Goal: Information Seeking & Learning: Learn about a topic

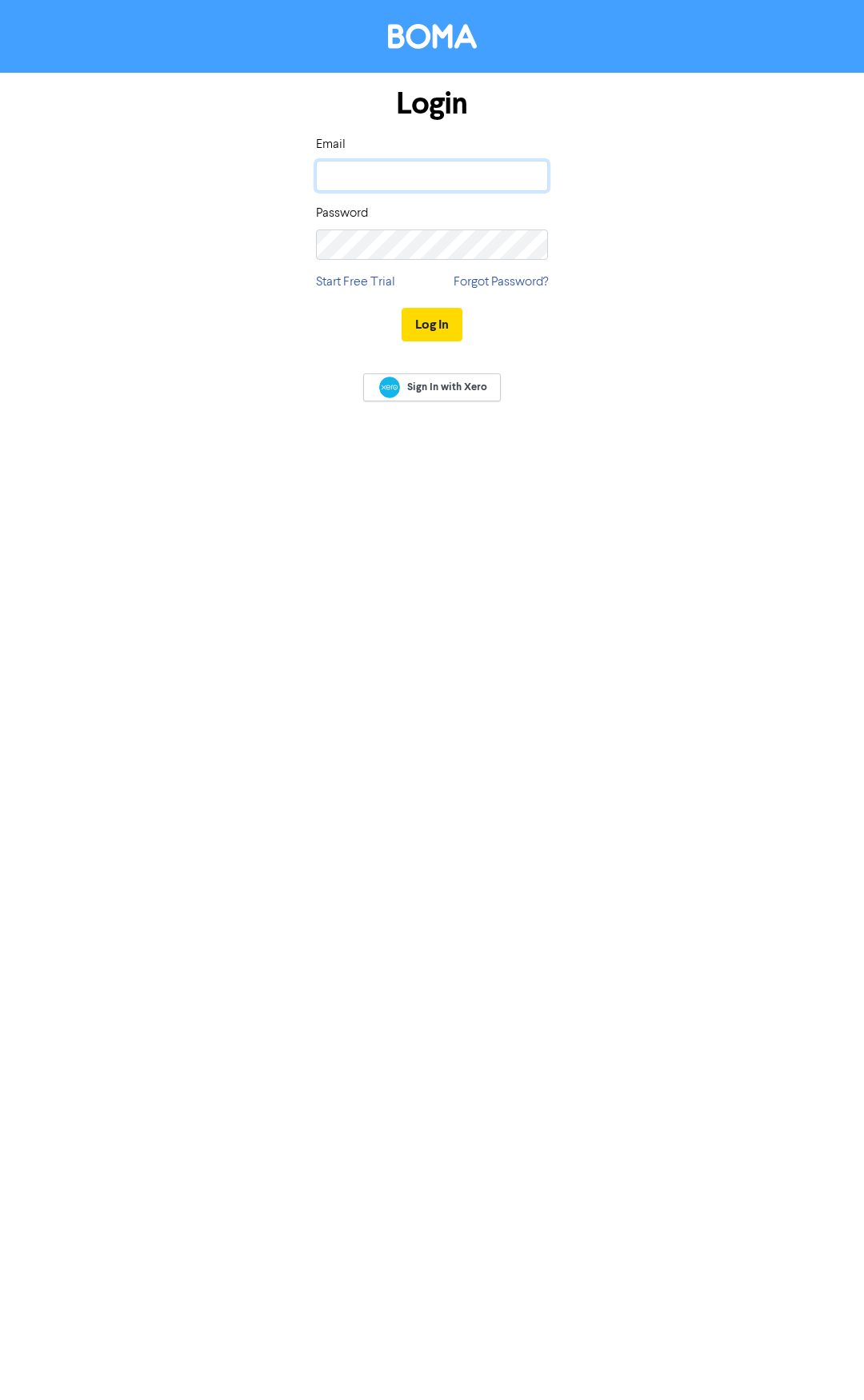
click at [420, 171] on input "email" at bounding box center [431, 176] width 232 height 31
type input "michelle@emspire.com.au"
click at [401, 307] on button "Log In" at bounding box center [431, 324] width 61 height 34
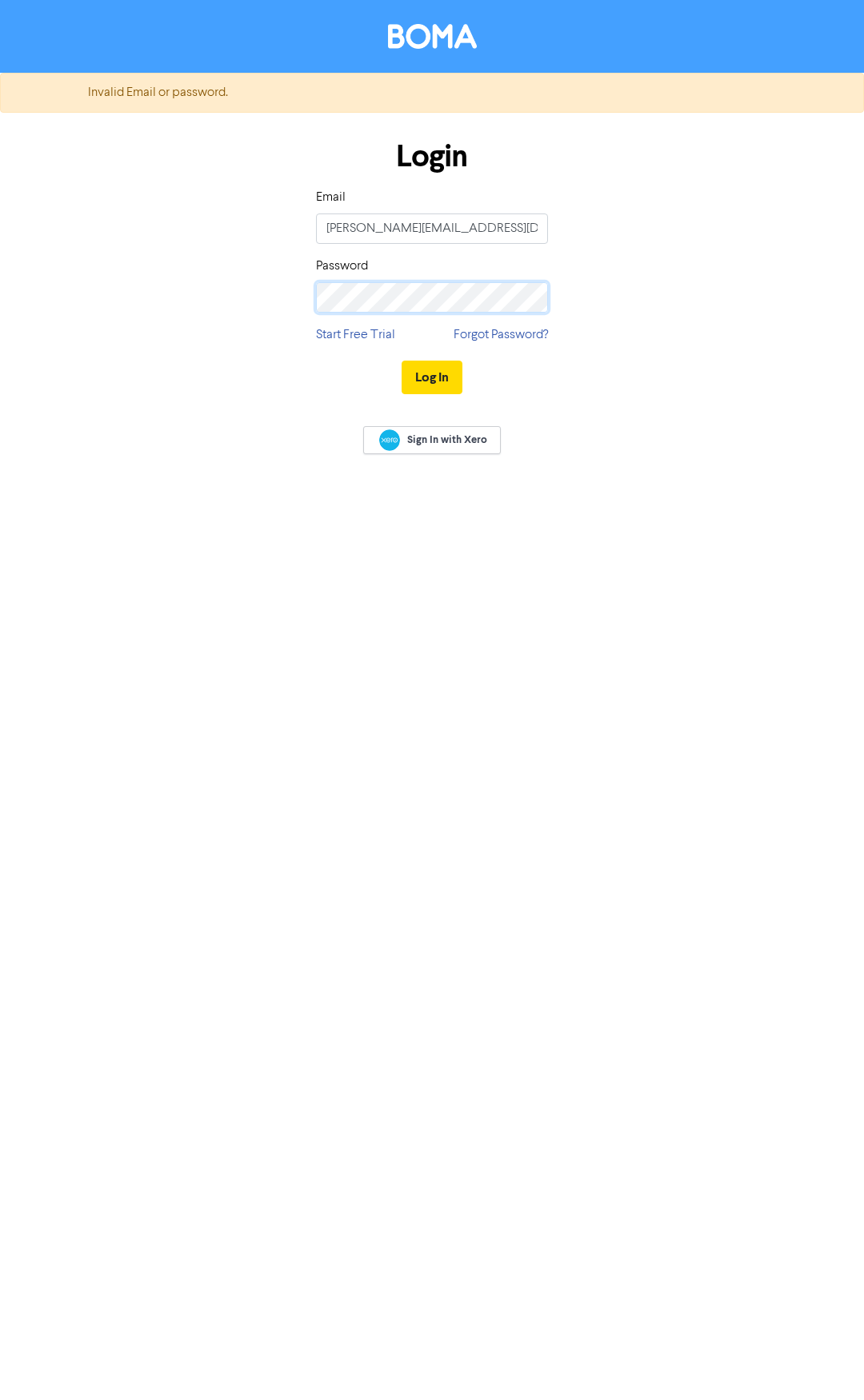
click at [257, 296] on div "Login Email michelle@emspire.com.au Password Start Free Trial Forgot Password? …" at bounding box center [432, 268] width 768 height 285
click at [401, 361] on button "Log In" at bounding box center [431, 378] width 61 height 34
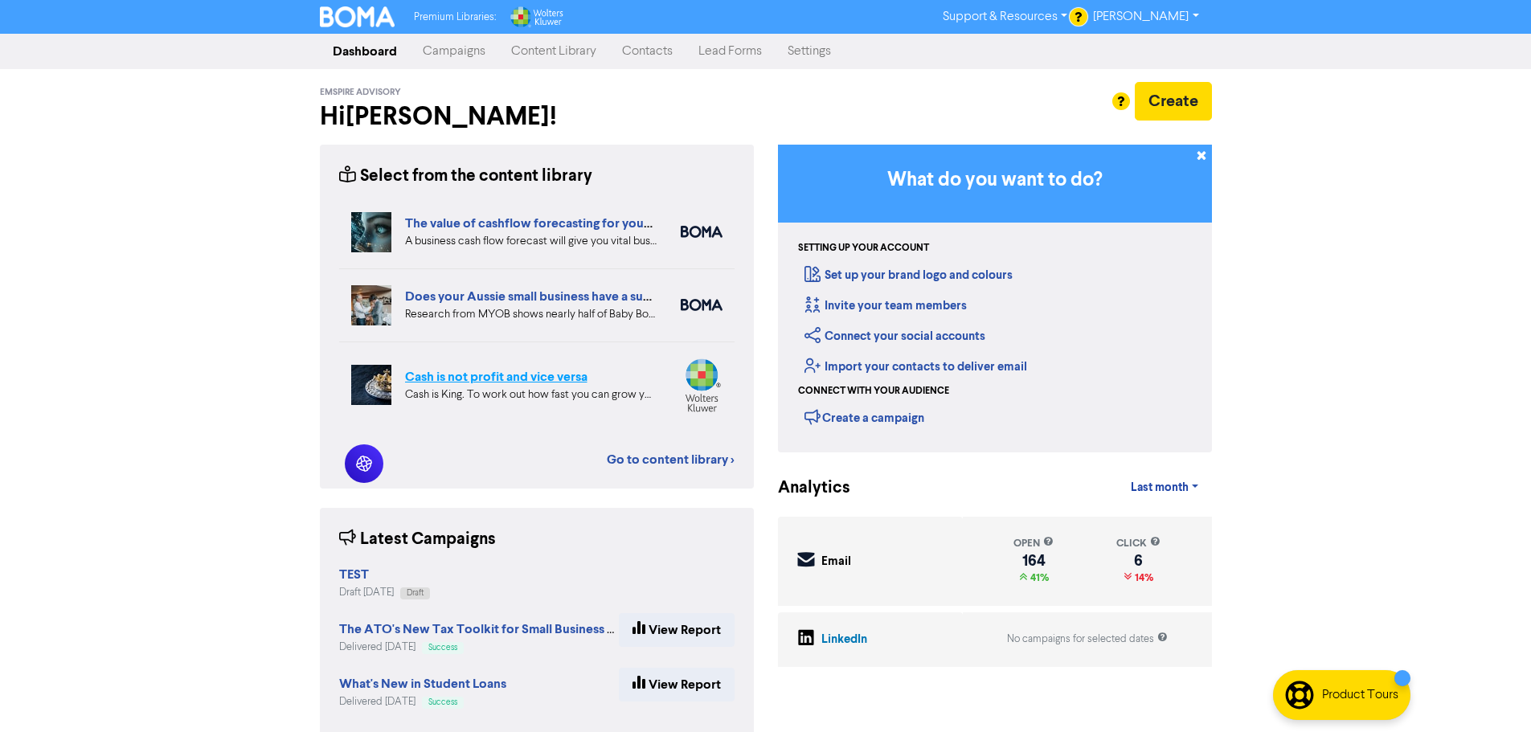
click at [495, 379] on link "Cash is not profit and vice versa" at bounding box center [496, 377] width 182 height 16
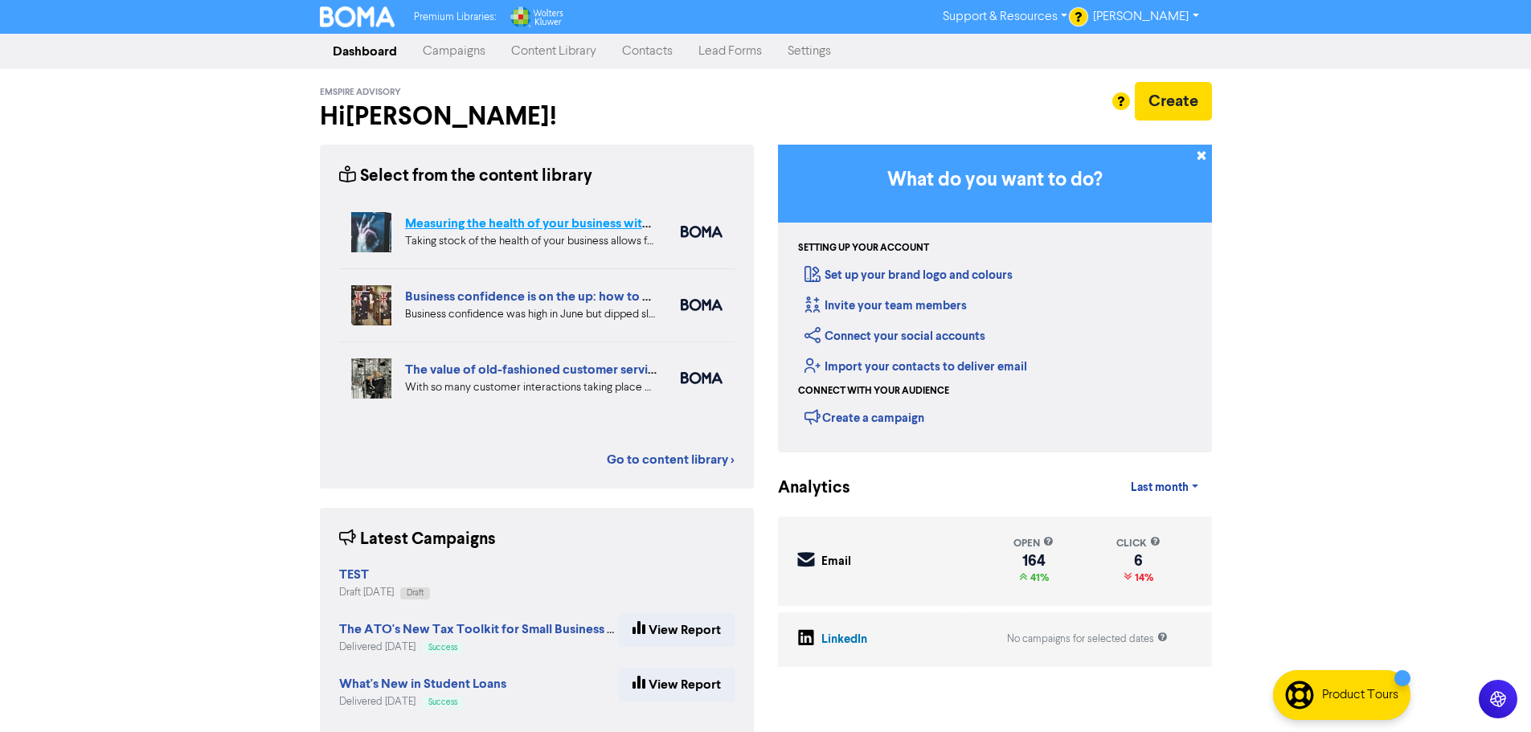
click at [527, 224] on link "Measuring the health of your business with ratio measures" at bounding box center [570, 223] width 331 height 16
click at [469, 301] on link "Business confidence is on the up: how to overcome the big challenges" at bounding box center [606, 297] width 402 height 16
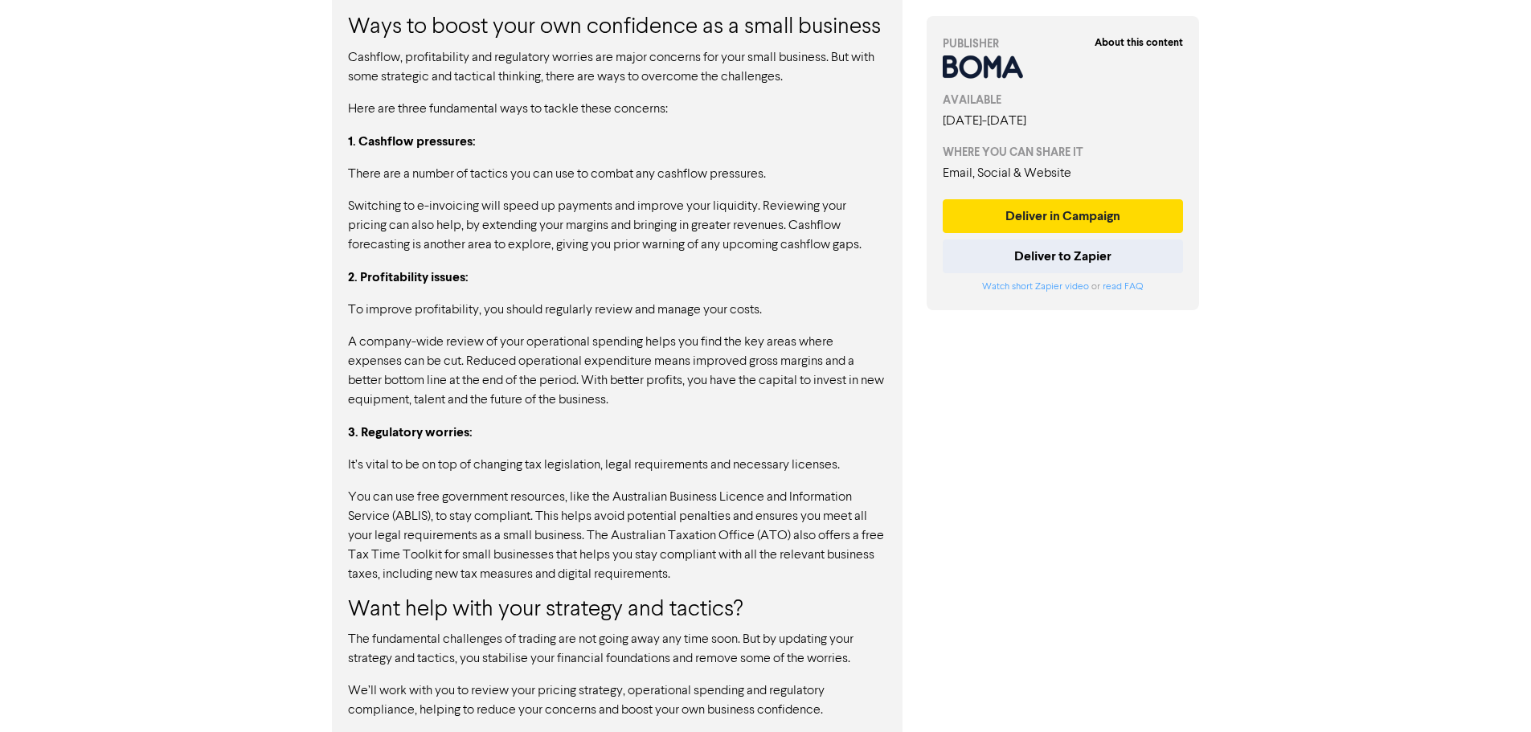
scroll to position [1403, 0]
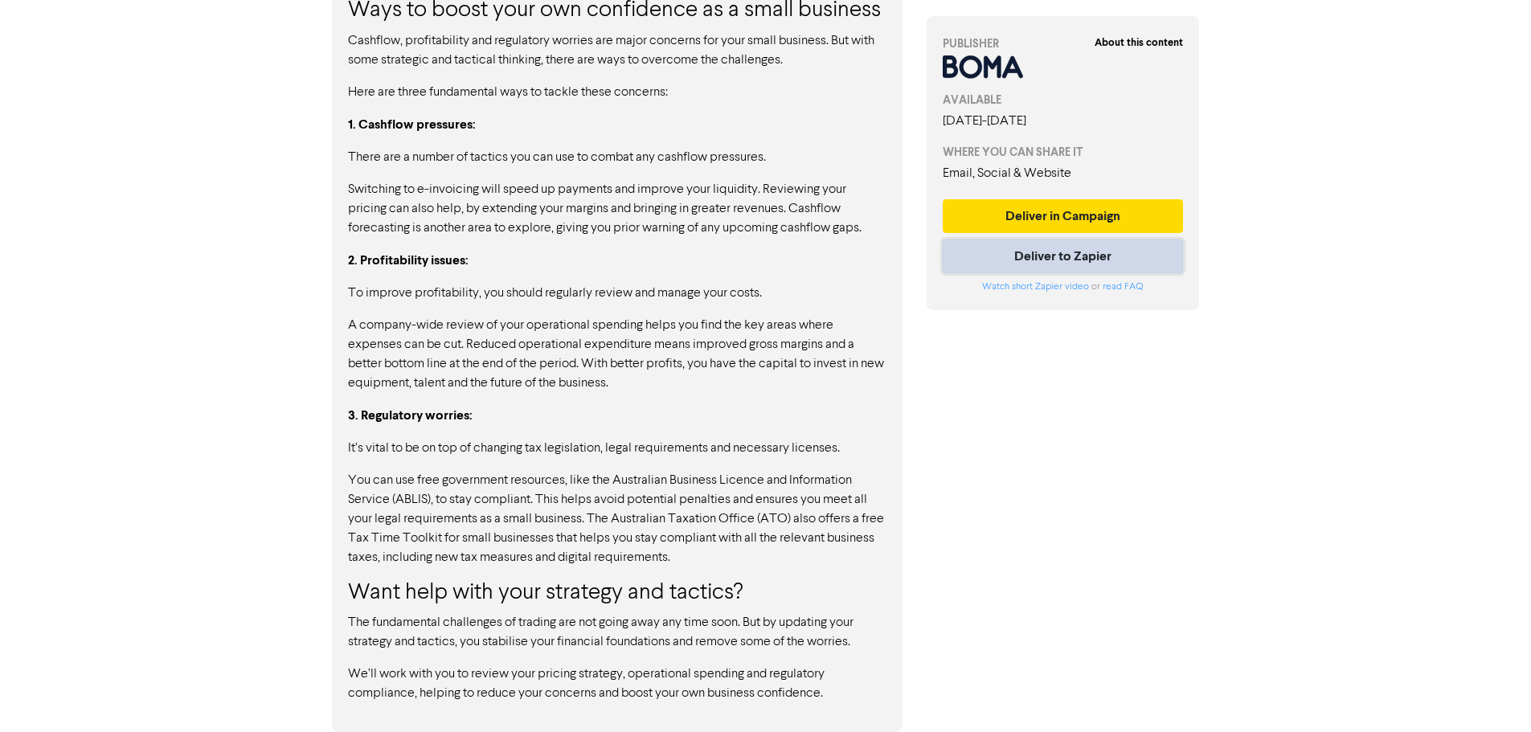
click at [867, 265] on button "Deliver to Zapier" at bounding box center [1063, 257] width 241 height 34
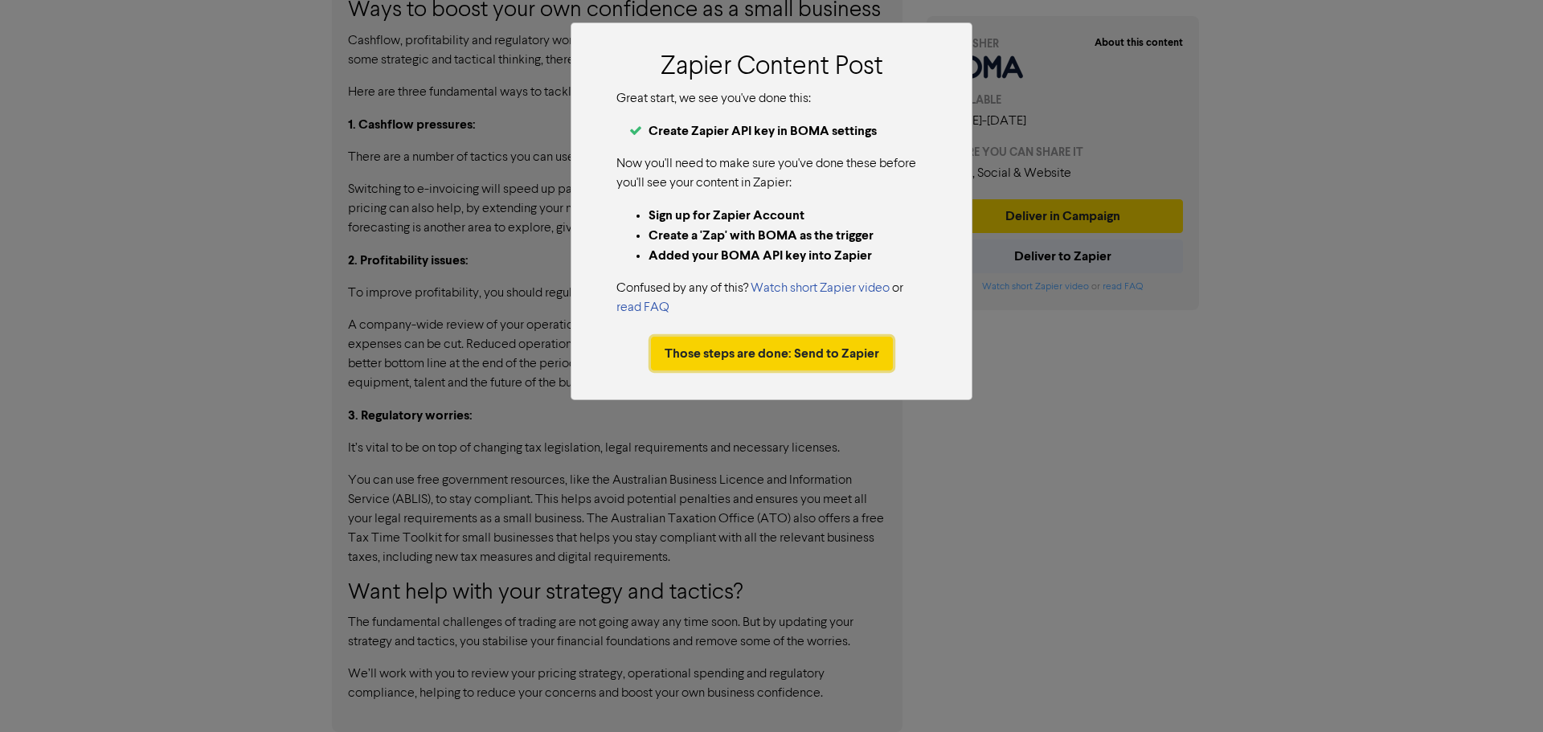
click at [725, 368] on button "Those steps are done: Send to Zapier" at bounding box center [772, 354] width 242 height 34
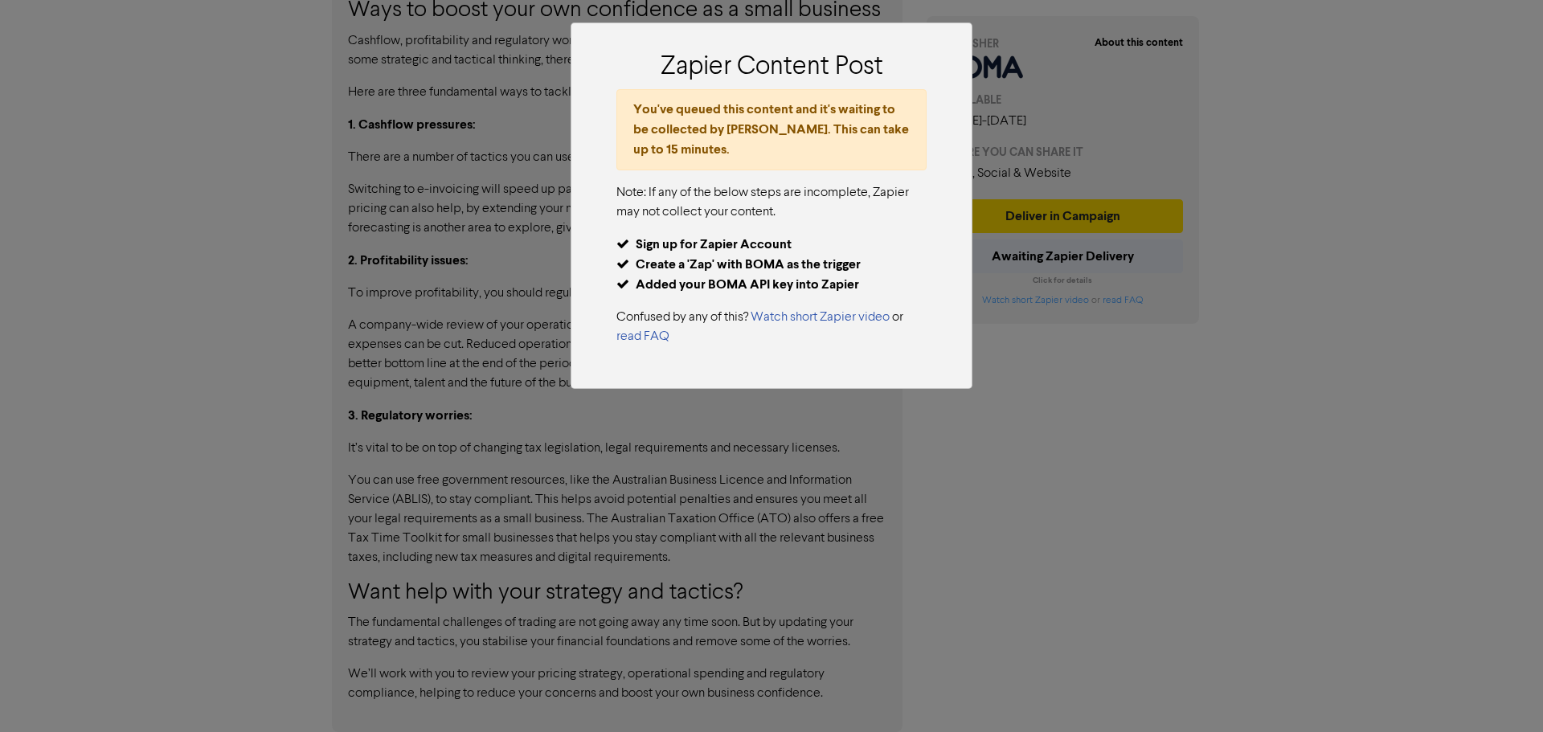
click at [867, 403] on div "Zapier Content Post You've queued this content and it's waiting to be collected…" at bounding box center [771, 366] width 1543 height 732
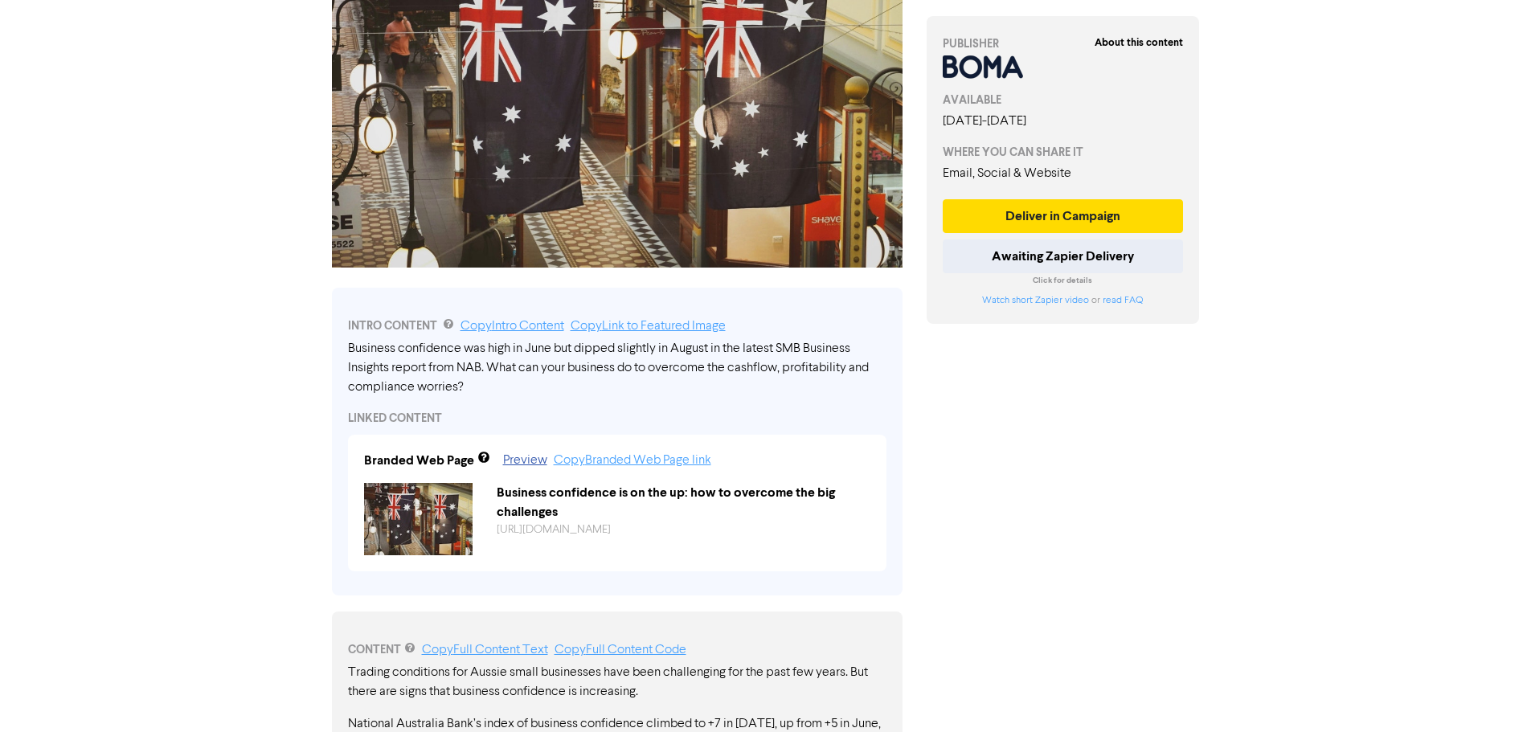
scroll to position [0, 0]
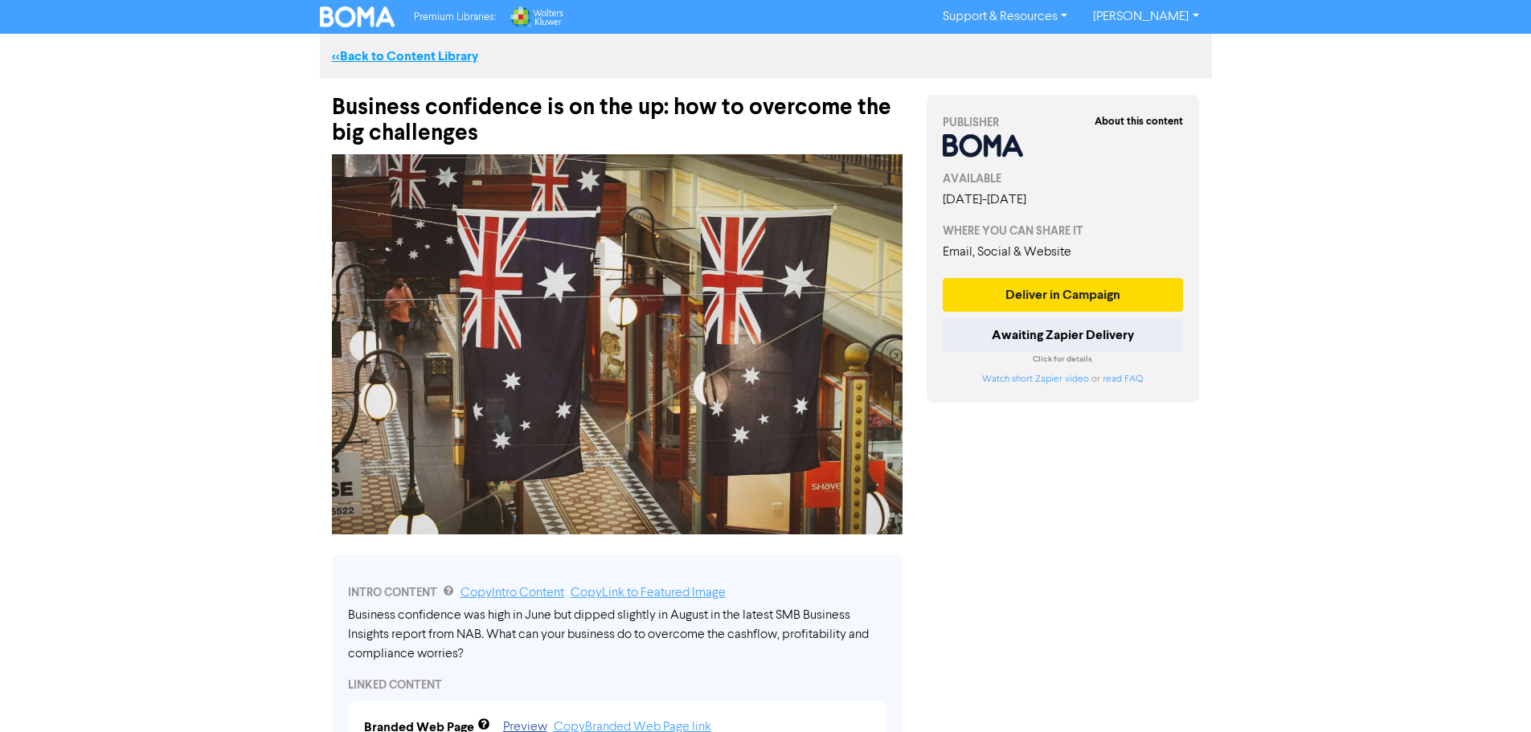
click at [396, 58] on link "<< Back to Content Library" at bounding box center [405, 56] width 146 height 16
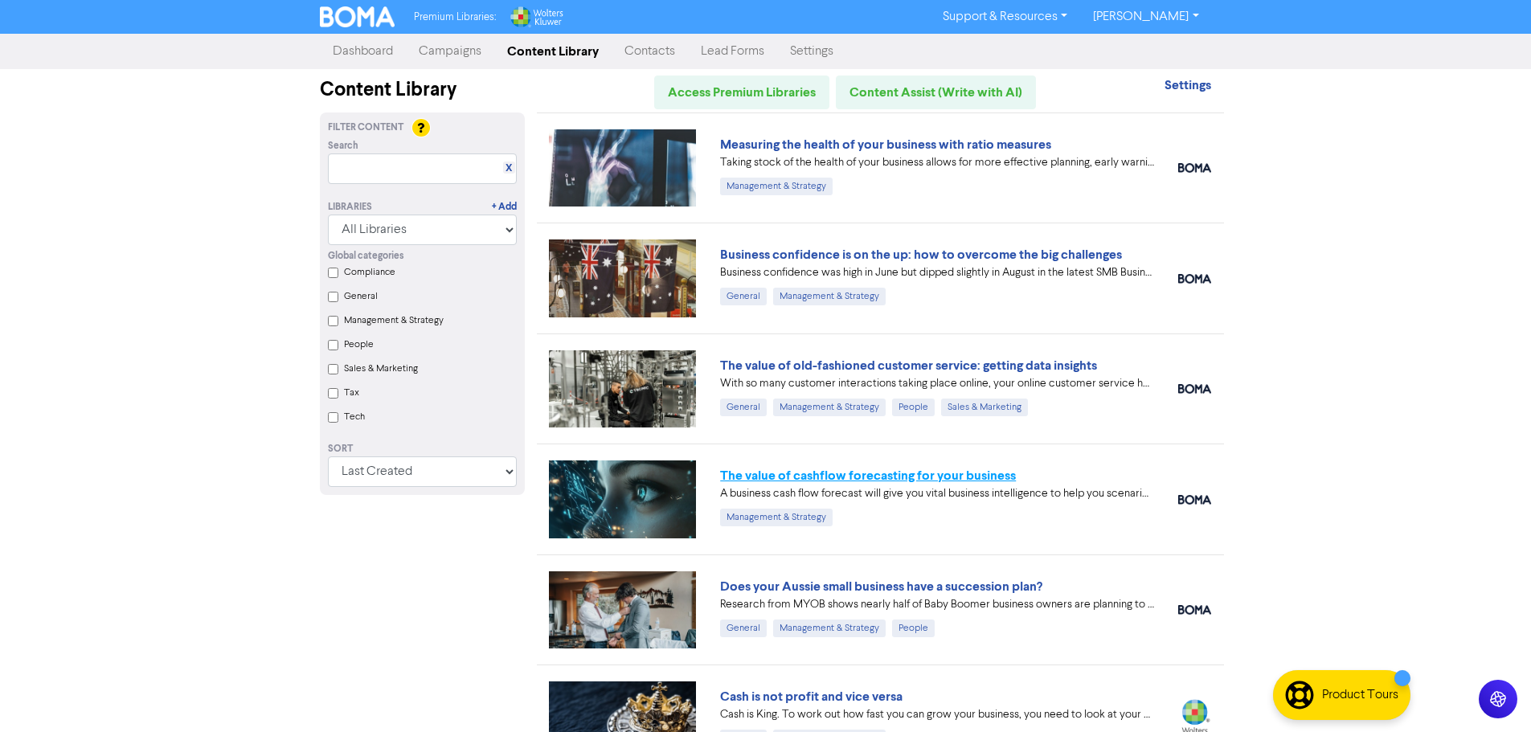
click at [867, 479] on link "The value of cashflow forecasting for your business" at bounding box center [868, 476] width 296 height 16
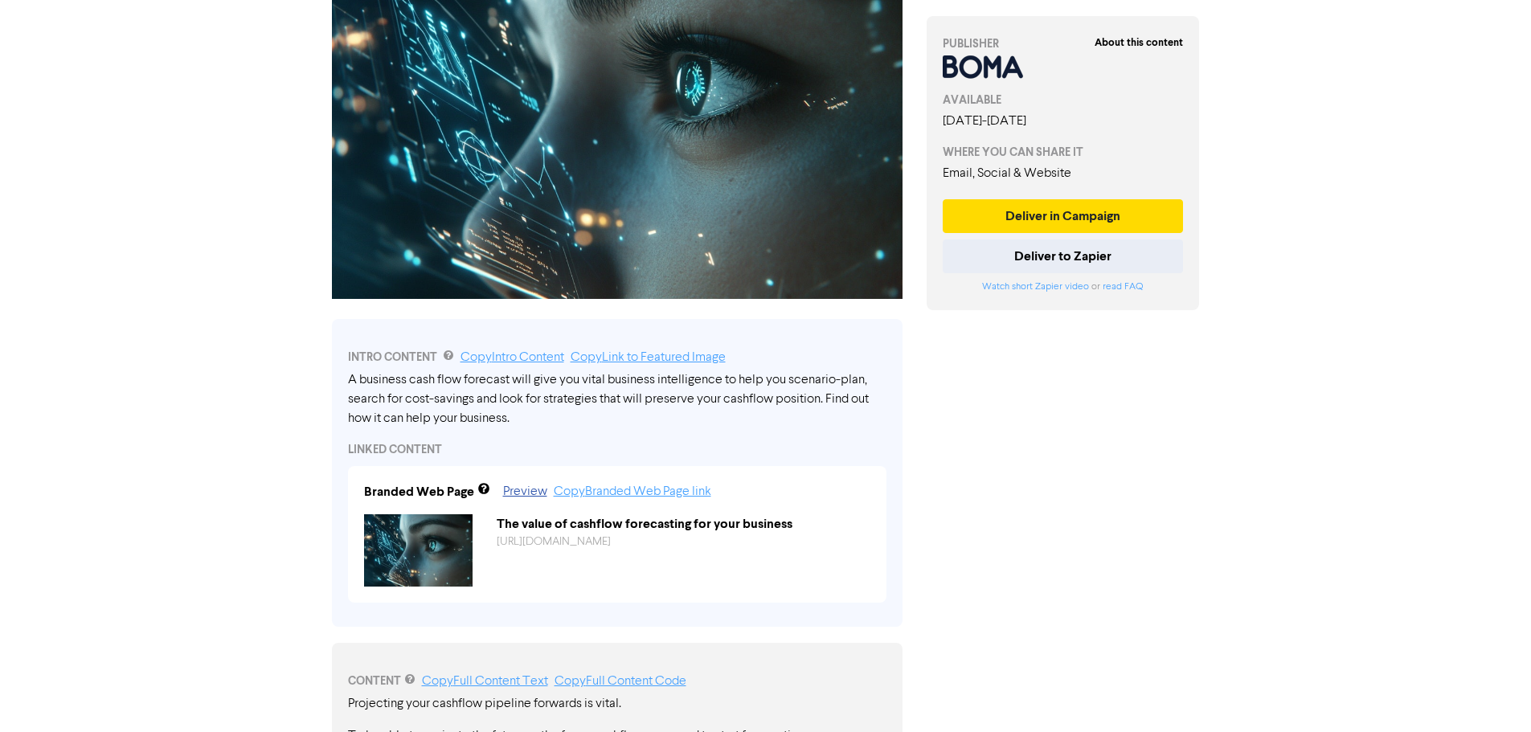
scroll to position [241, 0]
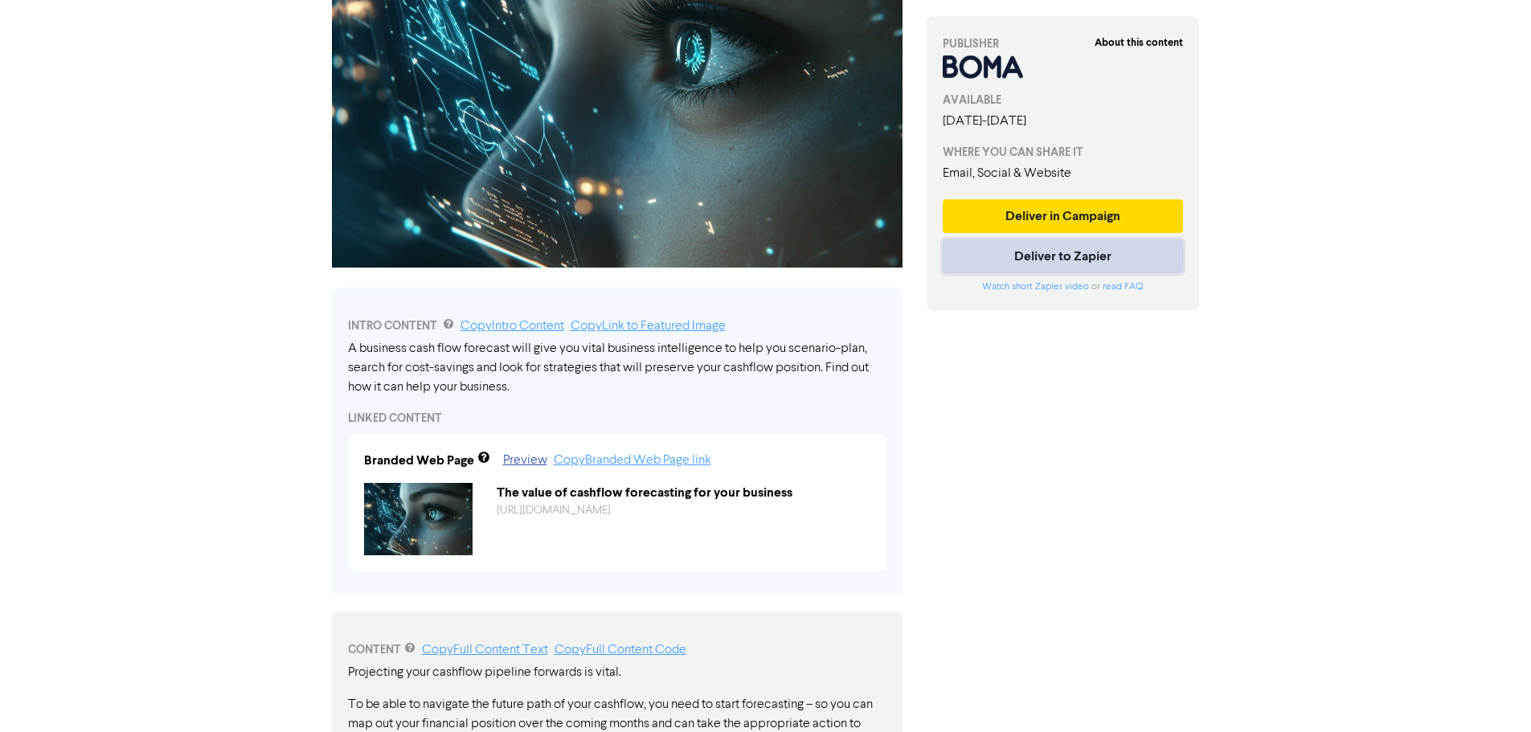
click at [867, 262] on button "Deliver to Zapier" at bounding box center [1063, 257] width 241 height 34
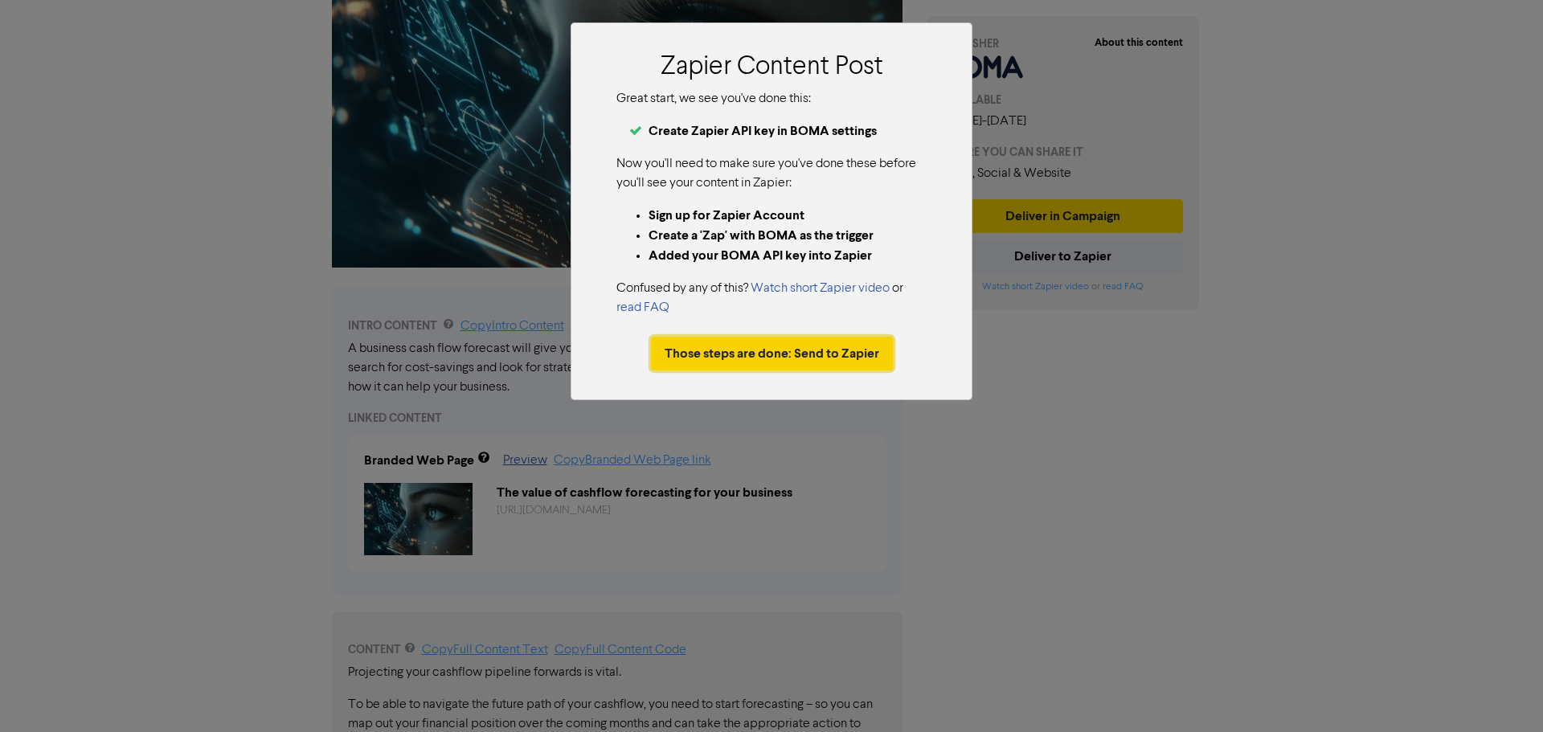
click at [771, 366] on button "Those steps are done: Send to Zapier" at bounding box center [772, 354] width 242 height 34
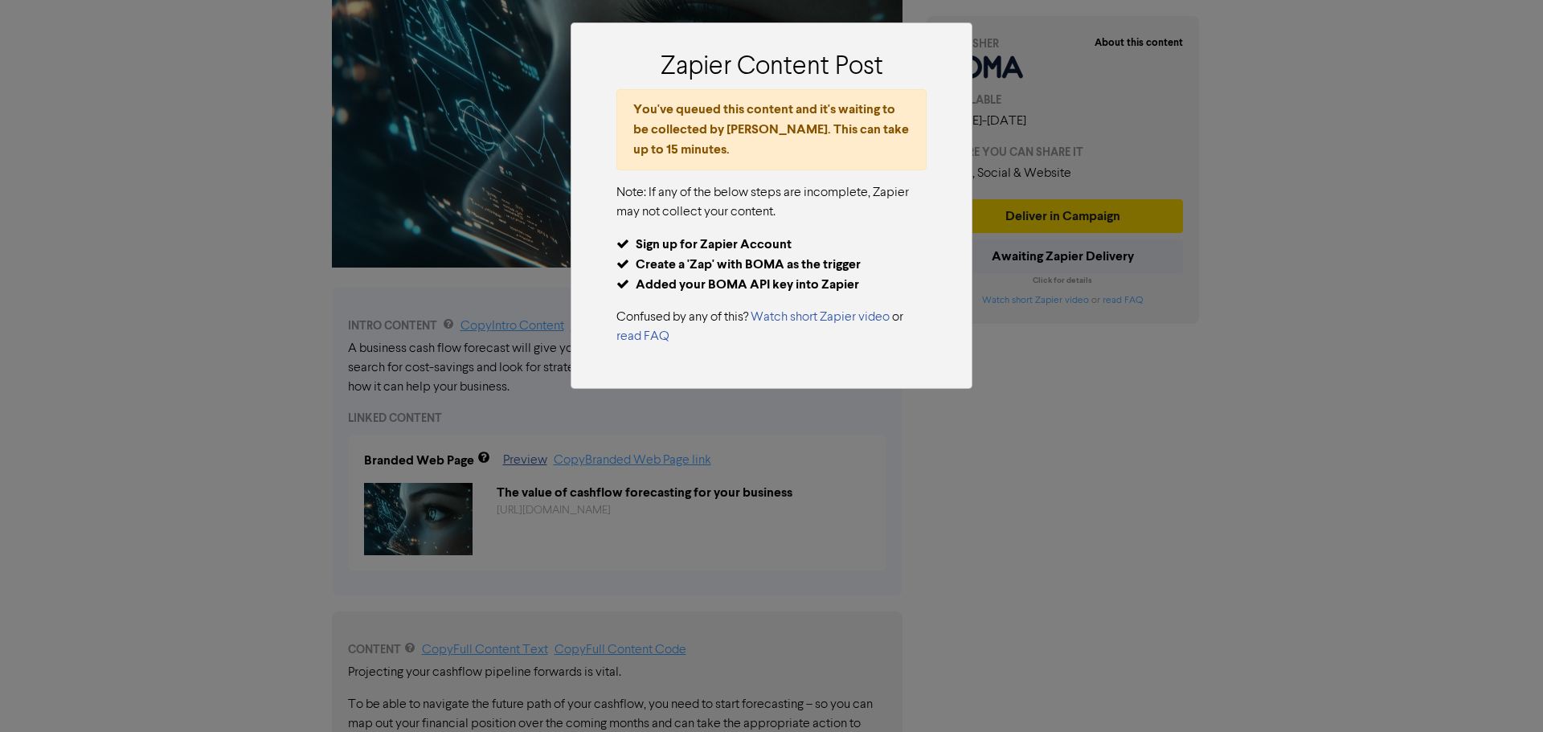
click at [867, 370] on div "Zapier Content Post You've queued this content and it's waiting to be collected…" at bounding box center [771, 366] width 1543 height 732
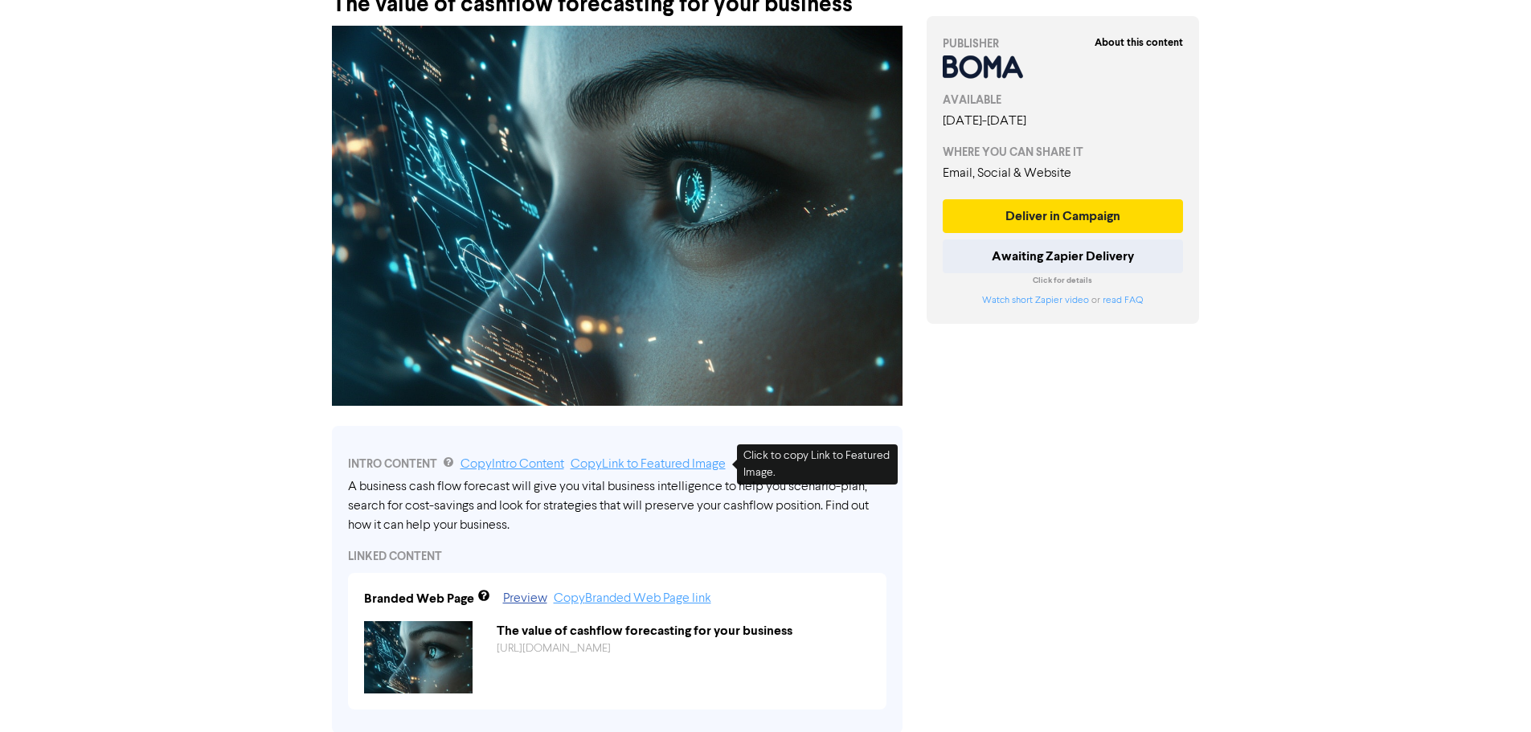
scroll to position [0, 0]
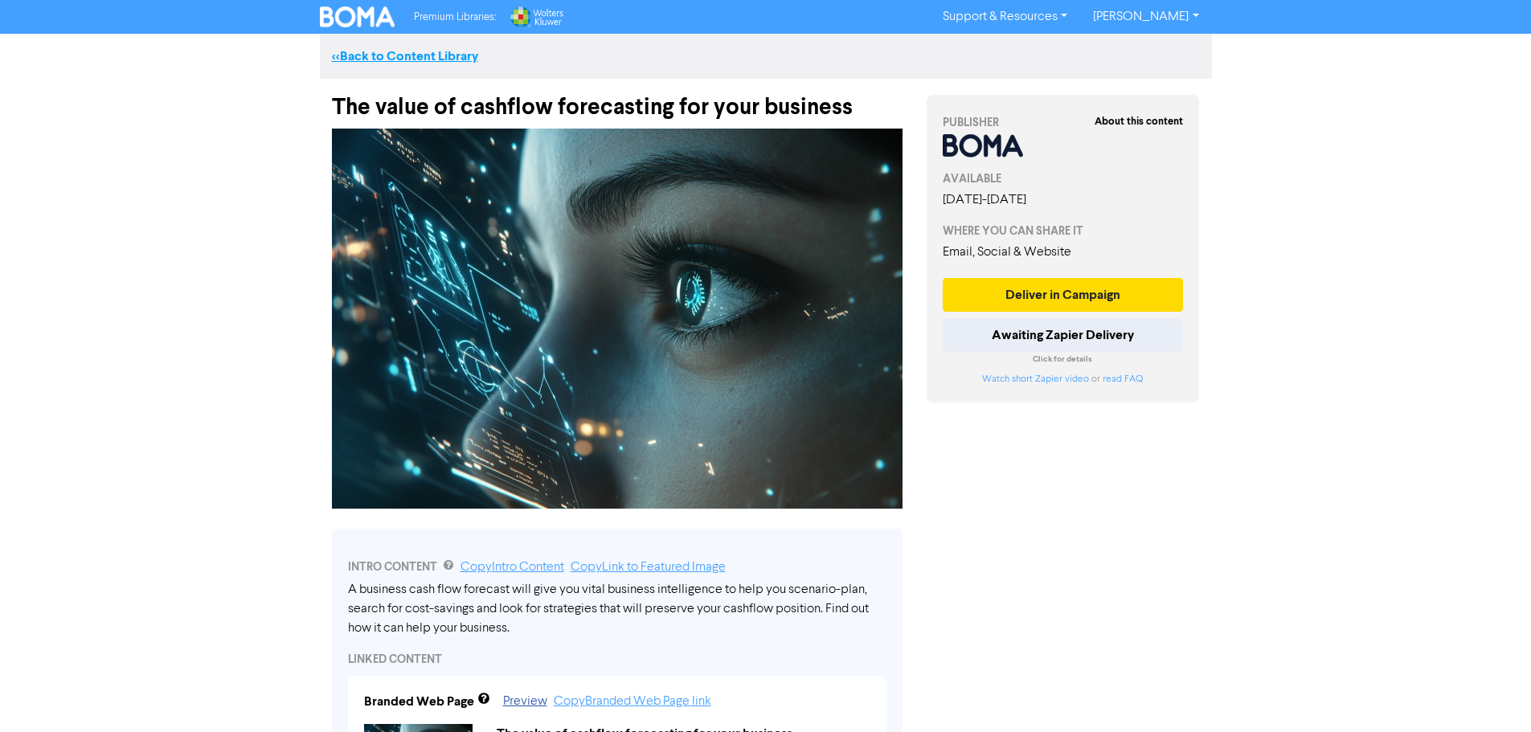
click at [358, 57] on link "<< Back to Content Library" at bounding box center [405, 56] width 146 height 16
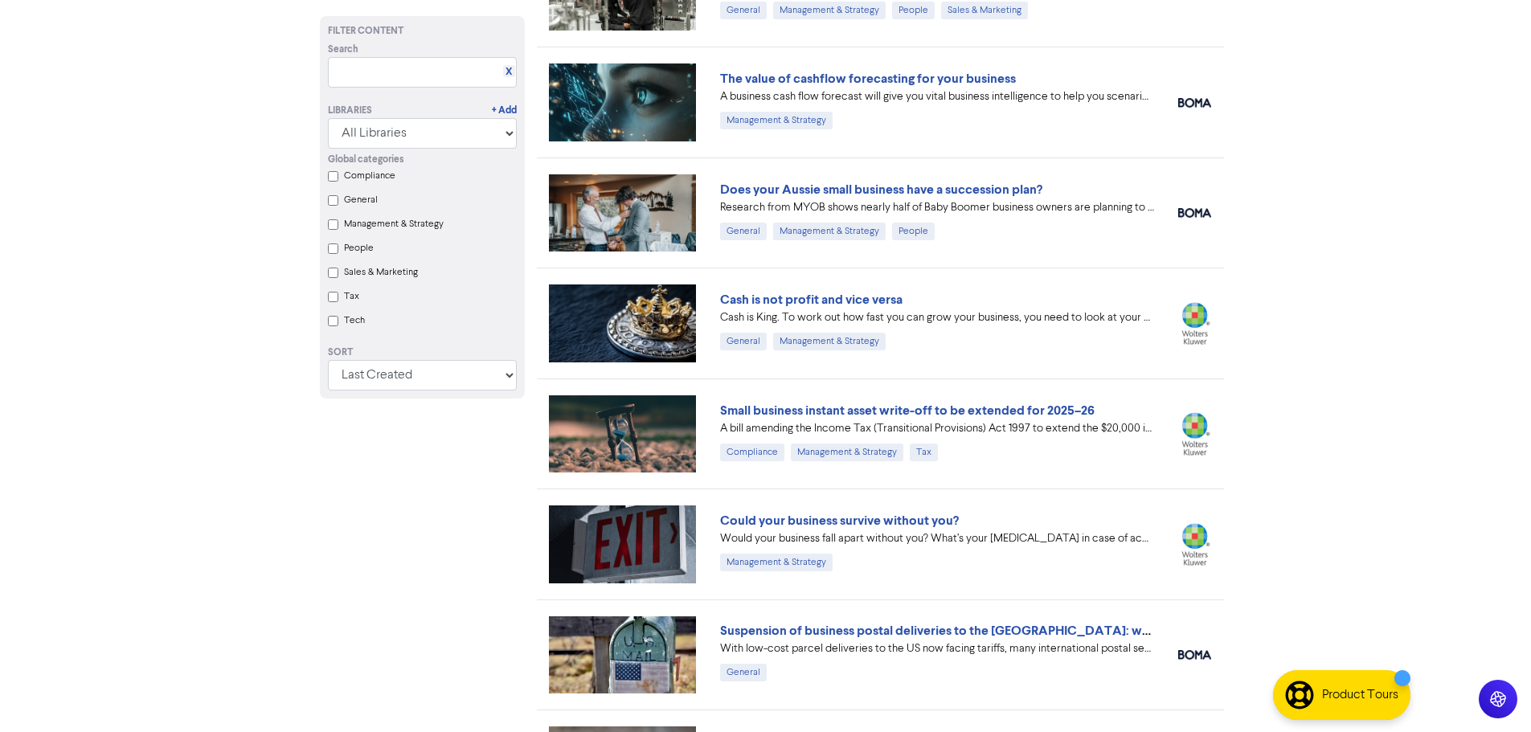
scroll to position [402, 0]
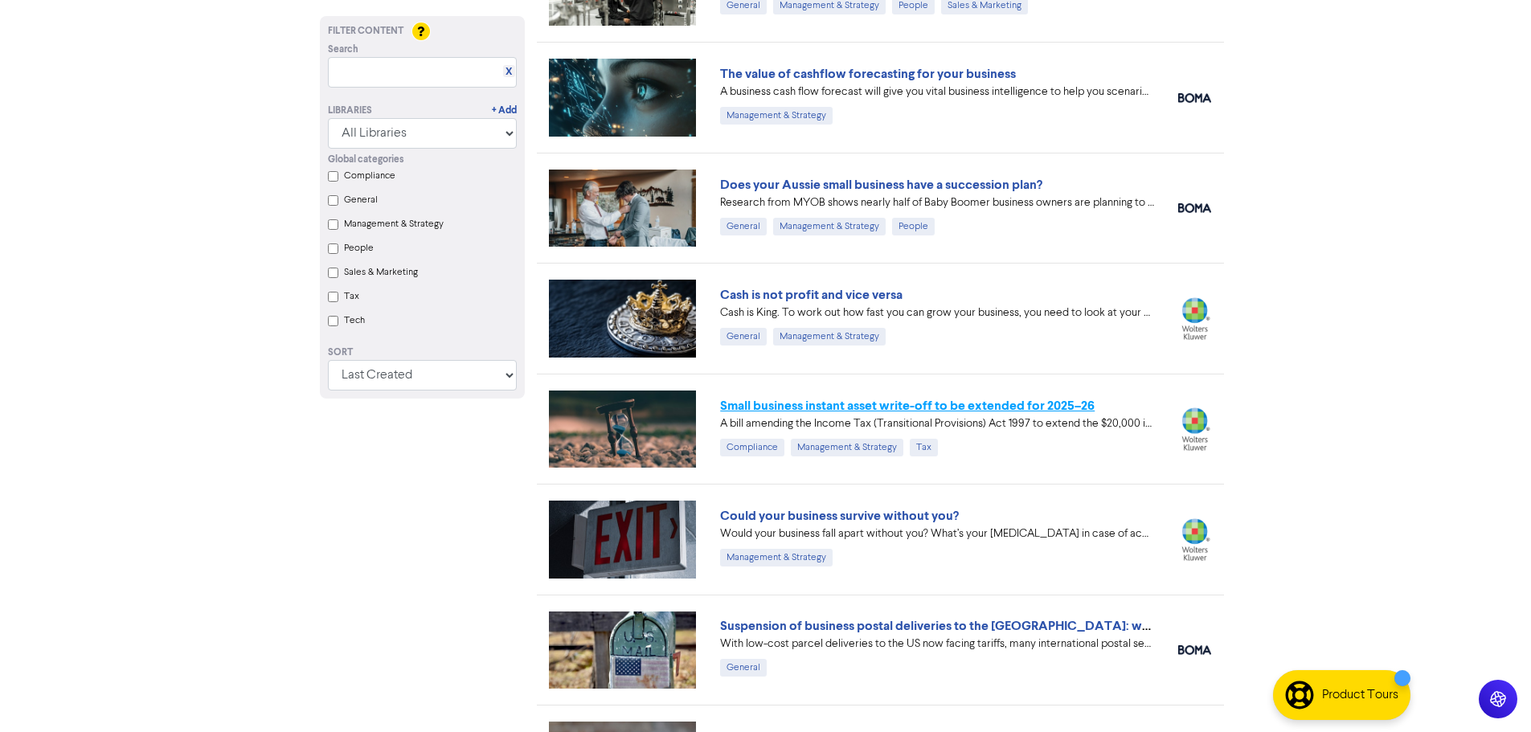
click at [867, 401] on link "Small business instant asset write-off to be extended for 2025–26" at bounding box center [907, 406] width 375 height 16
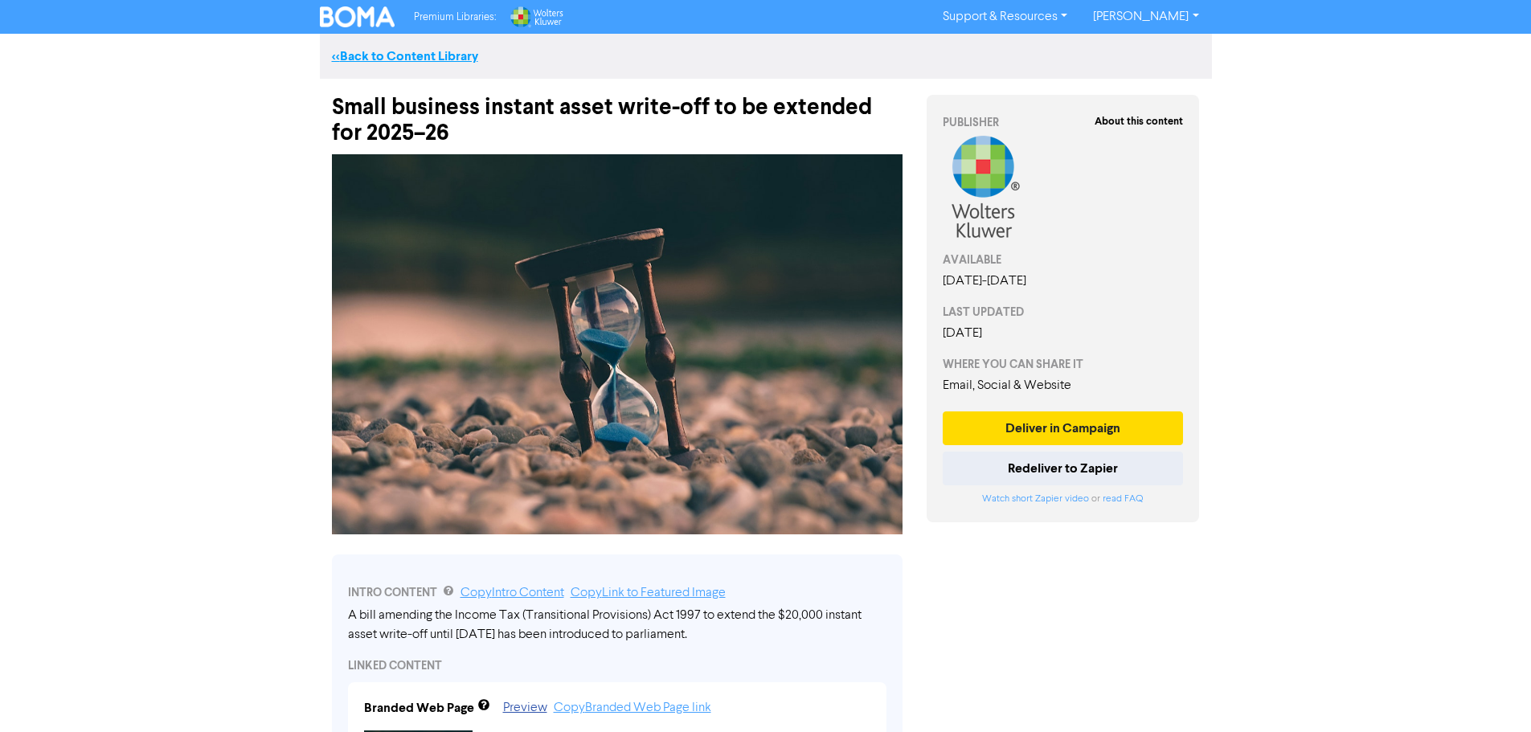
click at [358, 51] on link "<< Back to Content Library" at bounding box center [405, 56] width 146 height 16
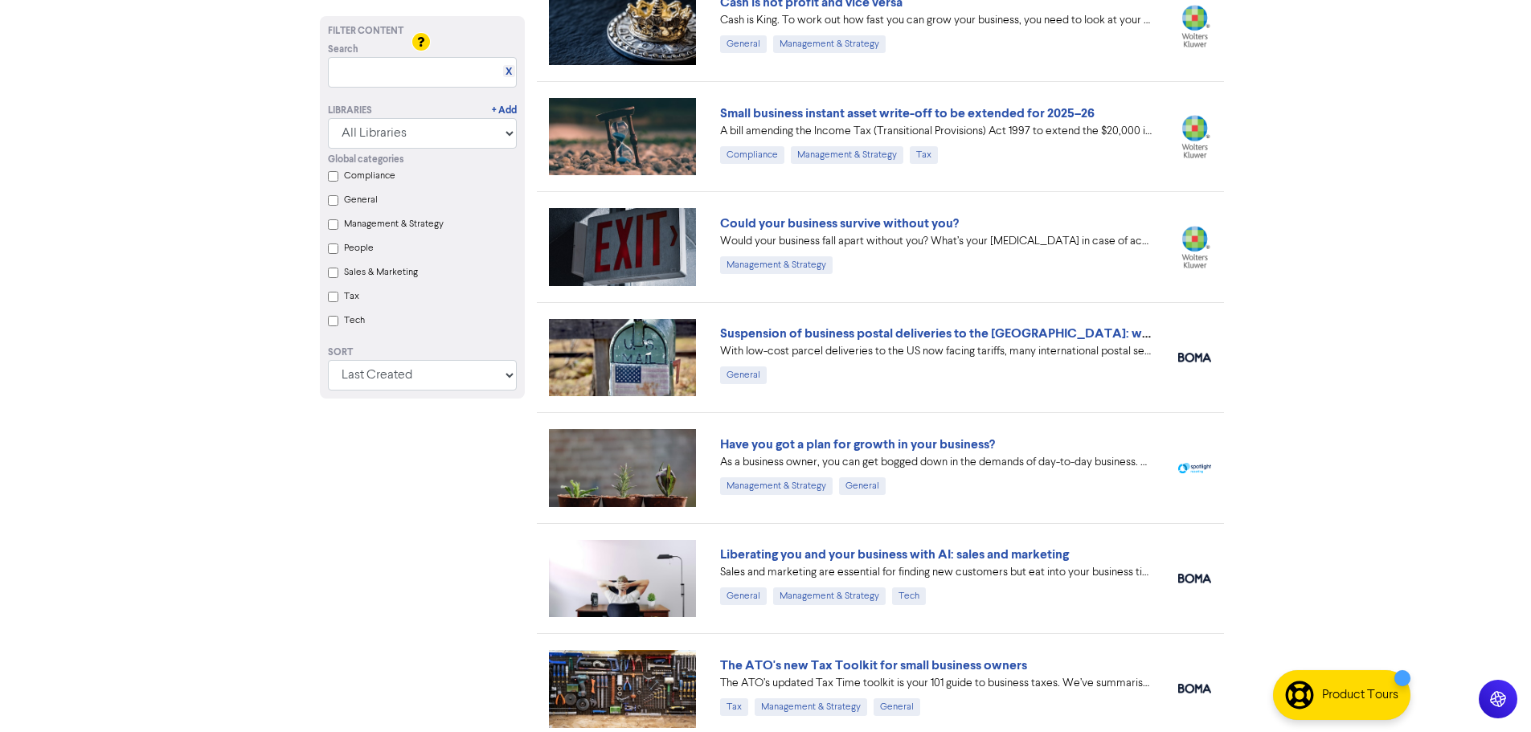
scroll to position [723, 0]
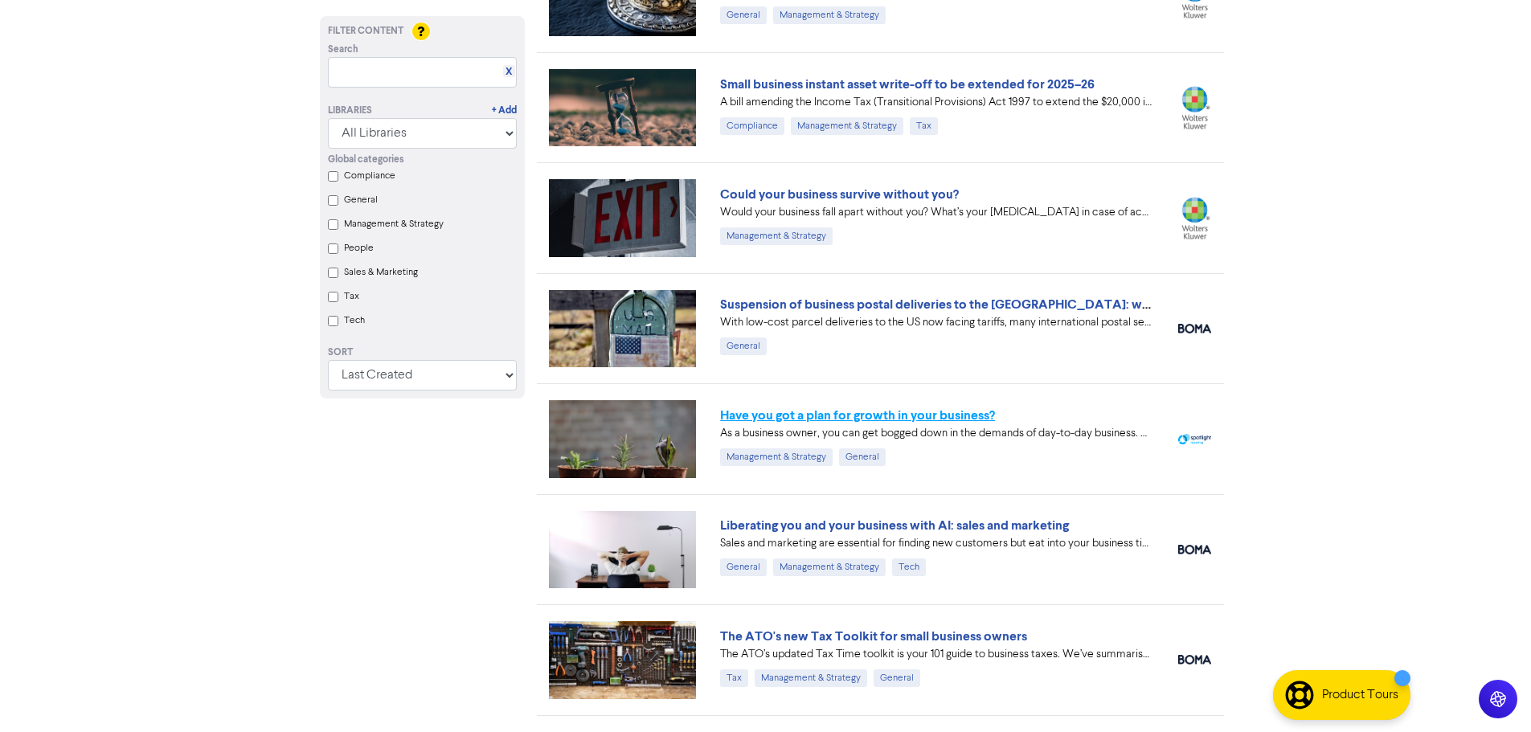
click at [867, 415] on link "Have you got a plan for growth in your business?" at bounding box center [857, 416] width 275 height 16
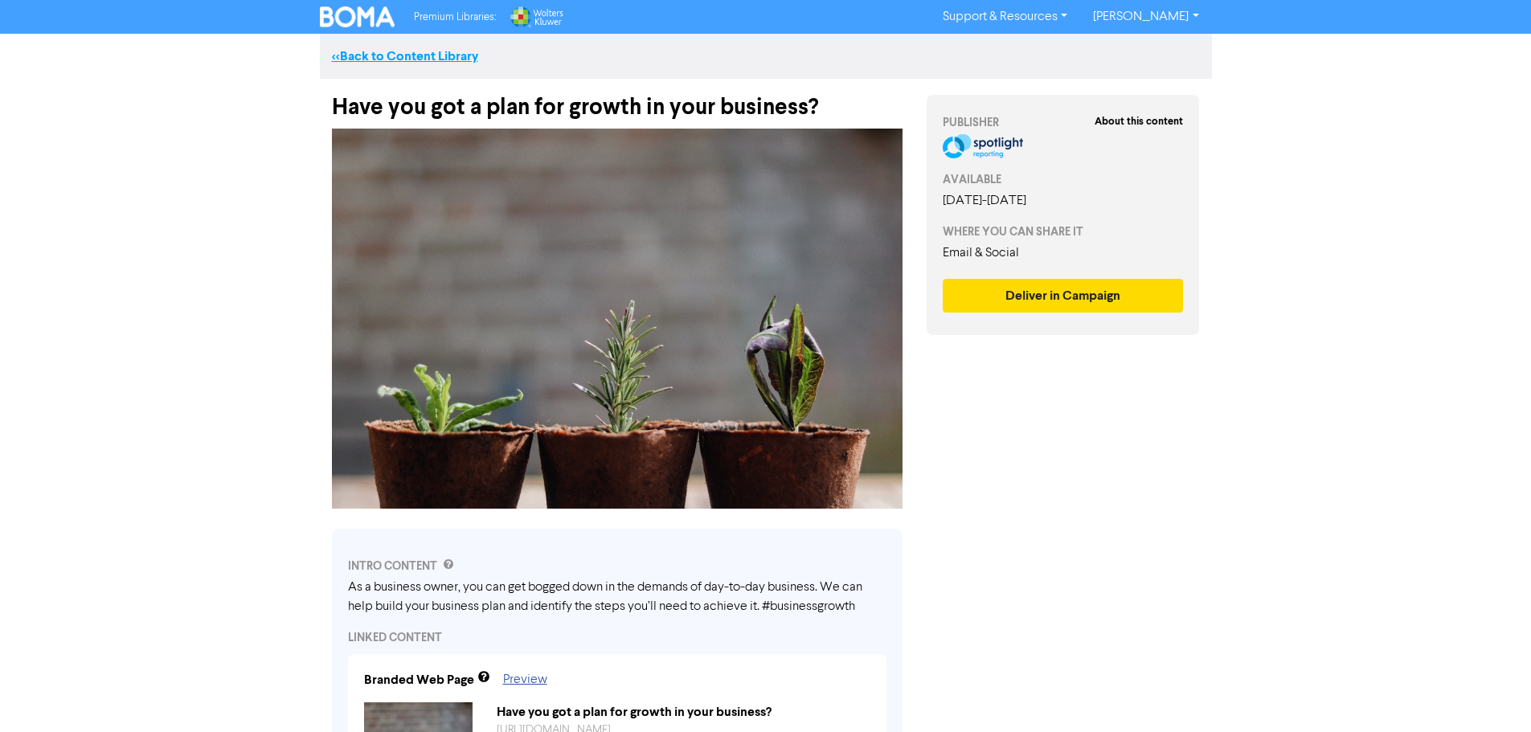
click at [393, 52] on link "<< Back to Content Library" at bounding box center [405, 56] width 146 height 16
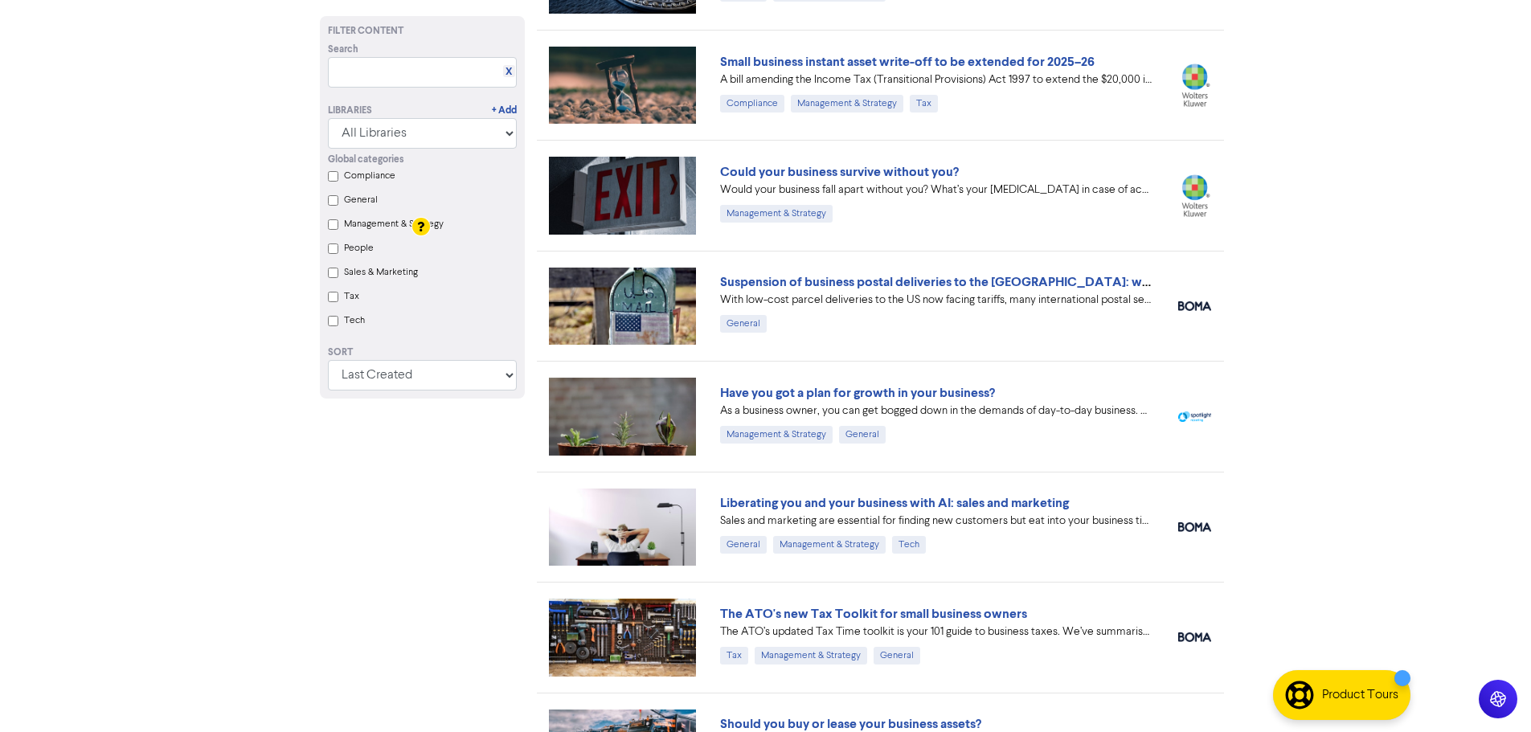
scroll to position [965, 0]
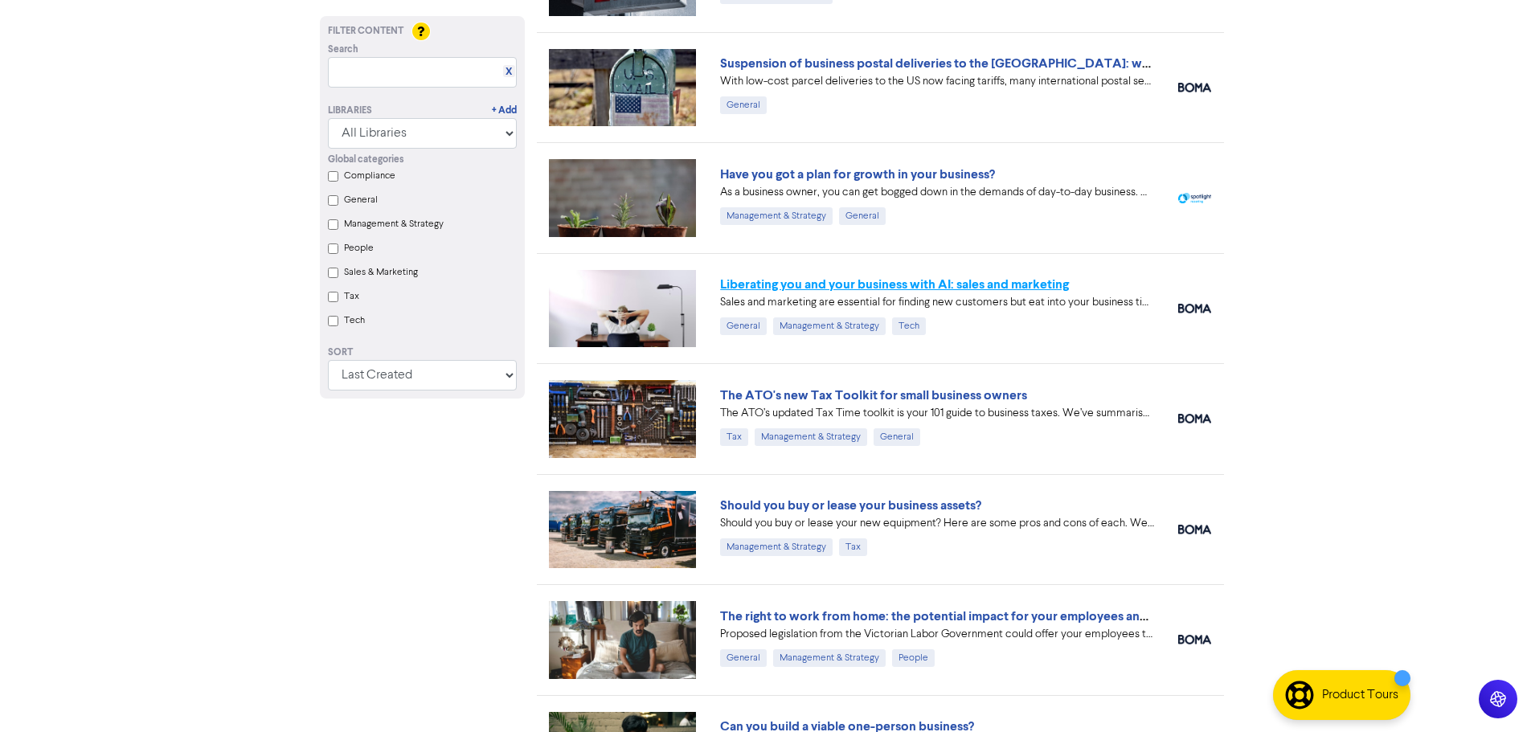
click at [867, 288] on link "Liberating you and your business with AI: sales and marketing" at bounding box center [894, 284] width 349 height 16
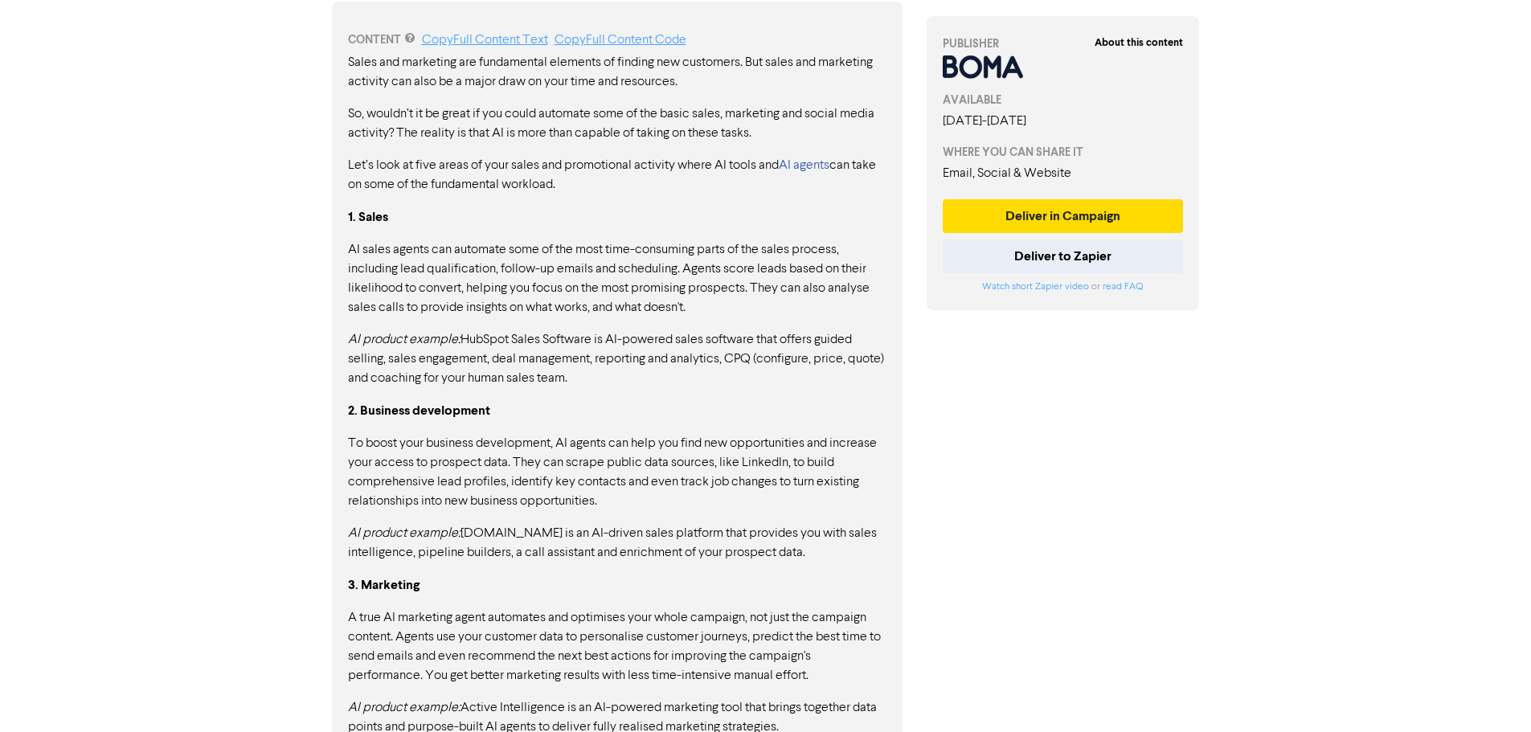
scroll to position [884, 0]
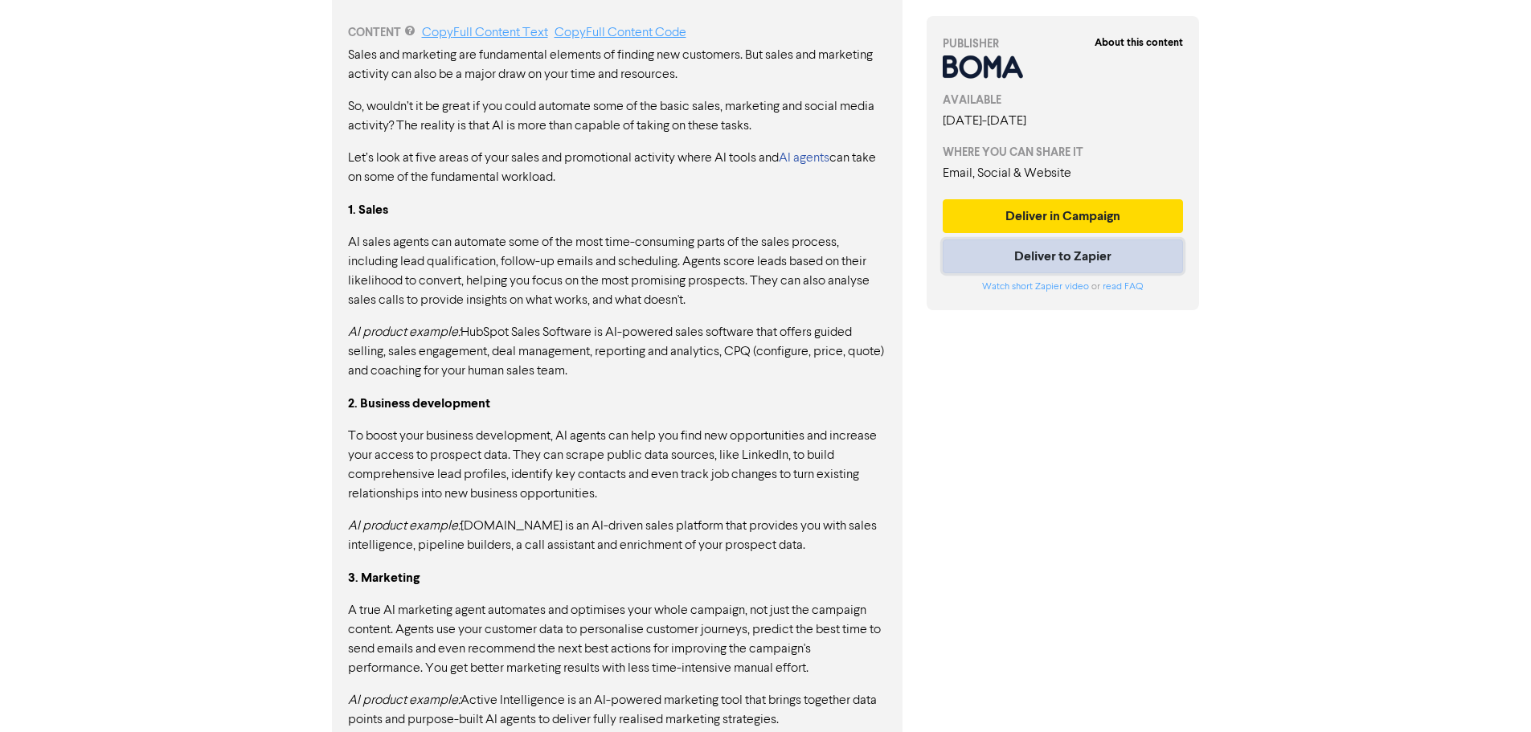
click at [867, 260] on button "Deliver to Zapier" at bounding box center [1063, 257] width 241 height 34
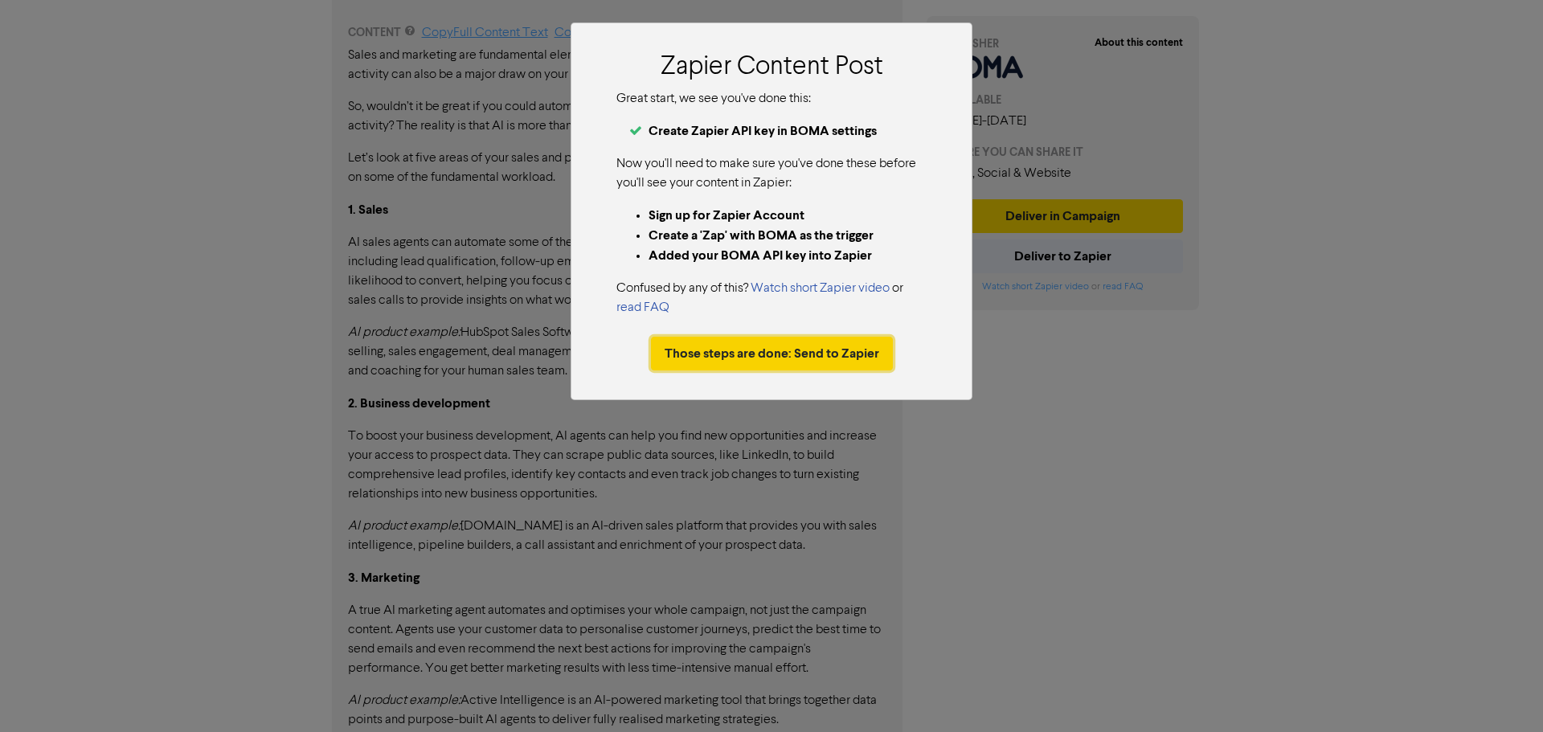
click at [805, 359] on button "Those steps are done: Send to Zapier" at bounding box center [772, 354] width 242 height 34
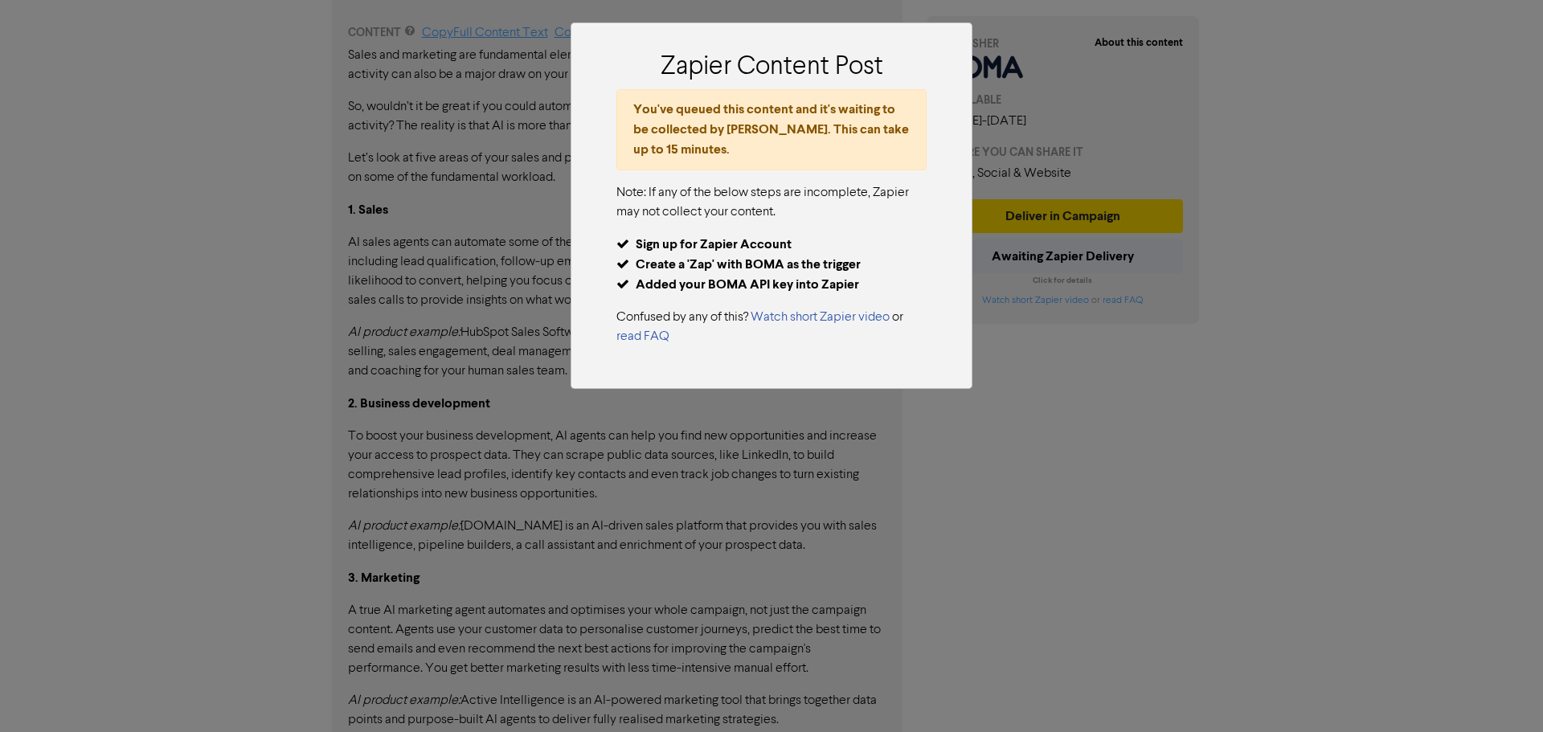
click at [867, 385] on div "Zapier Content Post You've queued this content and it's waiting to be collected…" at bounding box center [771, 366] width 1543 height 732
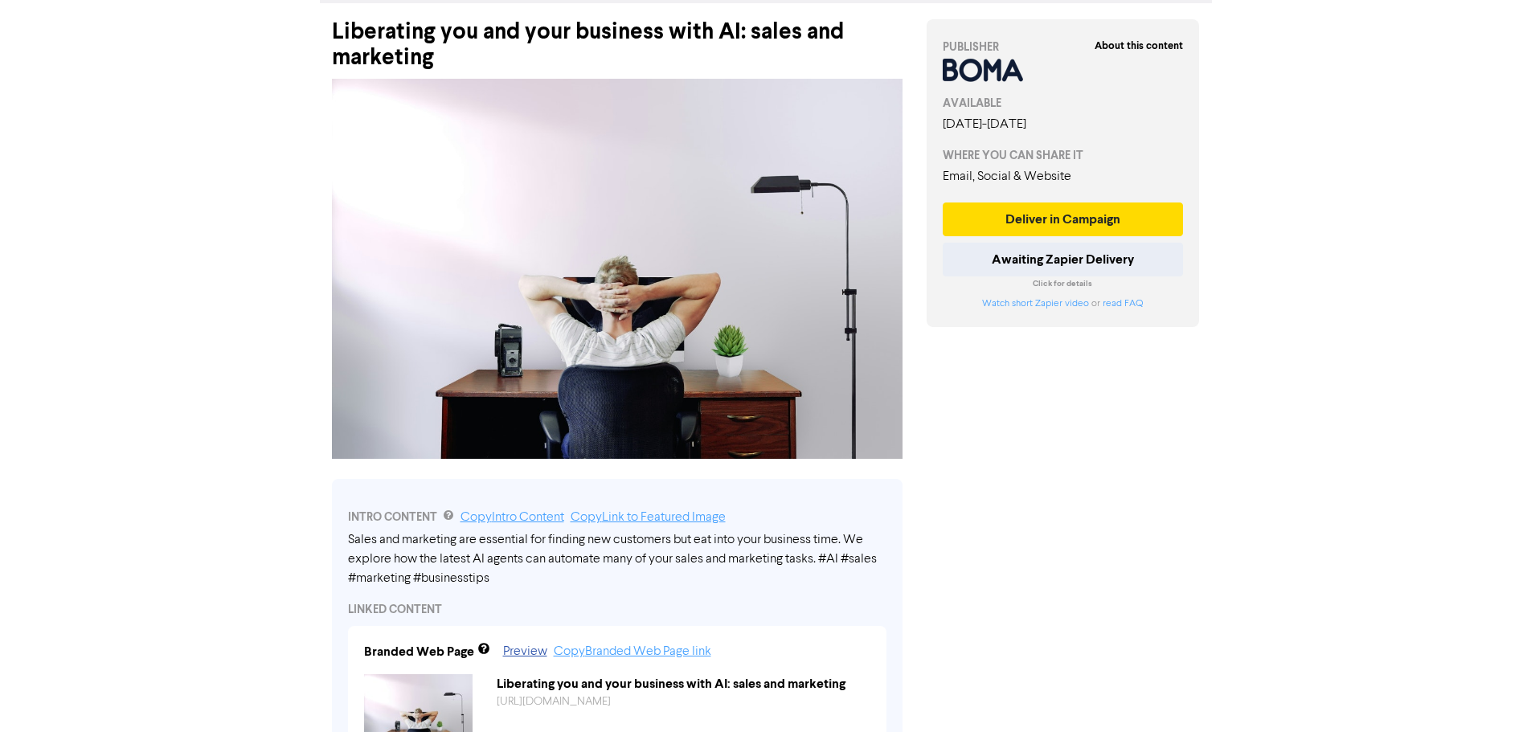
scroll to position [0, 0]
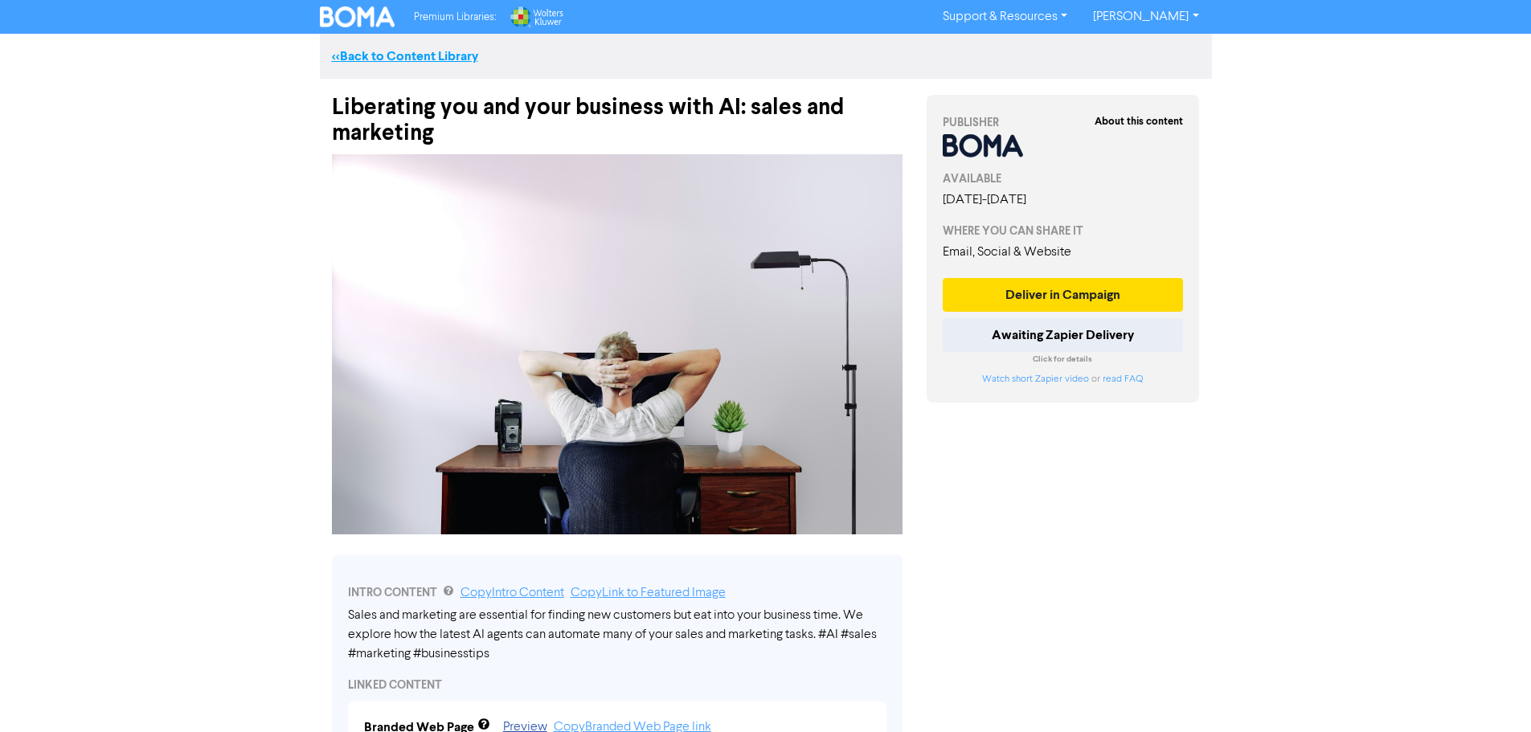
click at [389, 56] on link "<< Back to Content Library" at bounding box center [405, 56] width 146 height 16
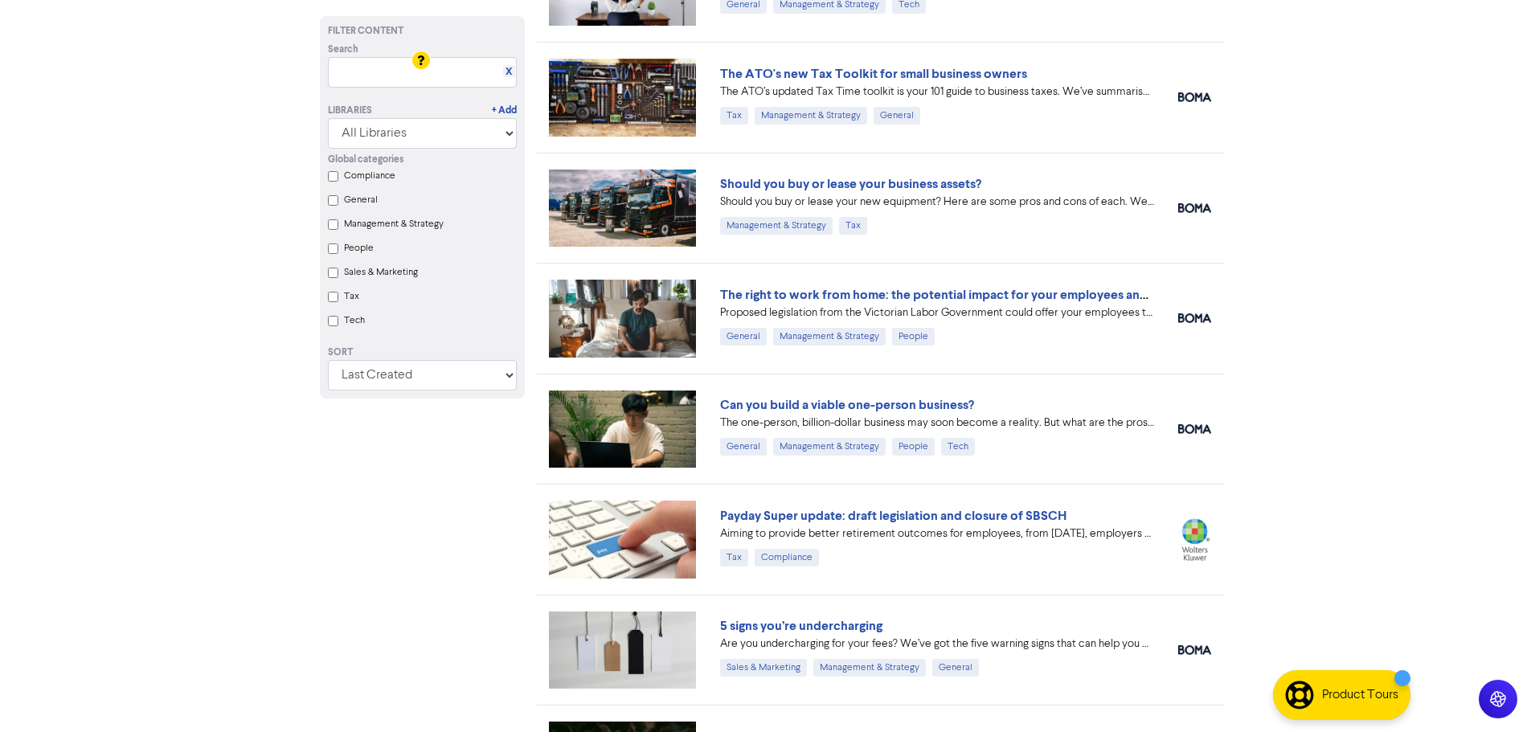
scroll to position [1366, 0]
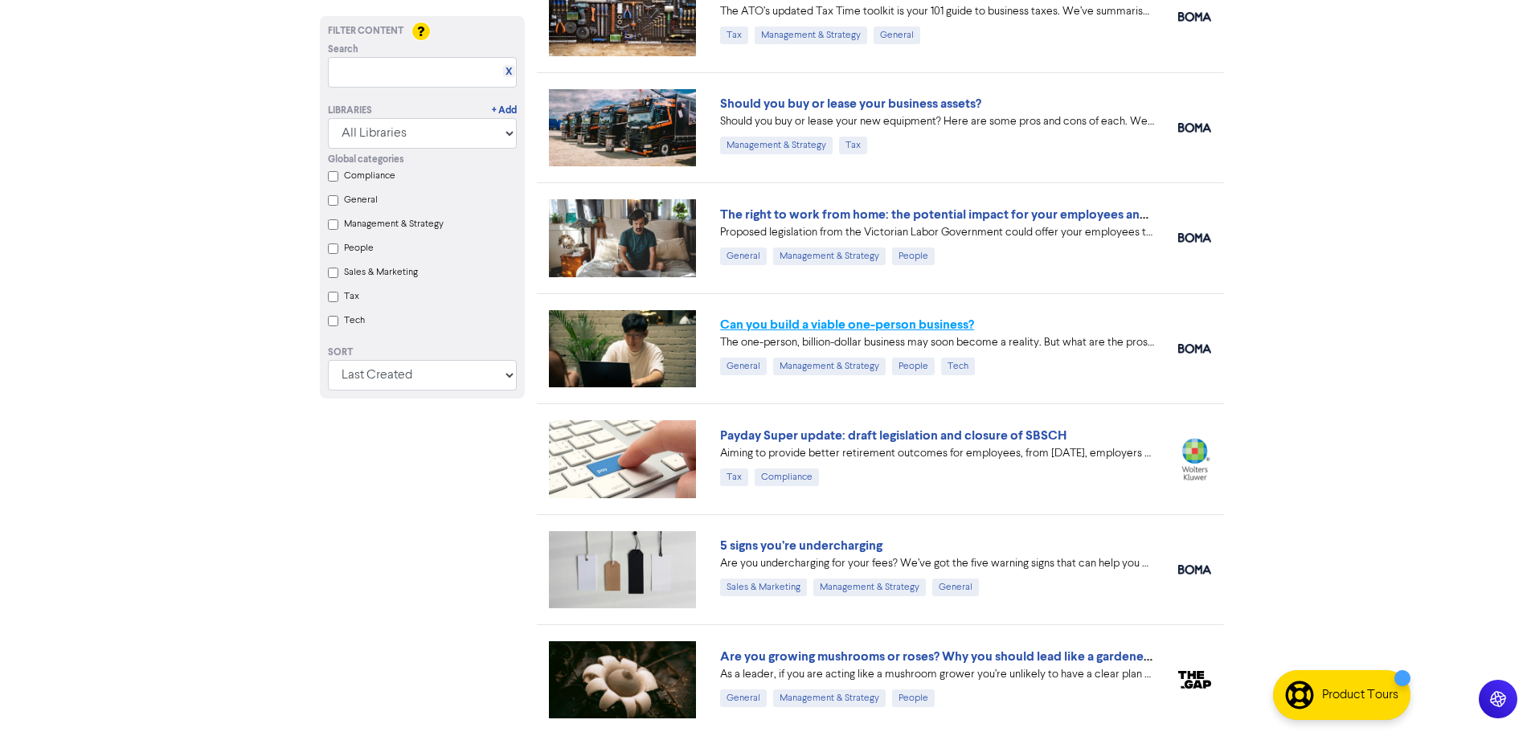
click at [867, 322] on link "Can you build a viable one-person business?" at bounding box center [847, 325] width 254 height 16
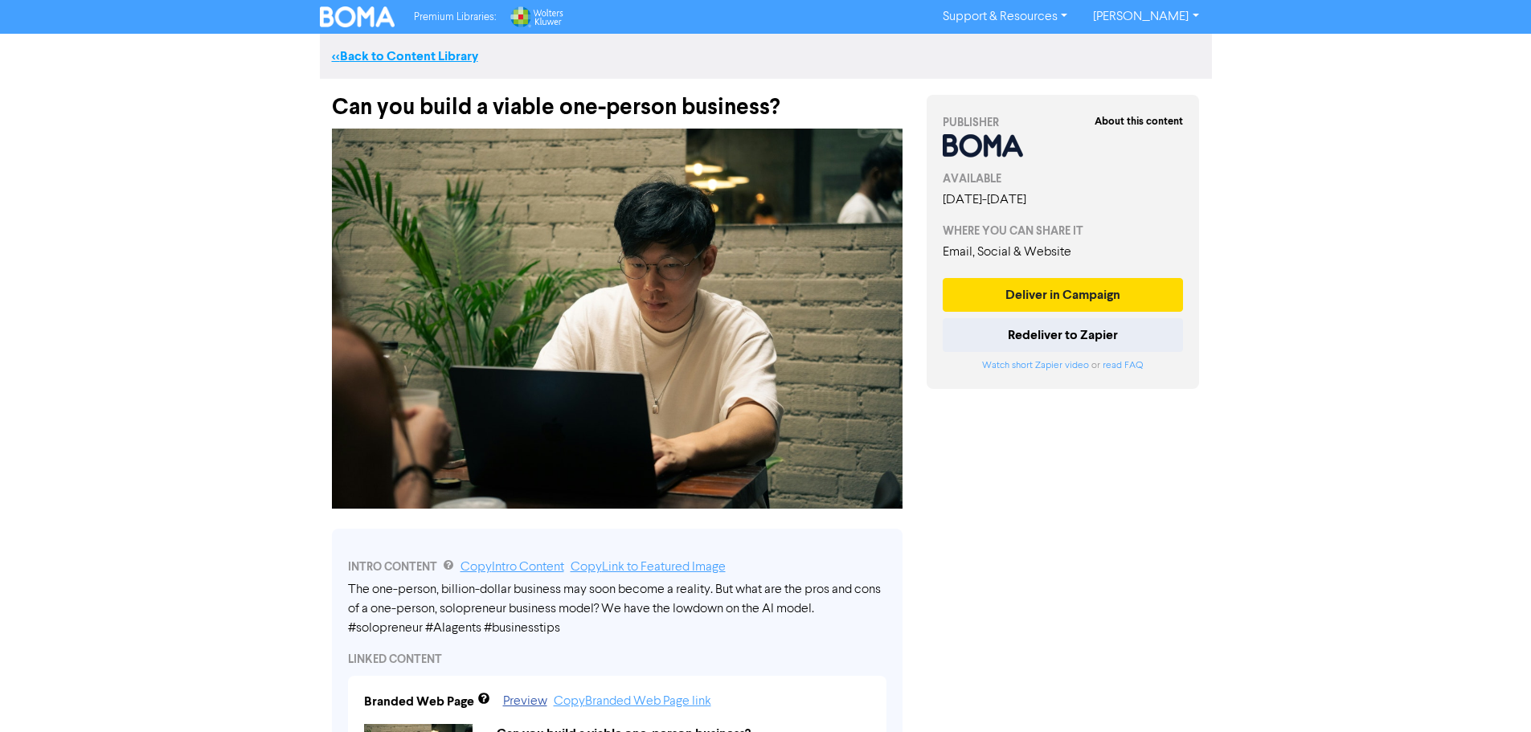
click at [363, 49] on link "<< Back to Content Library" at bounding box center [405, 56] width 146 height 16
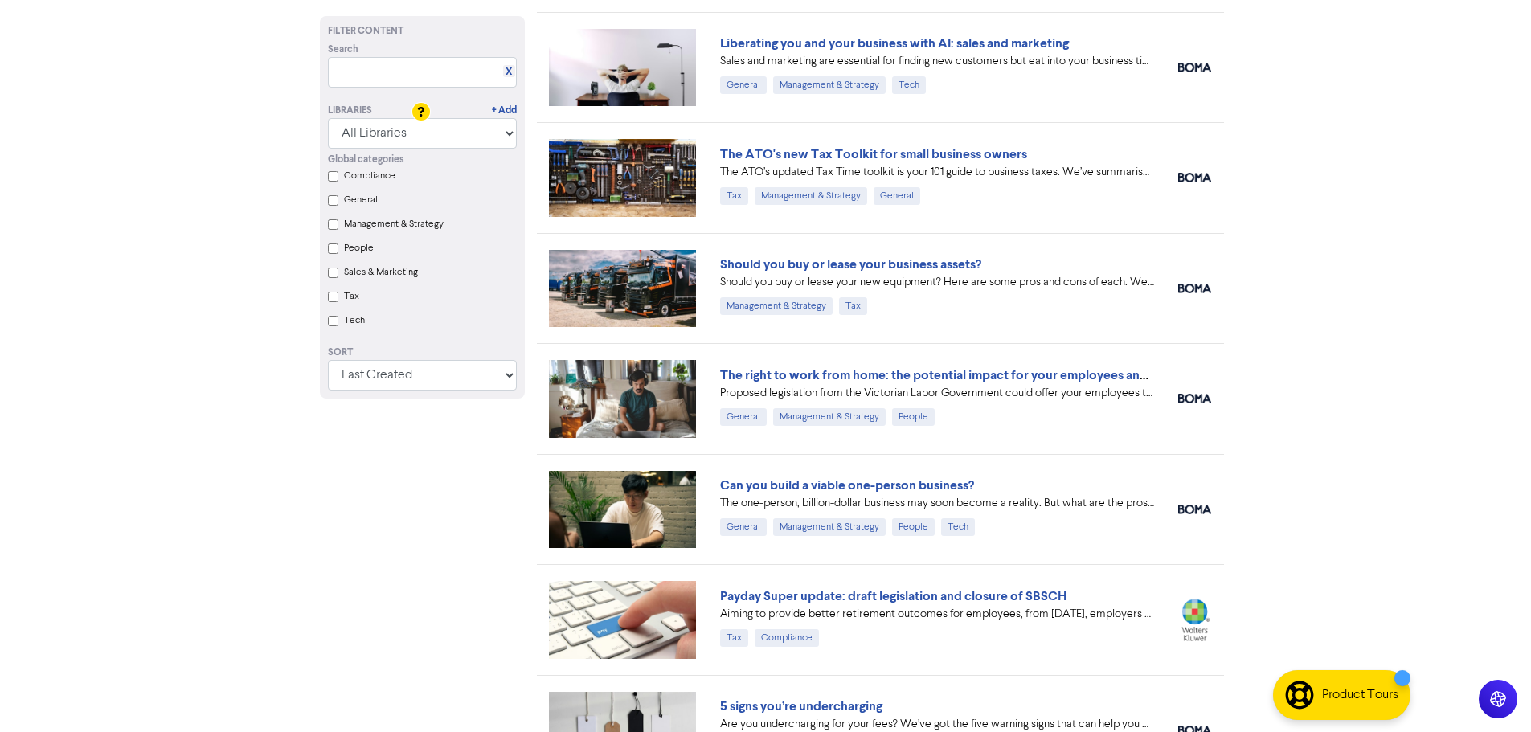
scroll to position [1590, 0]
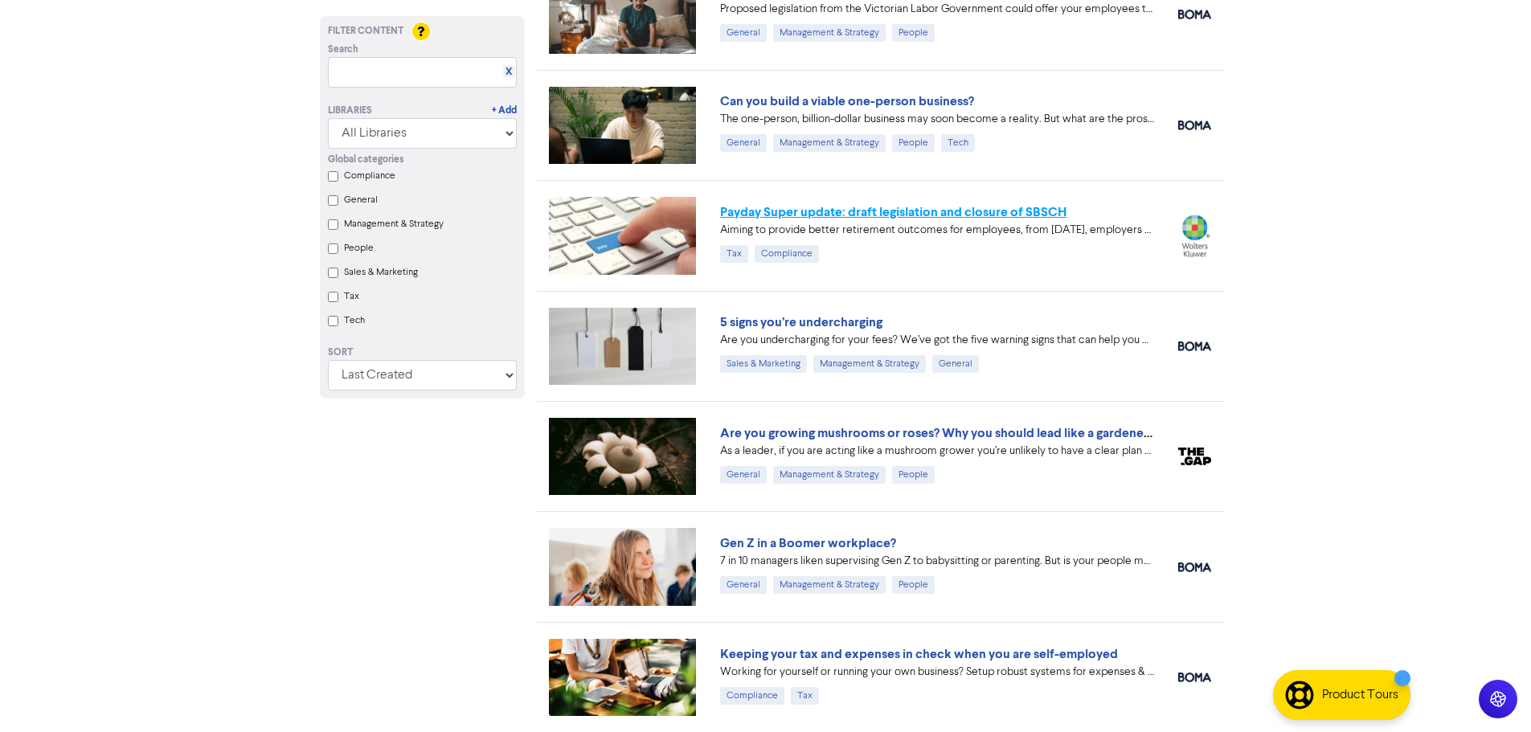
click at [867, 215] on link "Payday Super update: draft legislation and closure of SBSCH" at bounding box center [893, 212] width 346 height 16
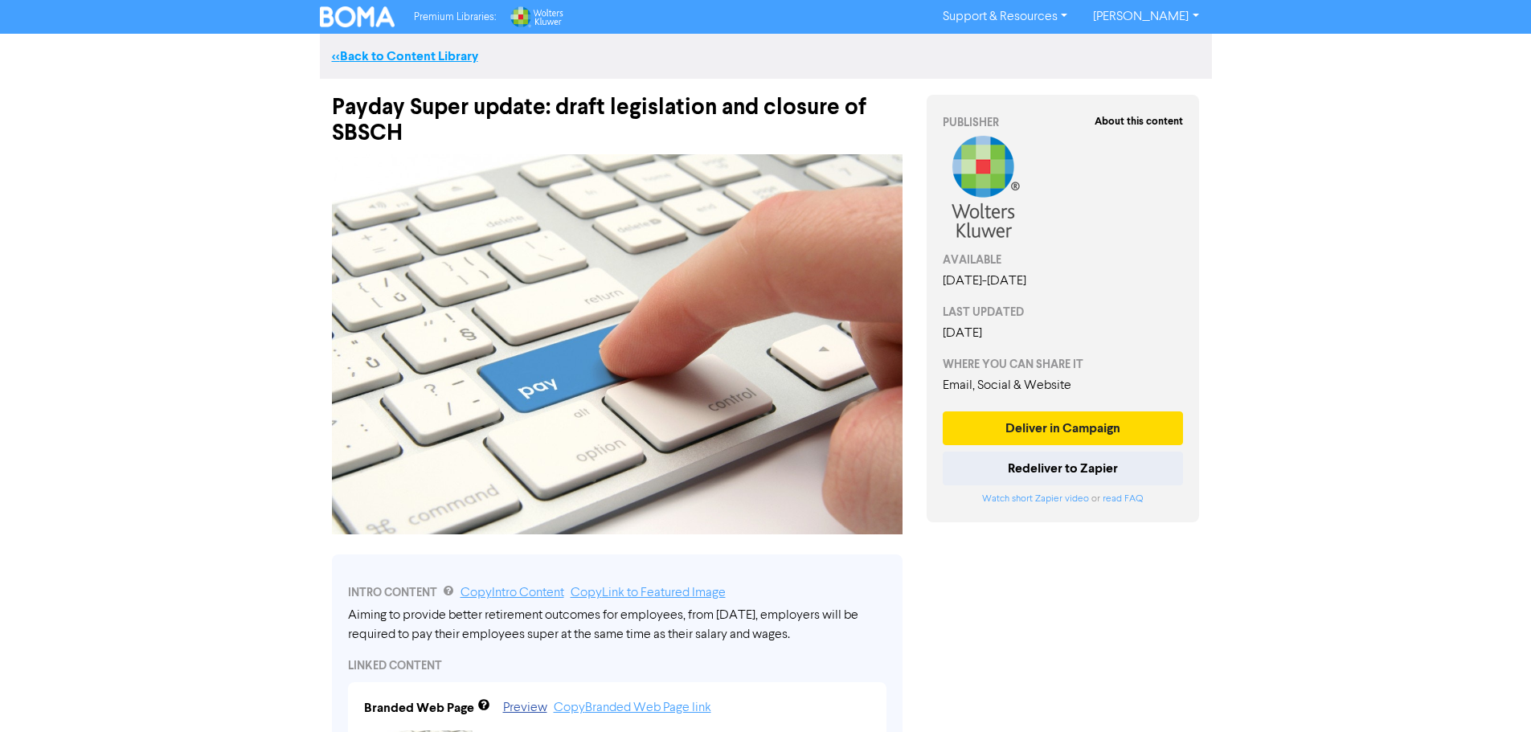
click at [375, 57] on link "<< Back to Content Library" at bounding box center [405, 56] width 146 height 16
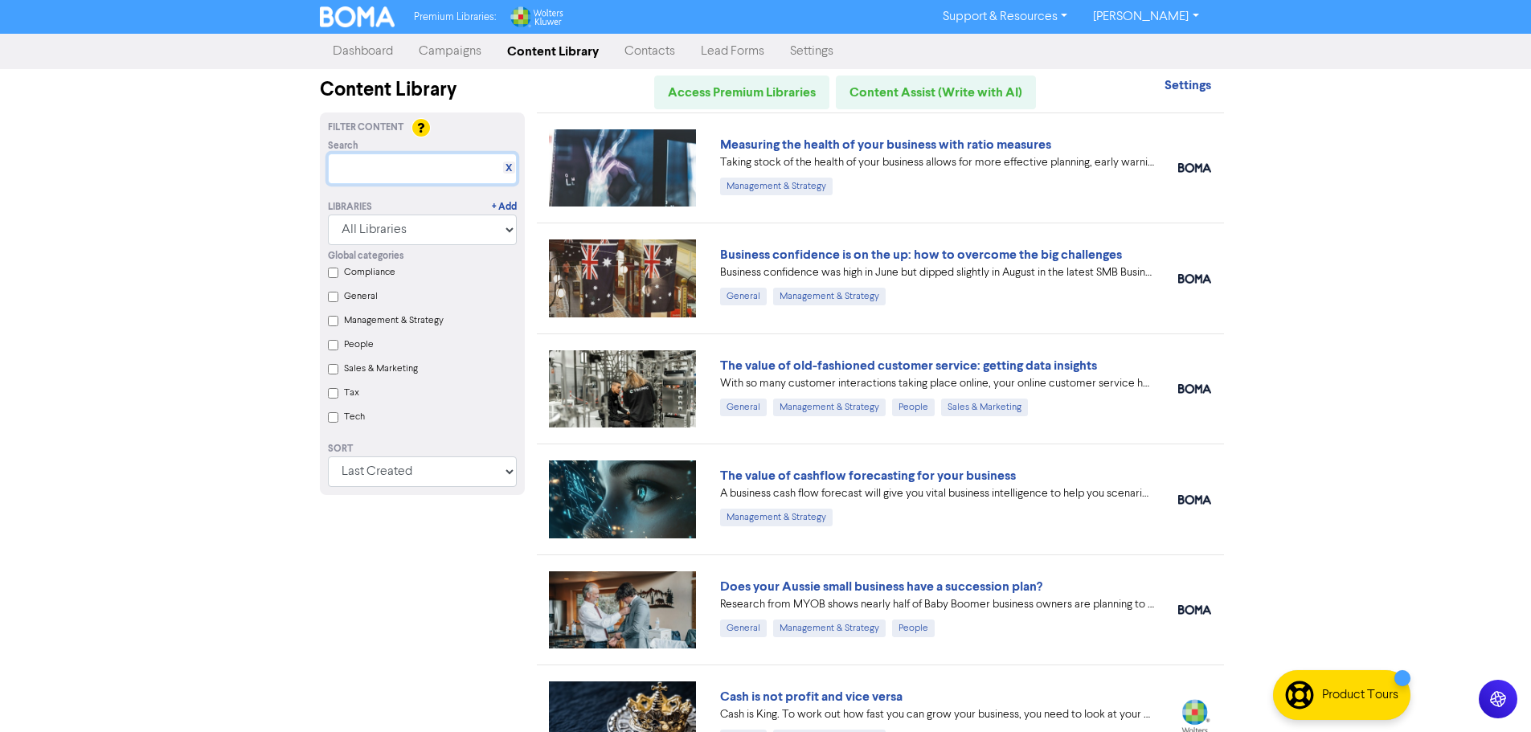
click at [453, 170] on input "text" at bounding box center [422, 169] width 189 height 31
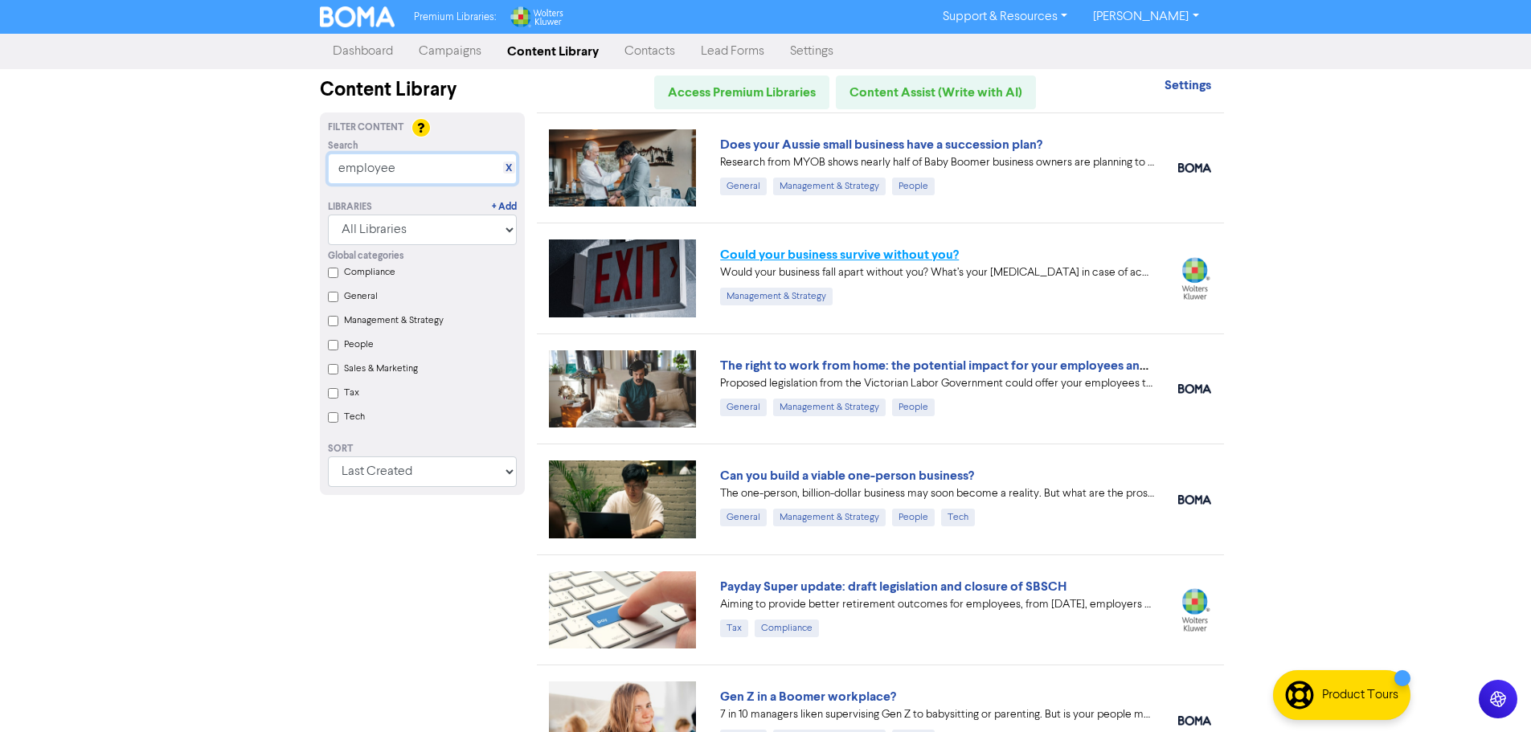
type input "employee"
click at [867, 258] on link "Could your business survive without you?" at bounding box center [839, 255] width 239 height 16
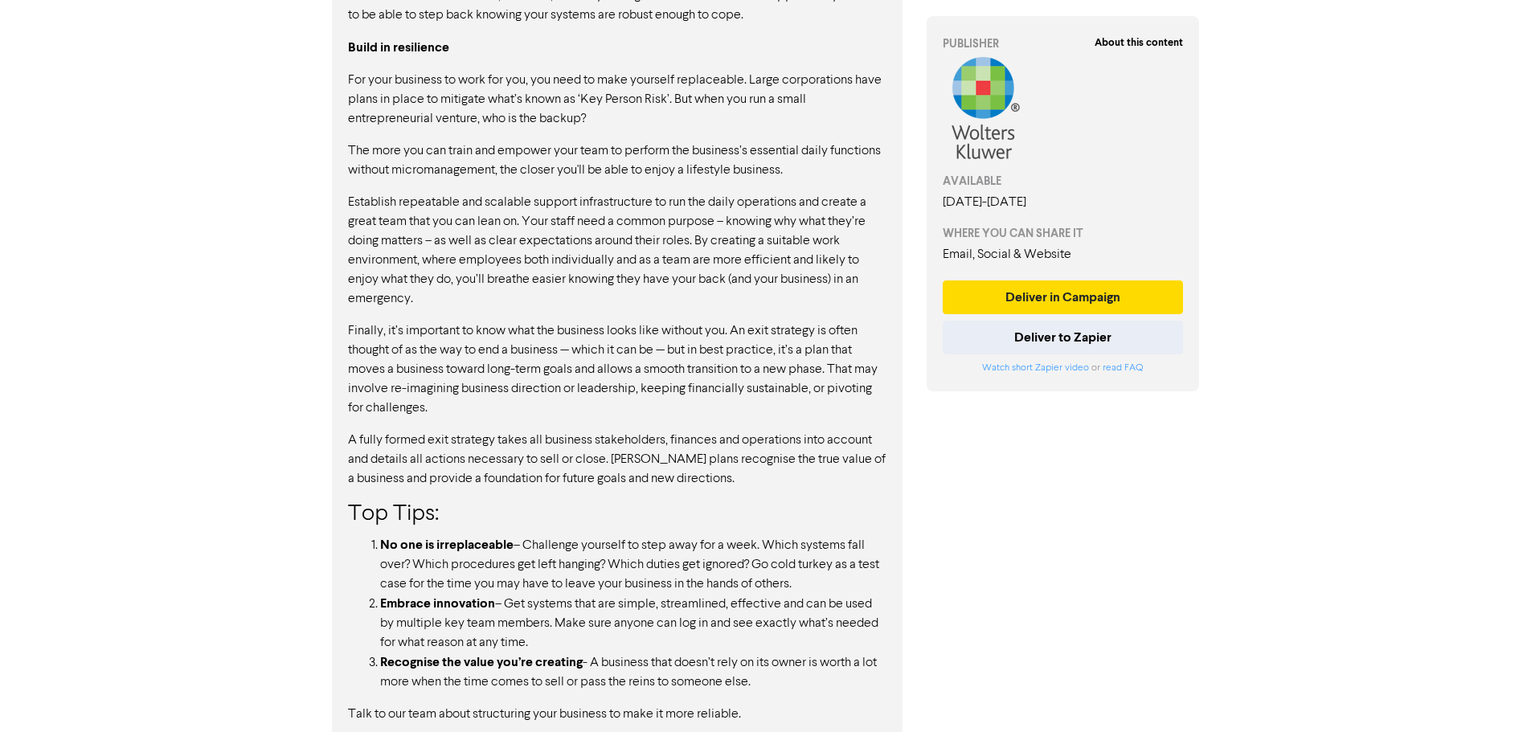
scroll to position [990, 0]
click at [867, 333] on button "Deliver to Zapier" at bounding box center [1063, 338] width 241 height 34
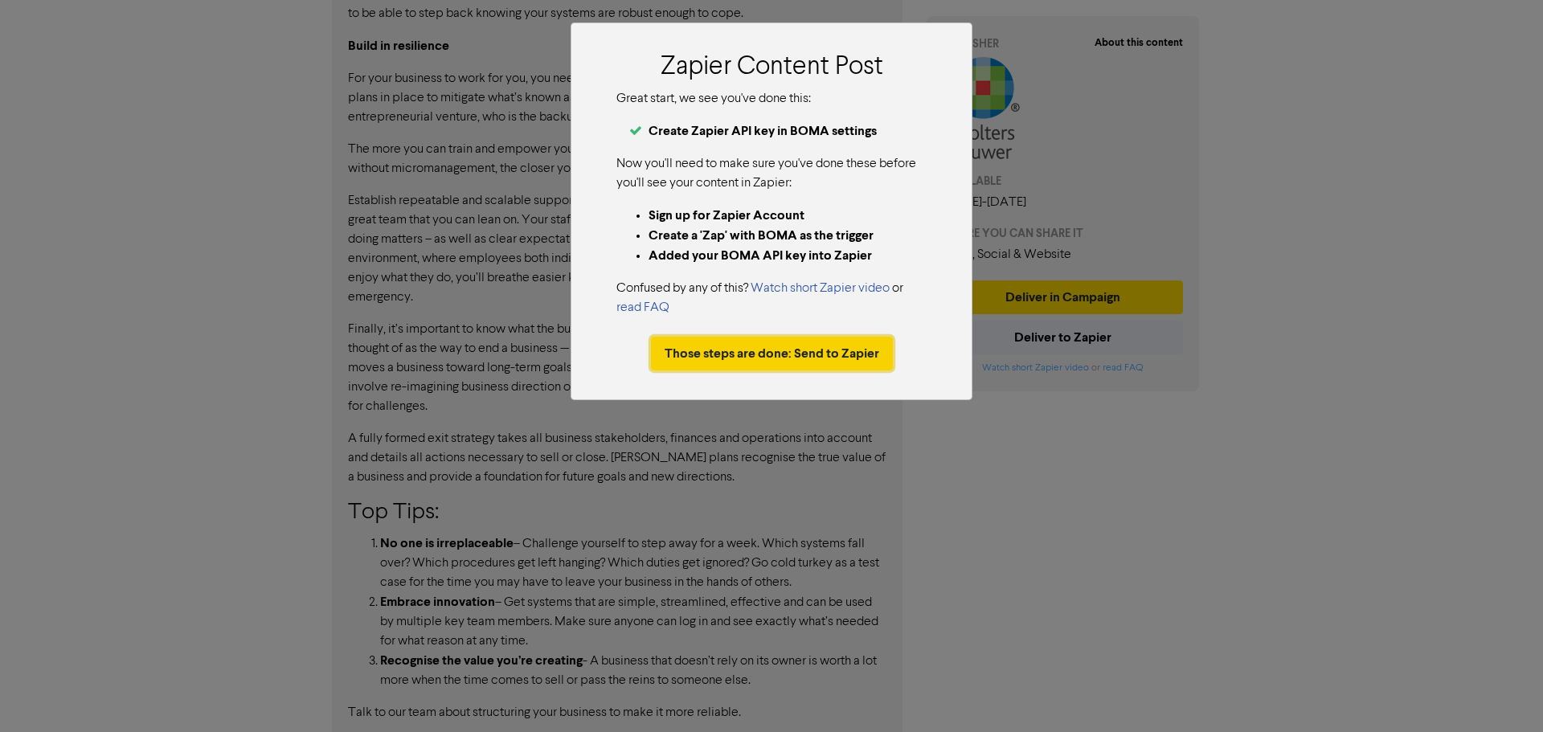
click at [843, 369] on button "Those steps are done: Send to Zapier" at bounding box center [772, 354] width 242 height 34
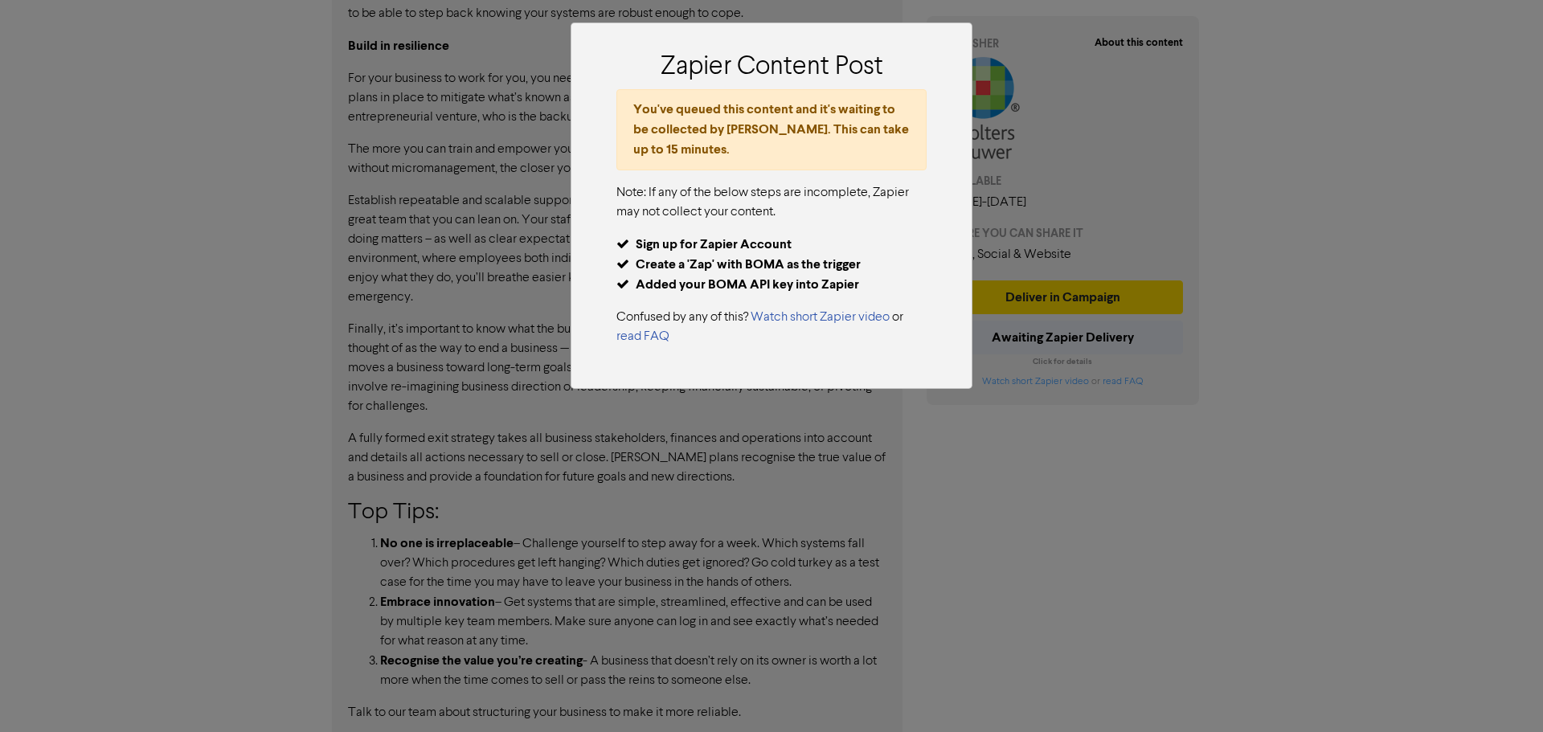
click at [867, 448] on div "Zapier Content Post You've queued this content and it's waiting to be collected…" at bounding box center [771, 366] width 1543 height 732
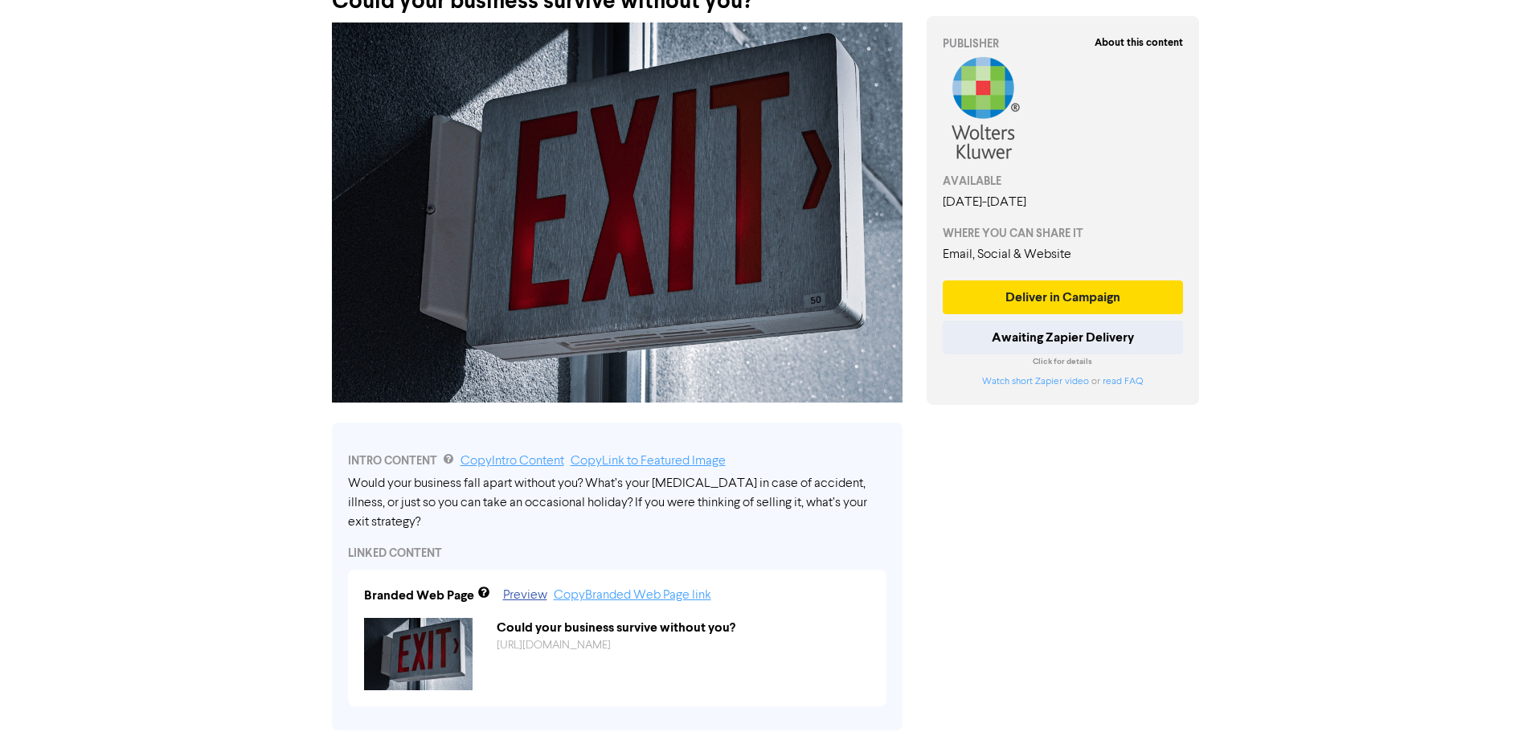
scroll to position [0, 0]
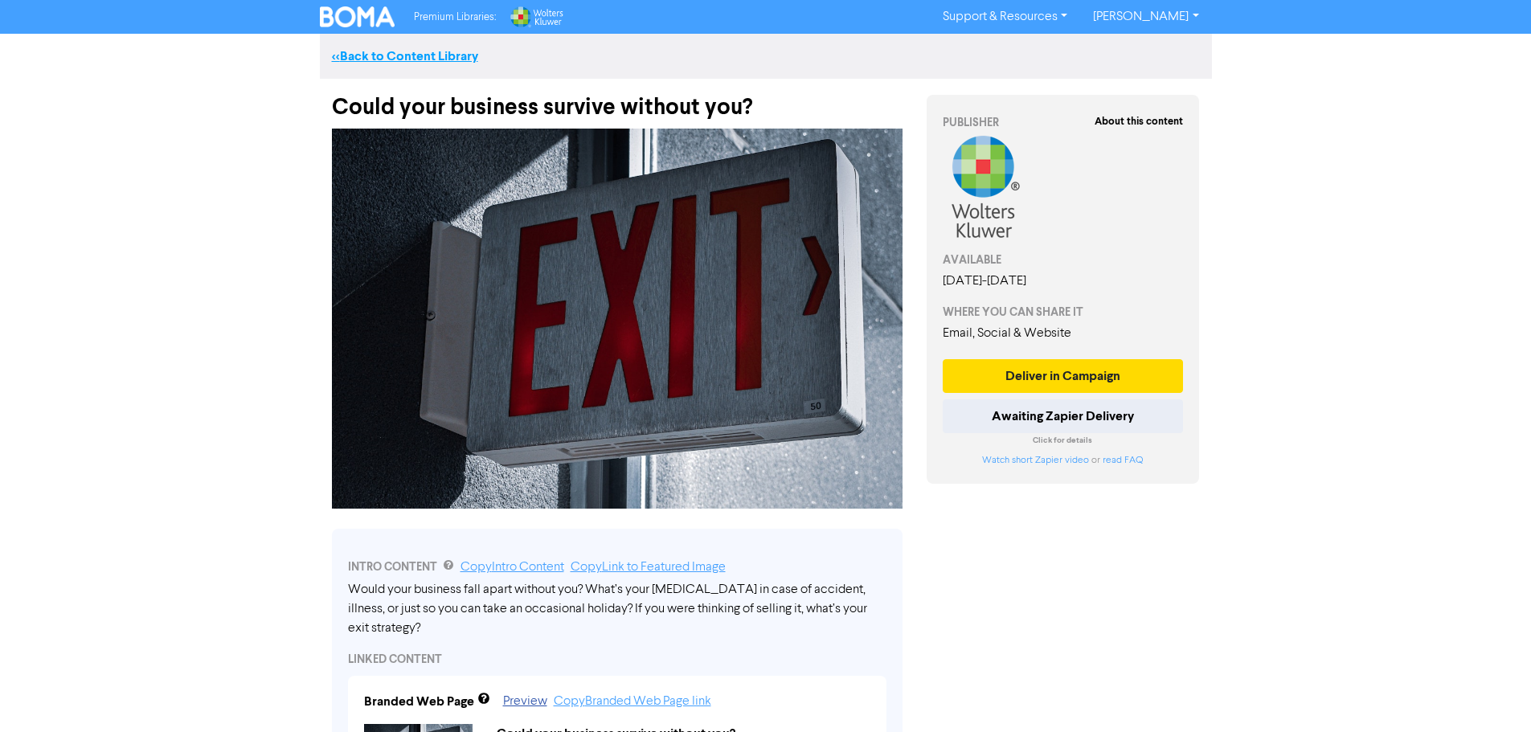
click at [377, 58] on link "<< Back to Content Library" at bounding box center [405, 56] width 146 height 16
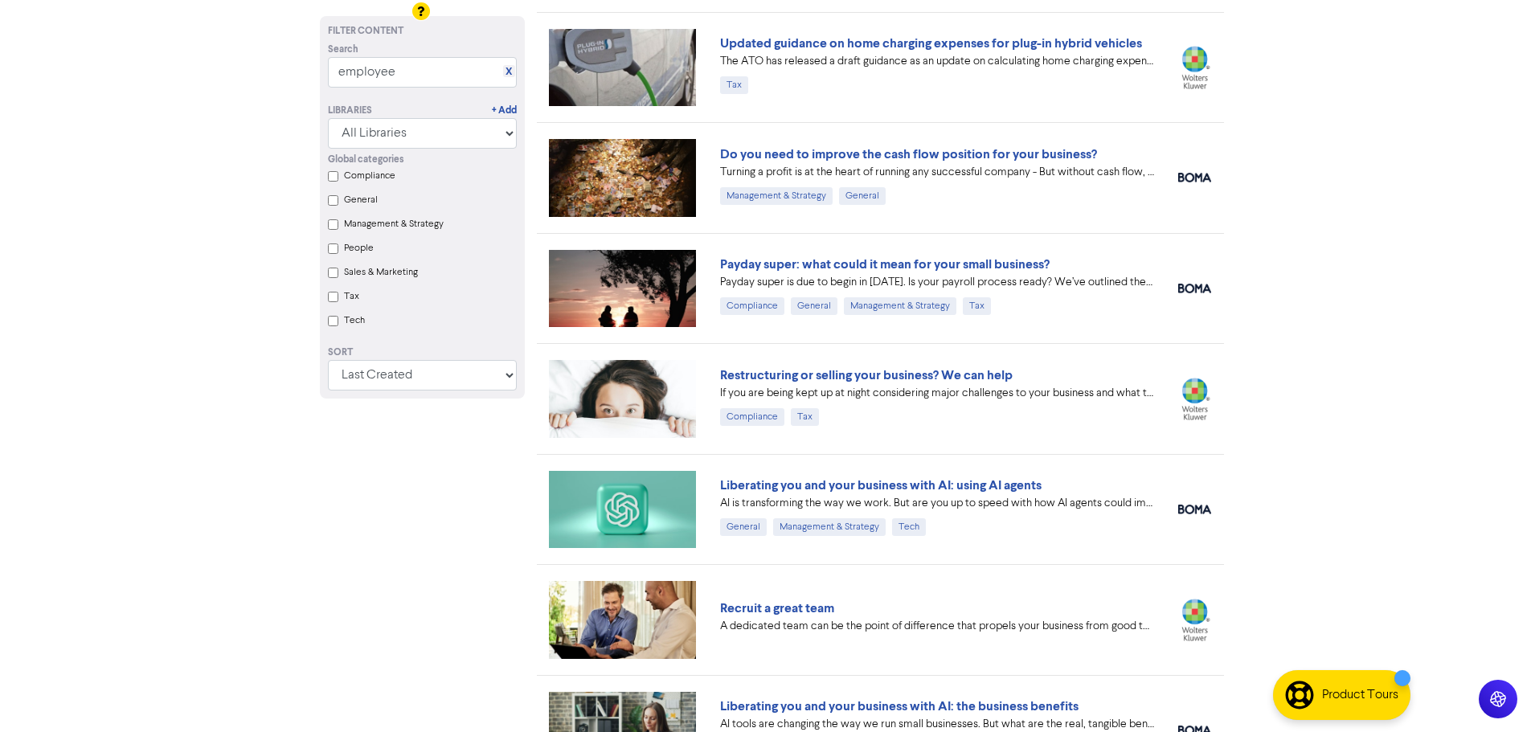
scroll to position [884, 0]
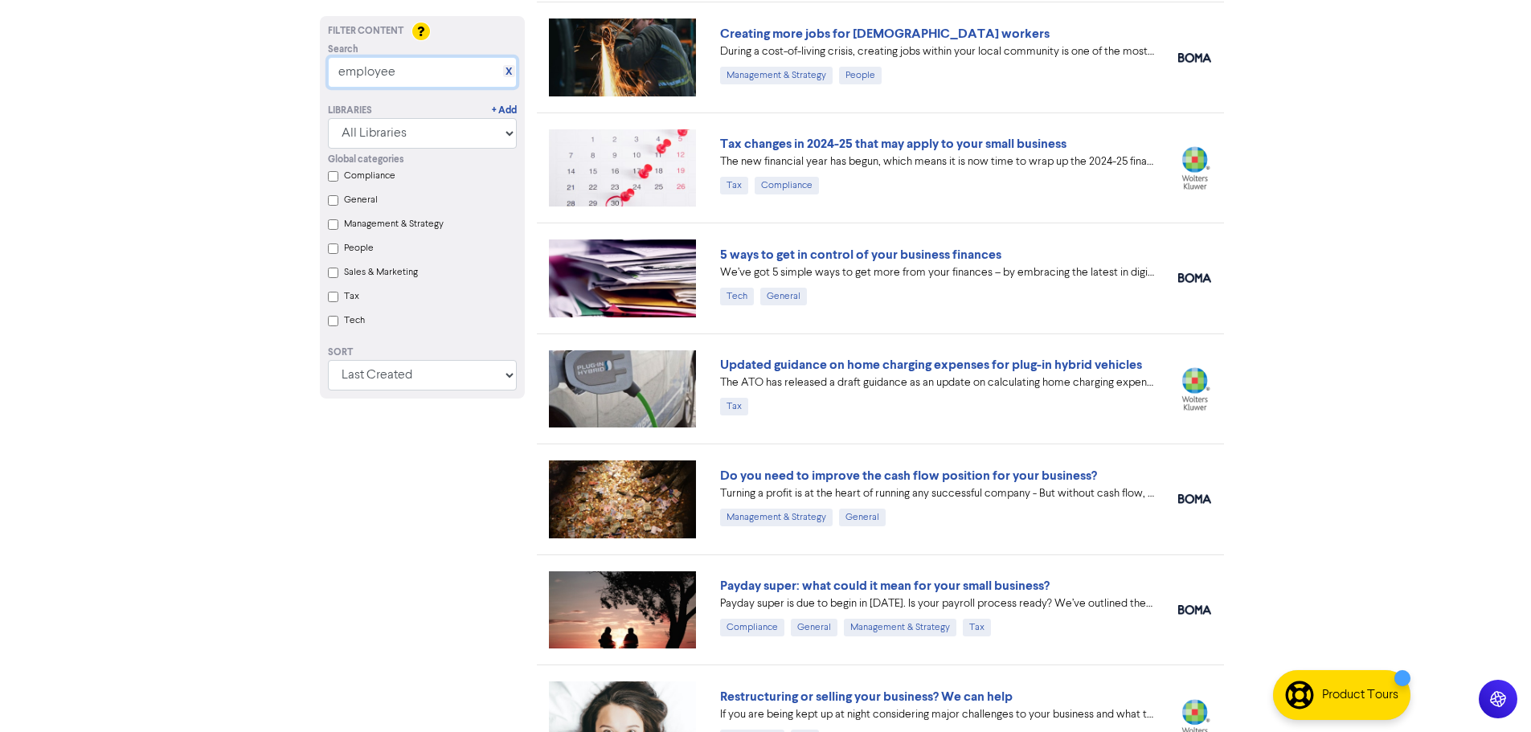
drag, startPoint x: 406, startPoint y: 74, endPoint x: 267, endPoint y: 100, distance: 141.6
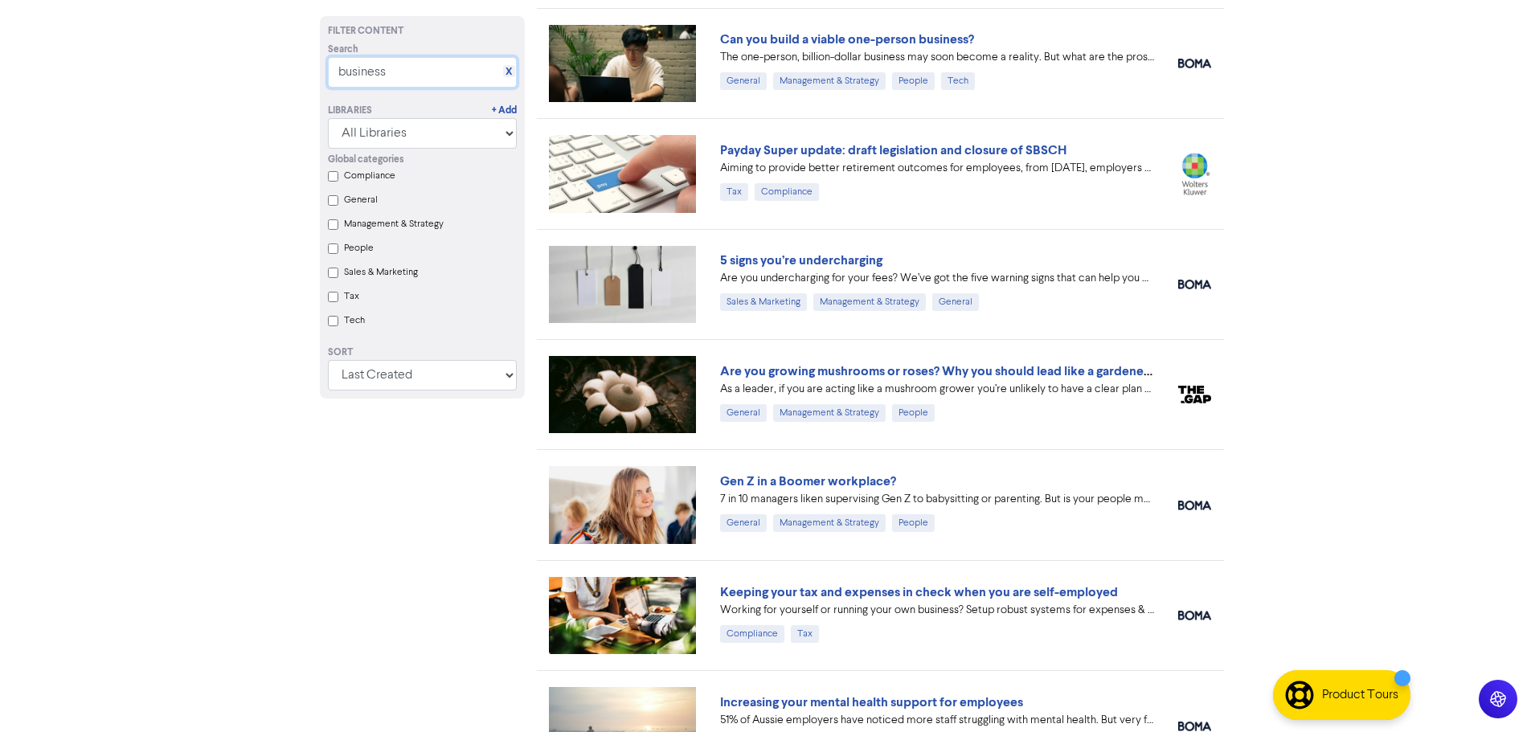
scroll to position [1691, 0]
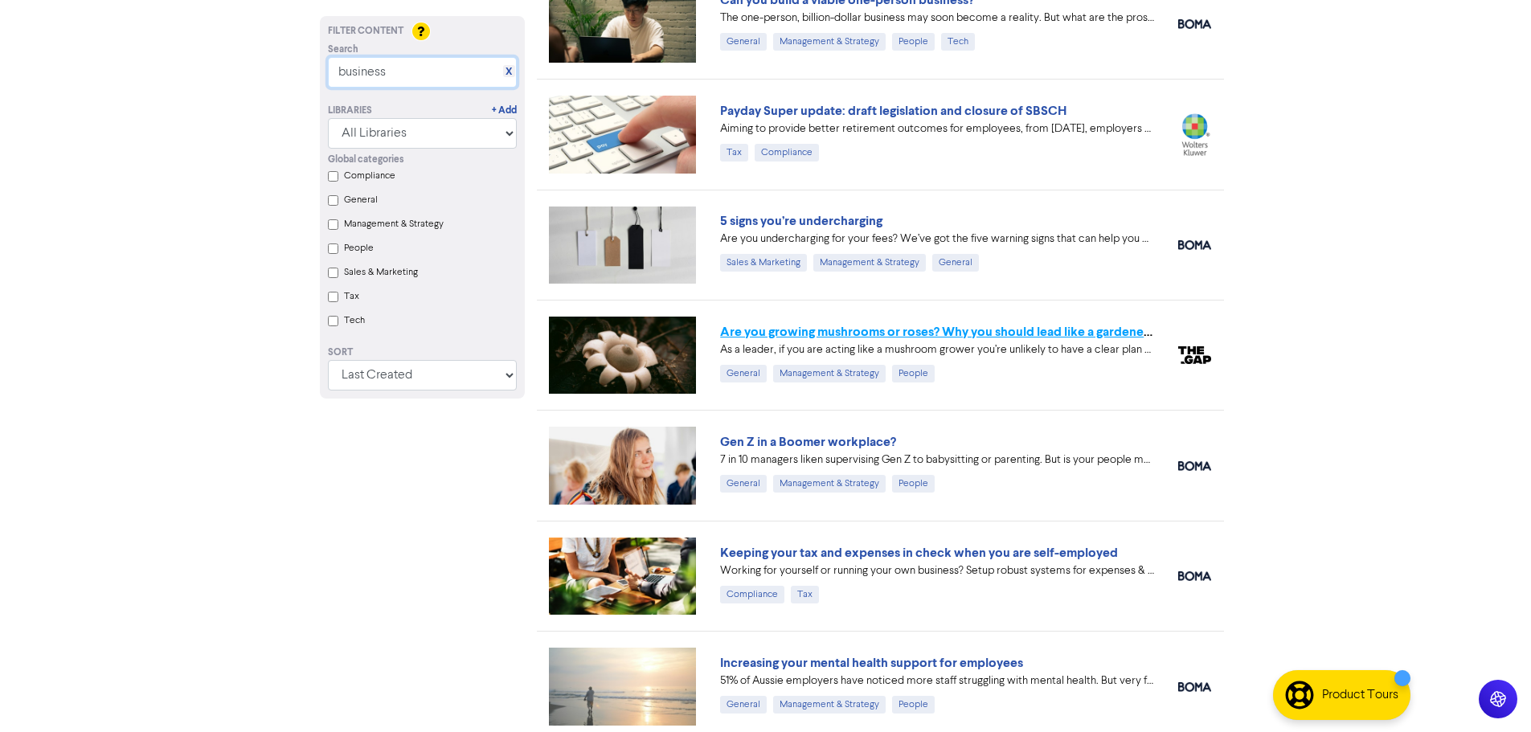
type input "business"
click at [867, 330] on link "Are you growing mushrooms or roses? Why you should lead like a gardener, not a …" at bounding box center [973, 332] width 507 height 16
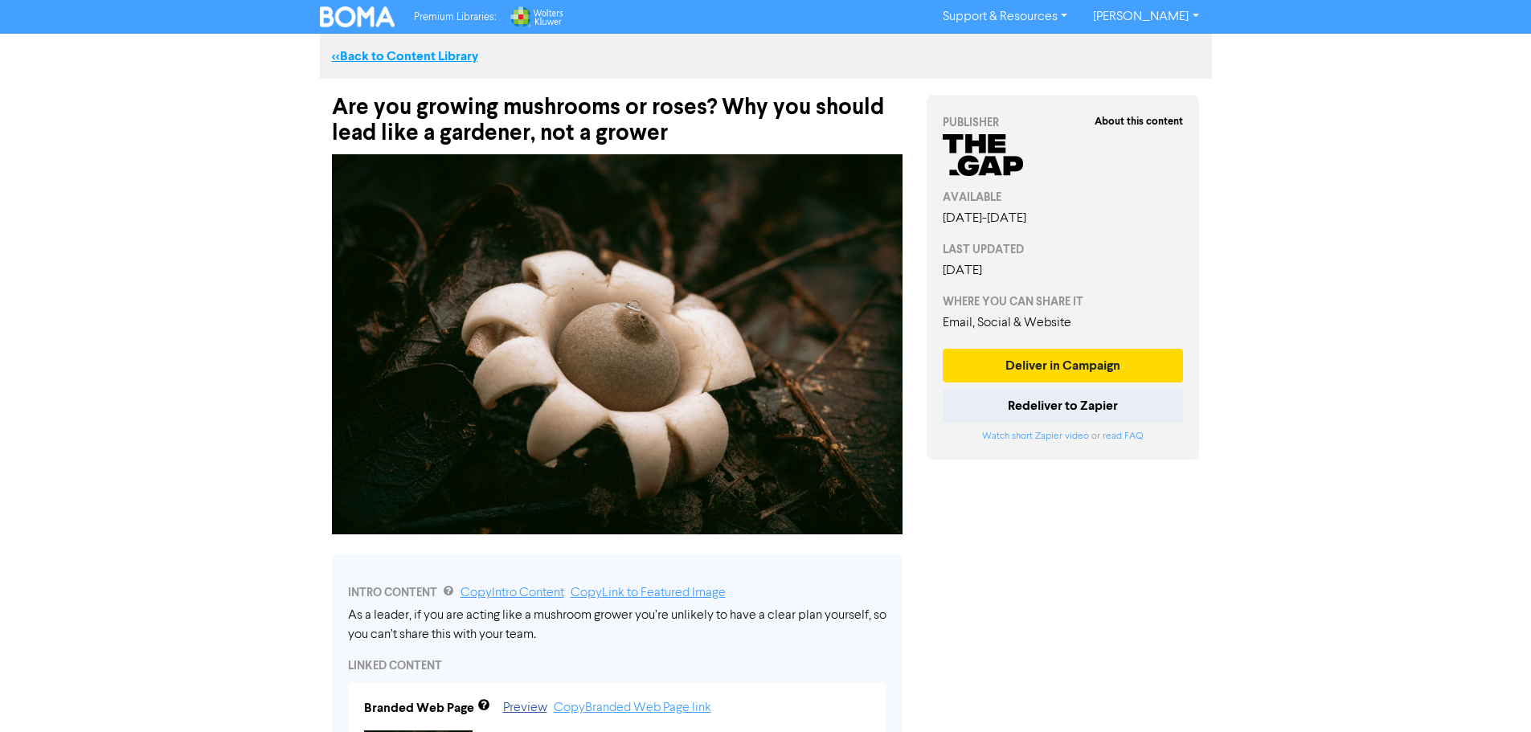
click at [362, 49] on link "<< Back to Content Library" at bounding box center [405, 56] width 146 height 16
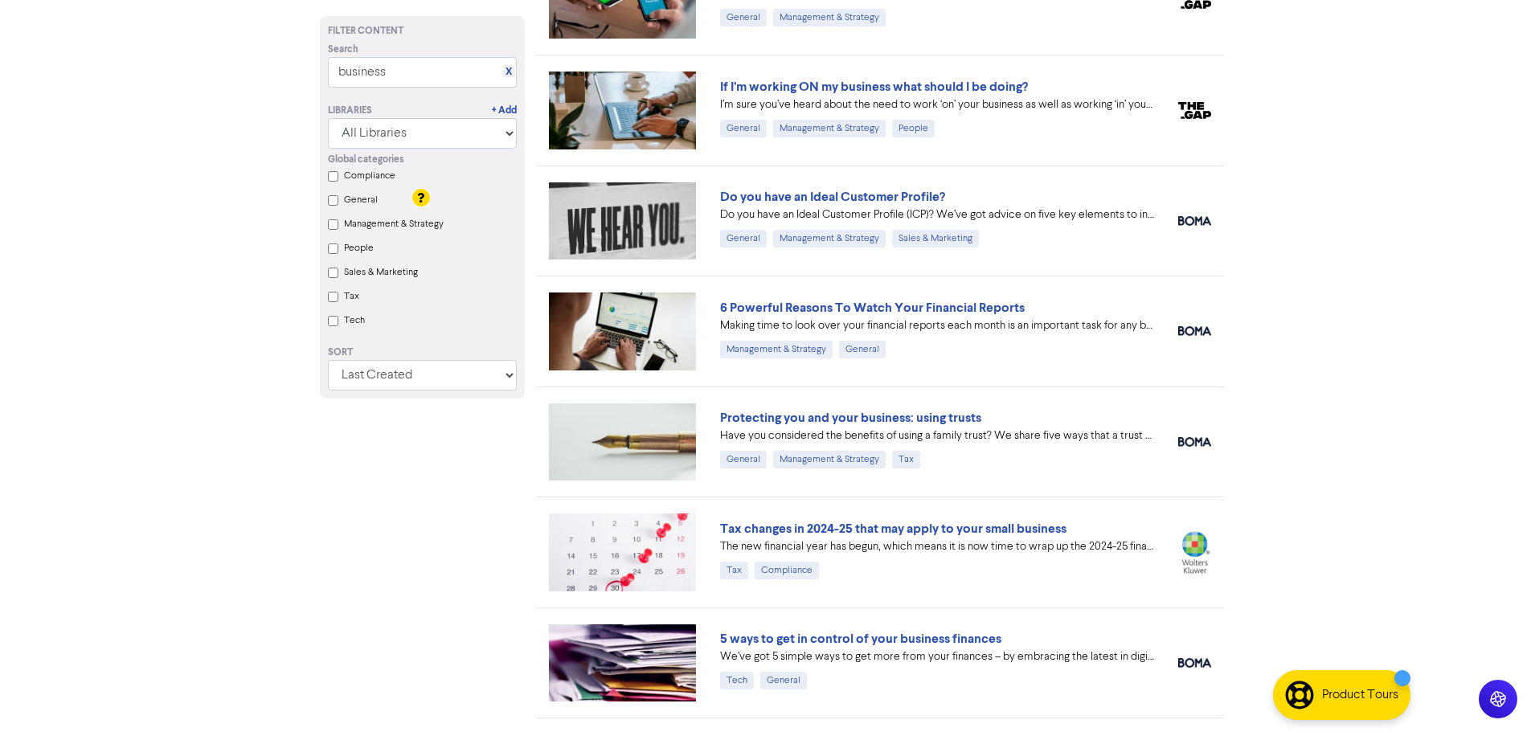
scroll to position [3097, 0]
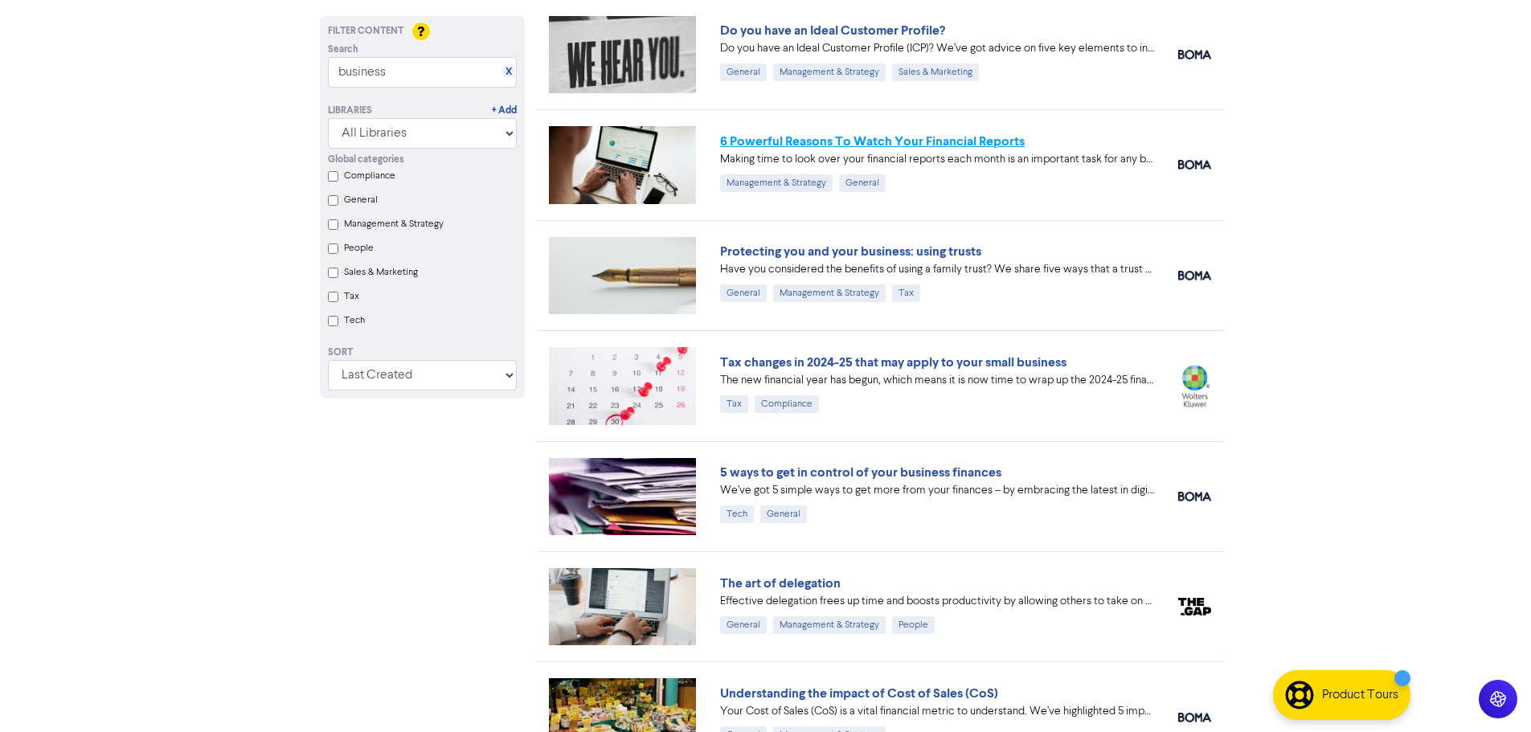
click at [845, 145] on link "6 Powerful Reasons To Watch Your Financial Reports" at bounding box center [872, 141] width 305 height 16
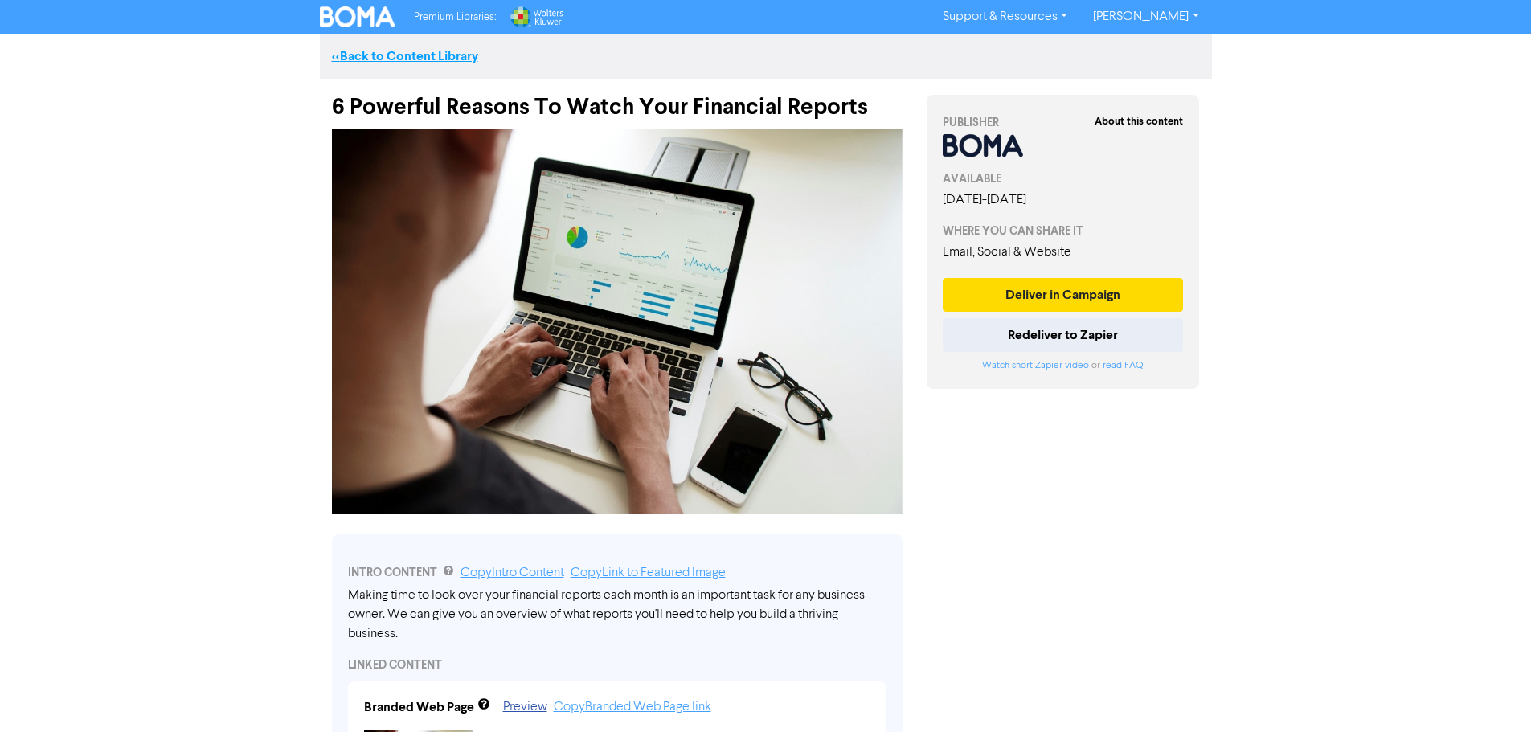
click at [388, 56] on link "<< Back to Content Library" at bounding box center [405, 56] width 146 height 16
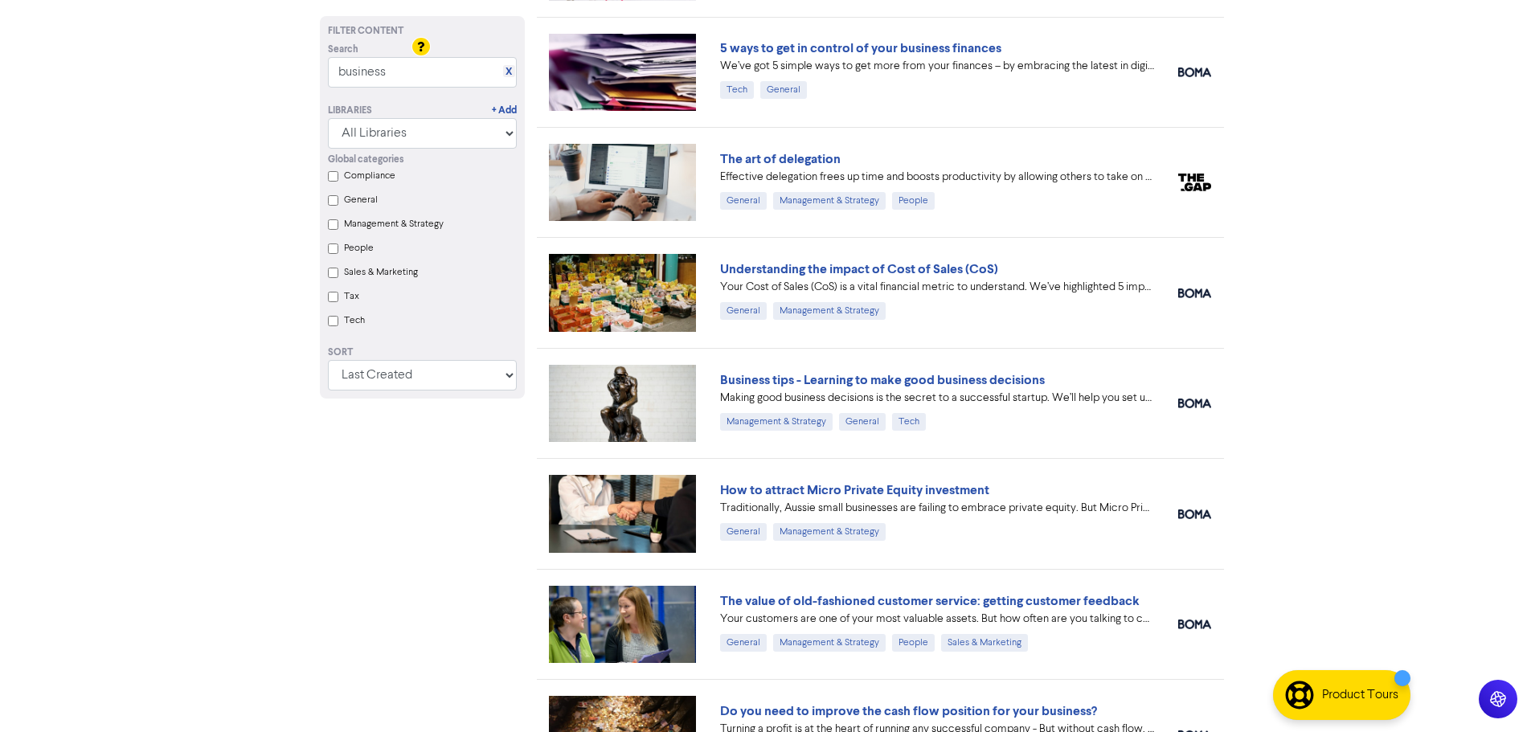
scroll to position [3537, 0]
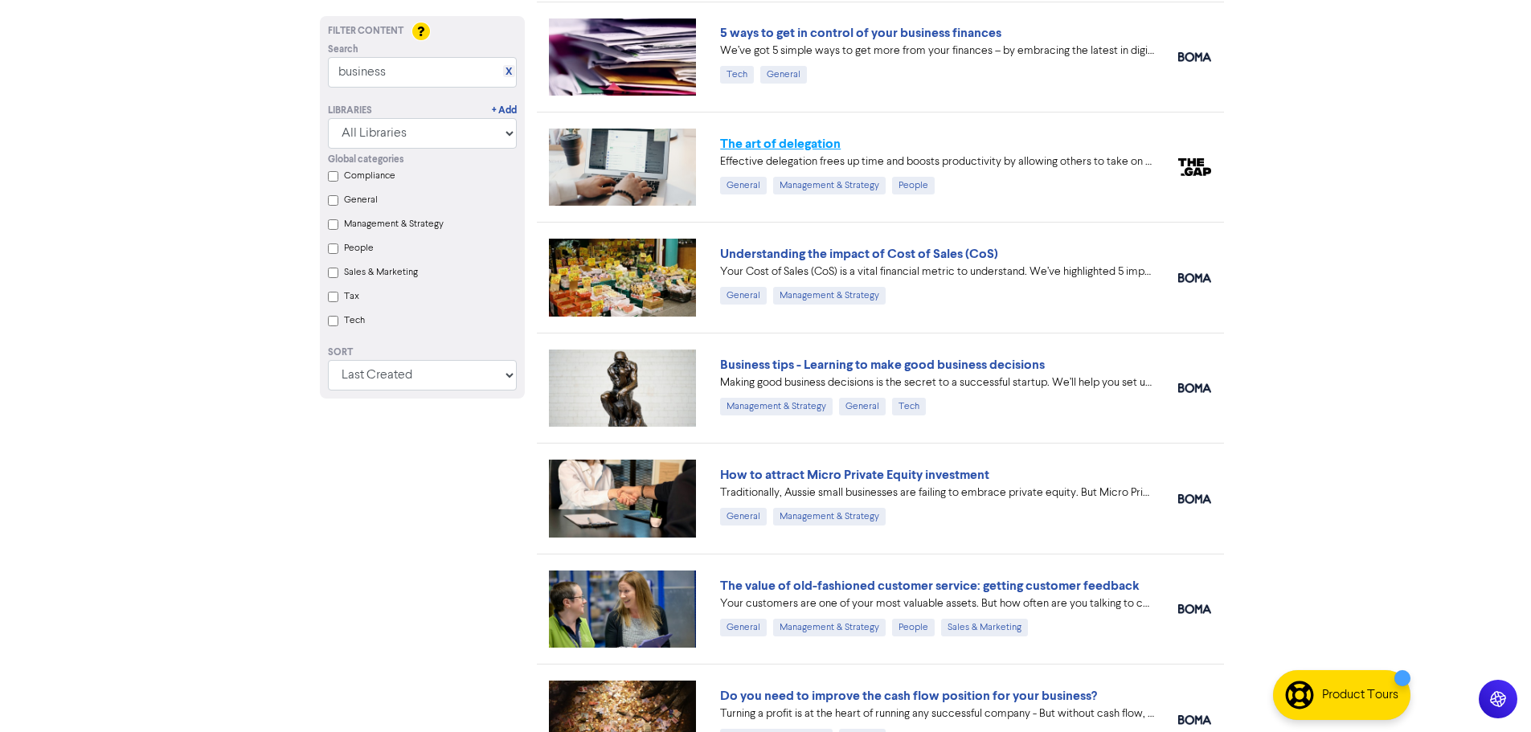
click at [782, 140] on link "The art of delegation" at bounding box center [780, 144] width 121 height 16
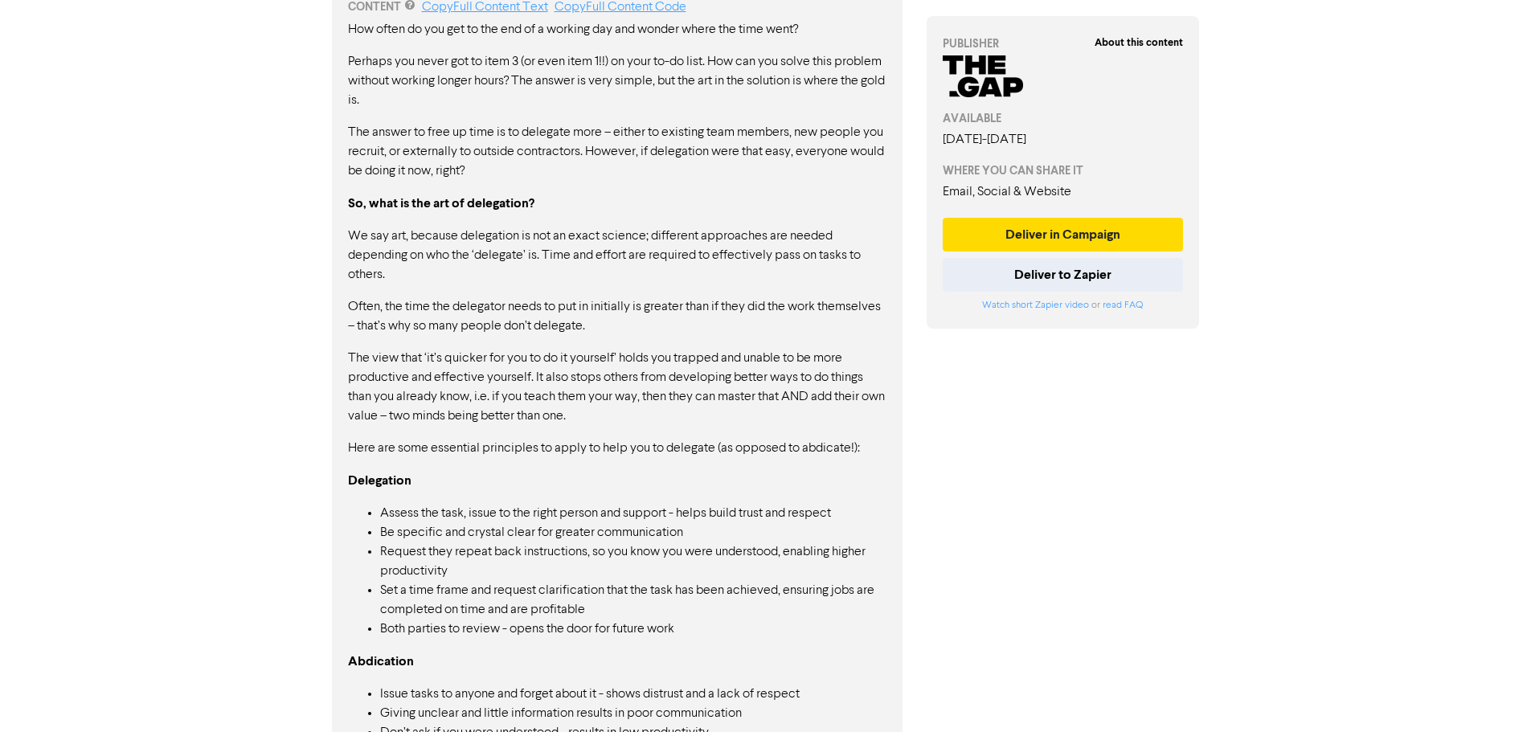
scroll to position [1206, 0]
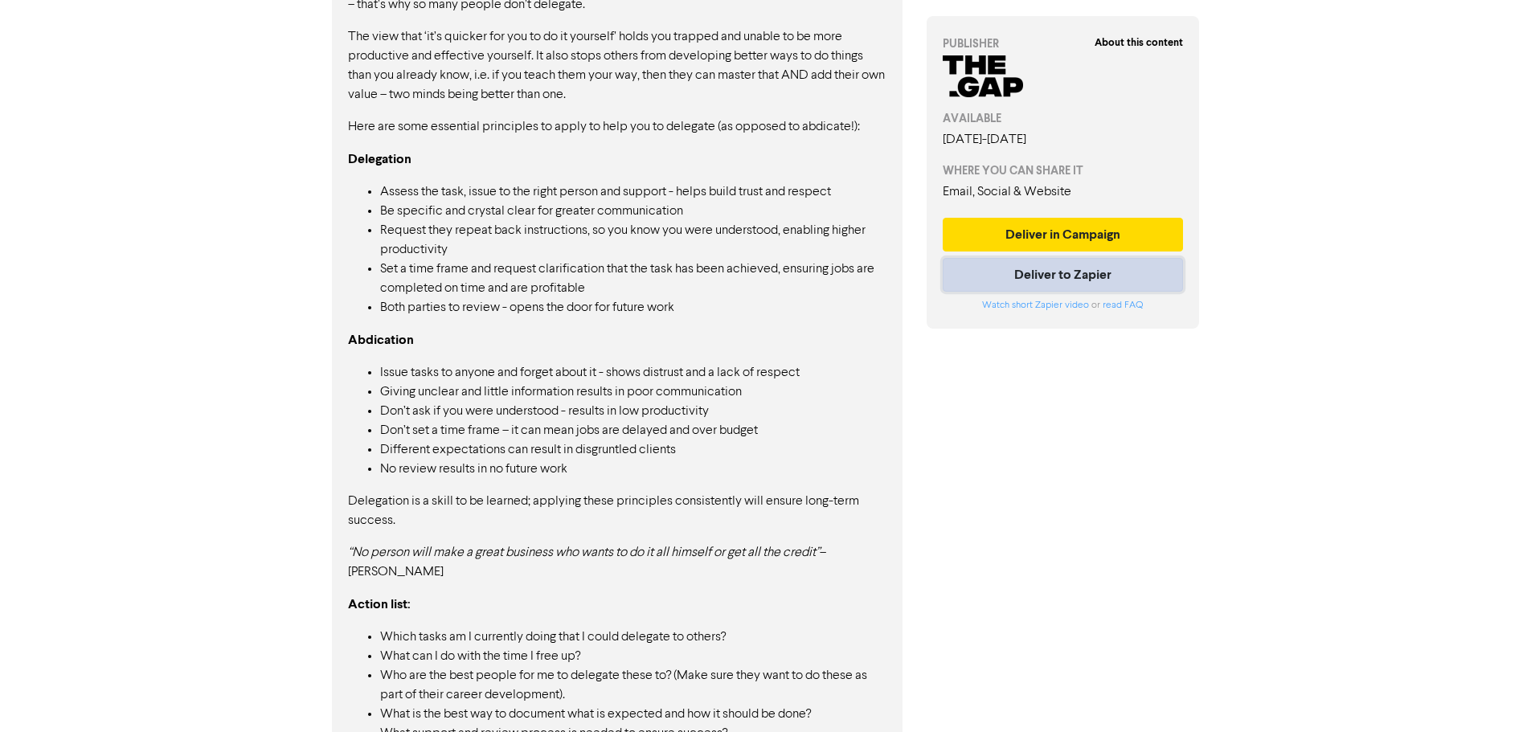
click at [867, 284] on button "Deliver to Zapier" at bounding box center [1063, 275] width 241 height 34
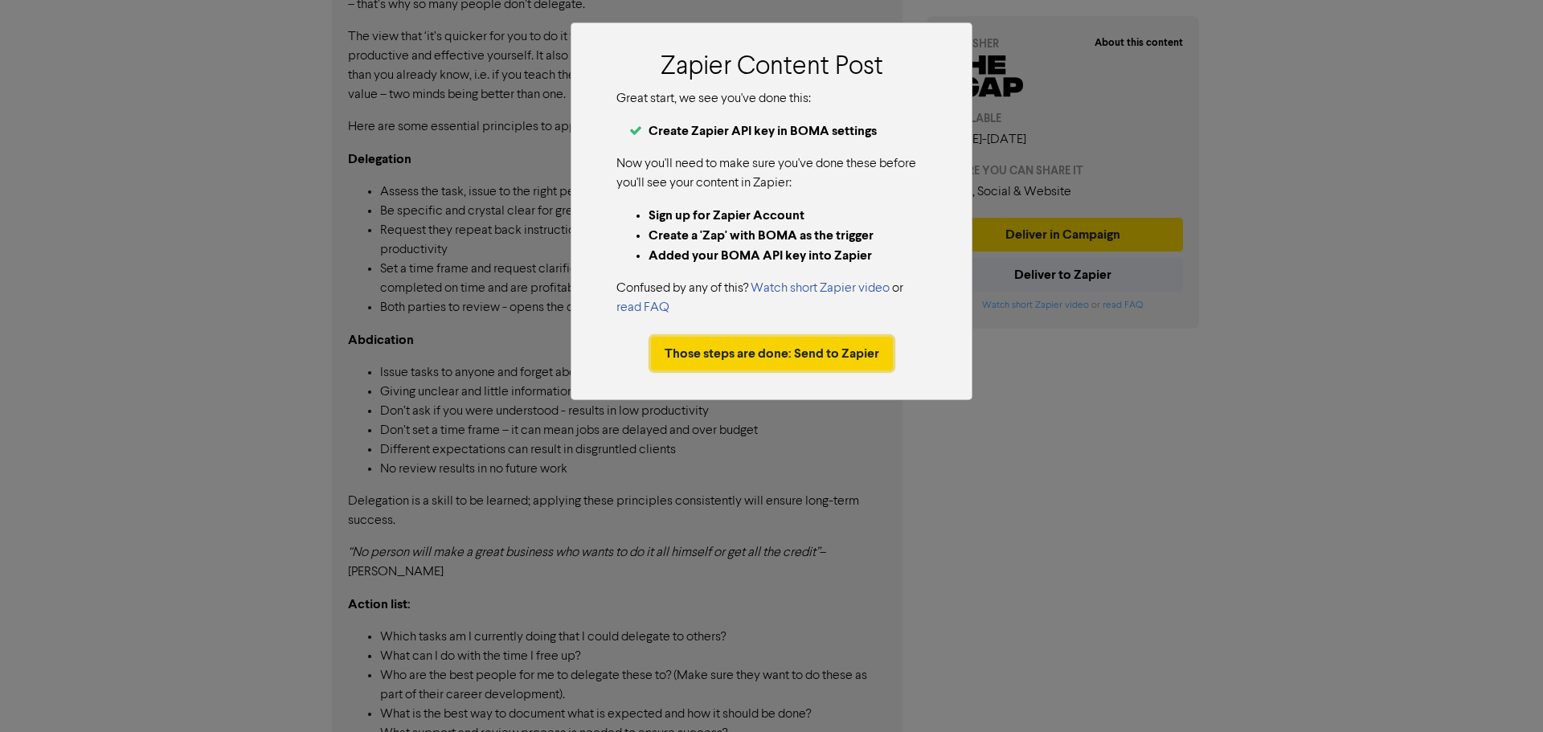
click at [862, 363] on button "Those steps are done: Send to Zapier" at bounding box center [772, 354] width 242 height 34
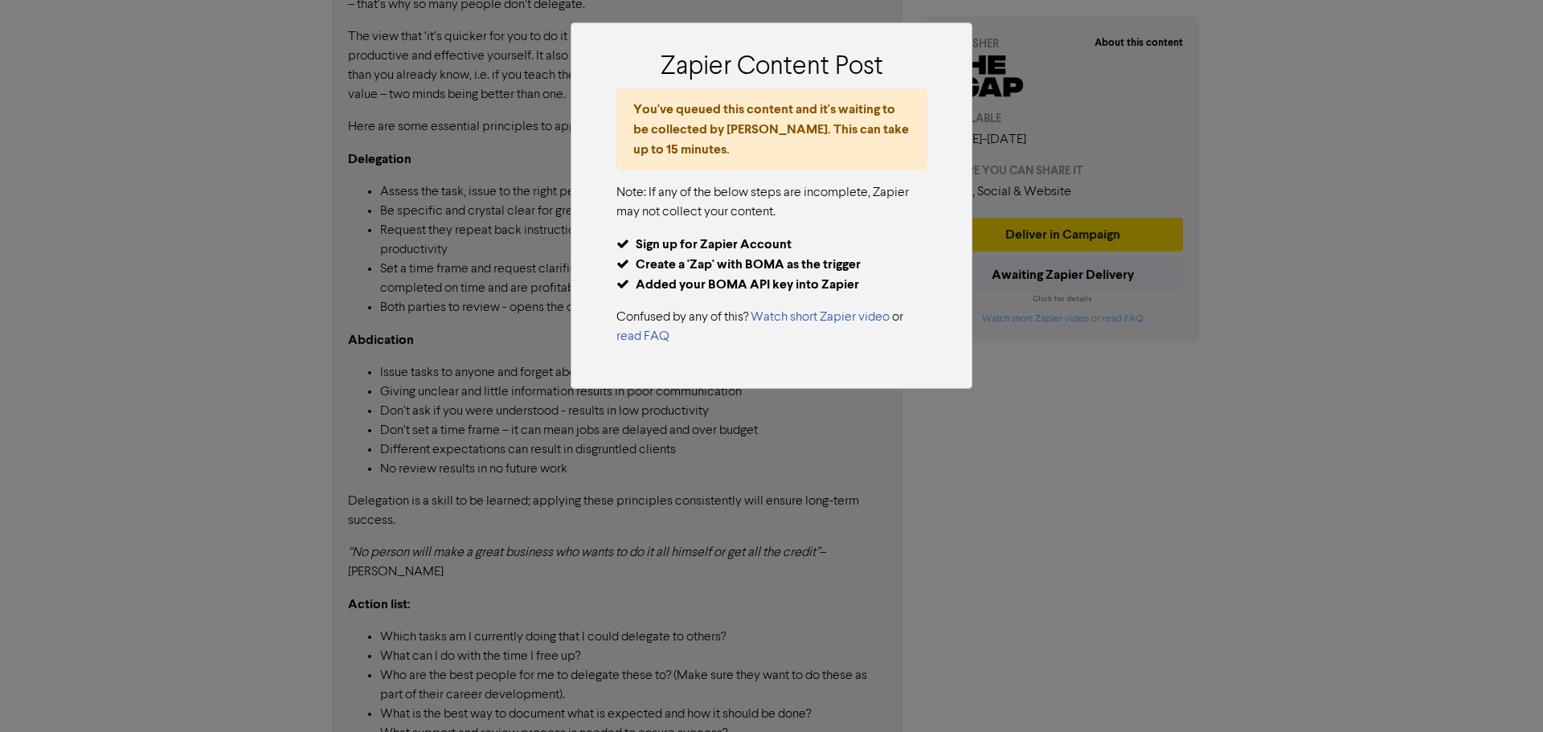
click at [867, 380] on div "Zapier Content Post You've queued this content and it's waiting to be collected…" at bounding box center [771, 366] width 1543 height 732
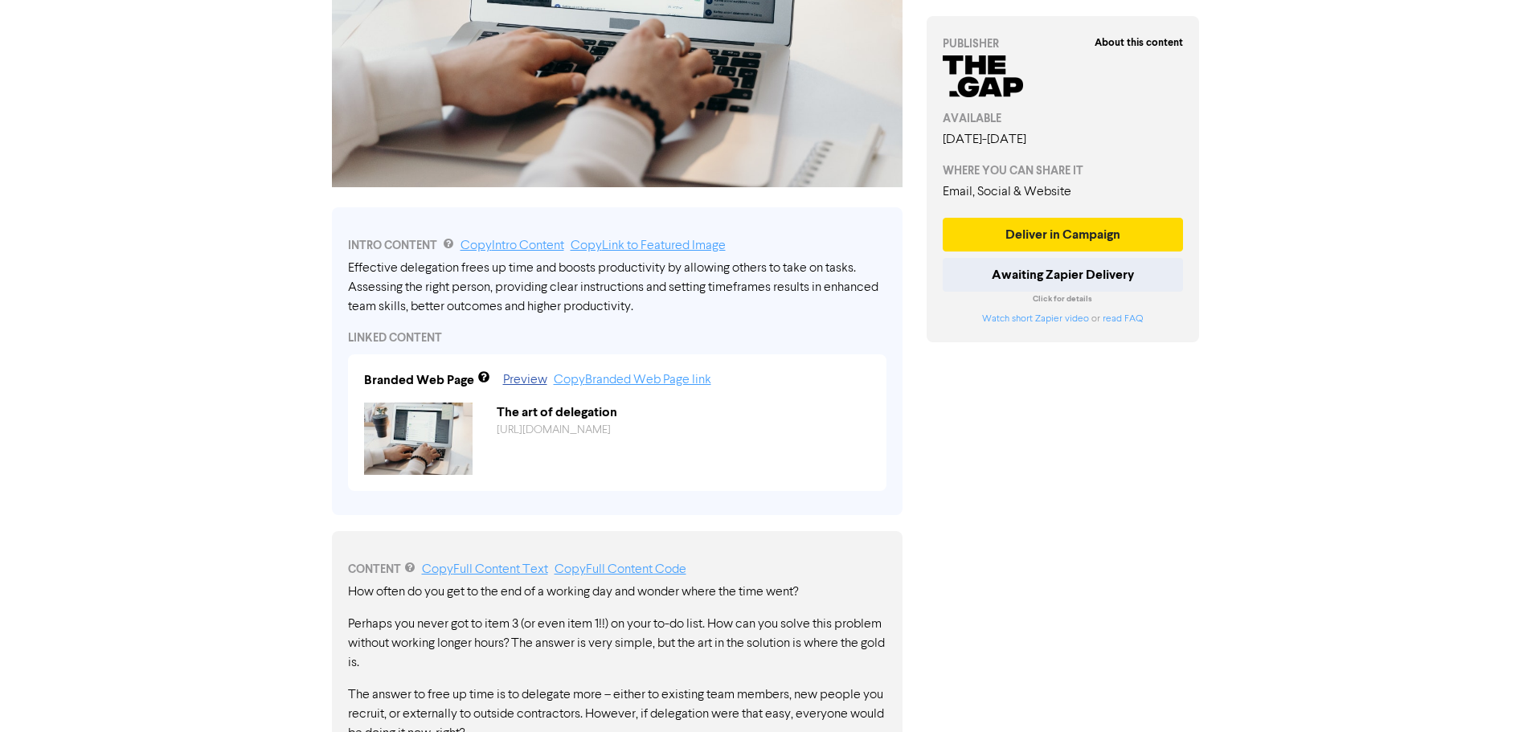
scroll to position [0, 0]
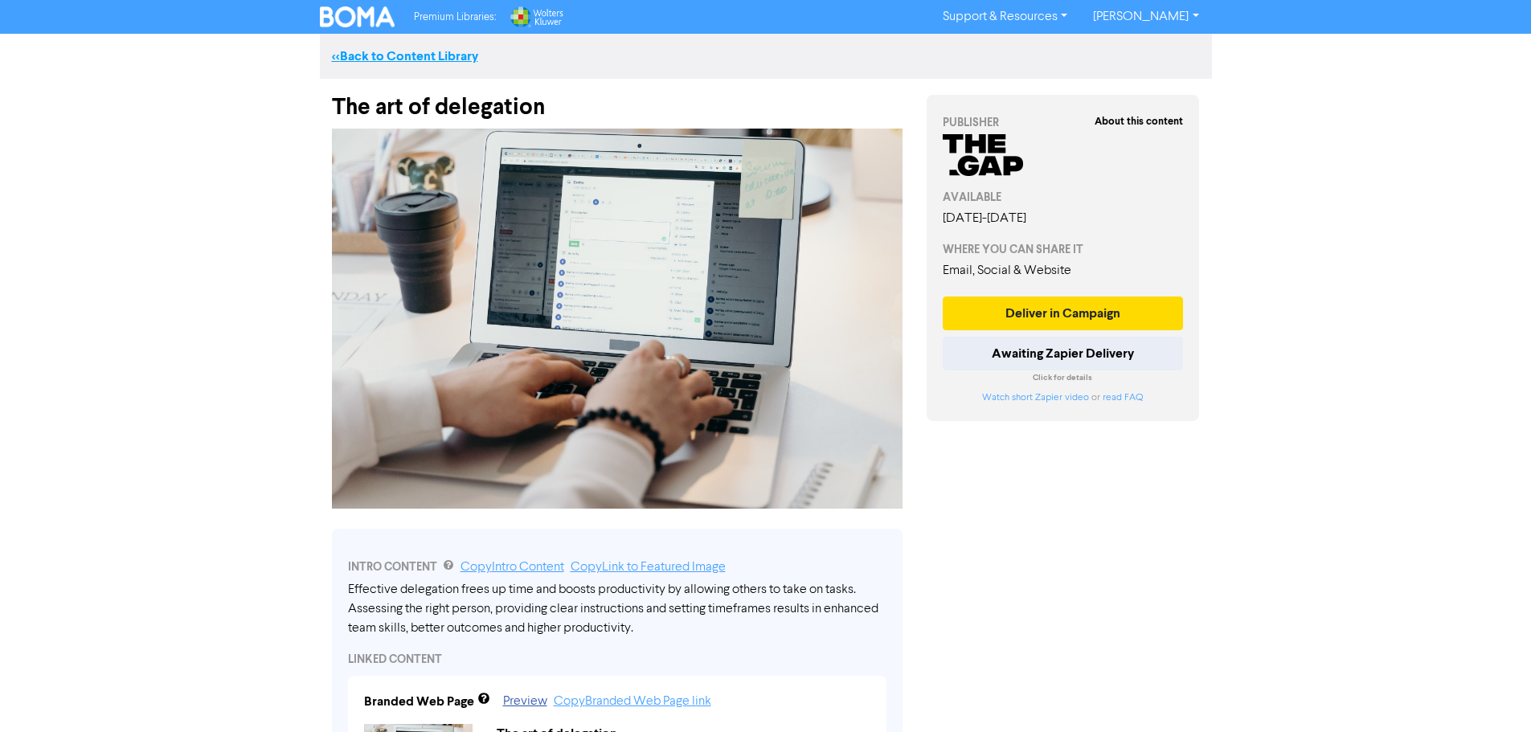
click at [420, 61] on link "<< Back to Content Library" at bounding box center [405, 56] width 146 height 16
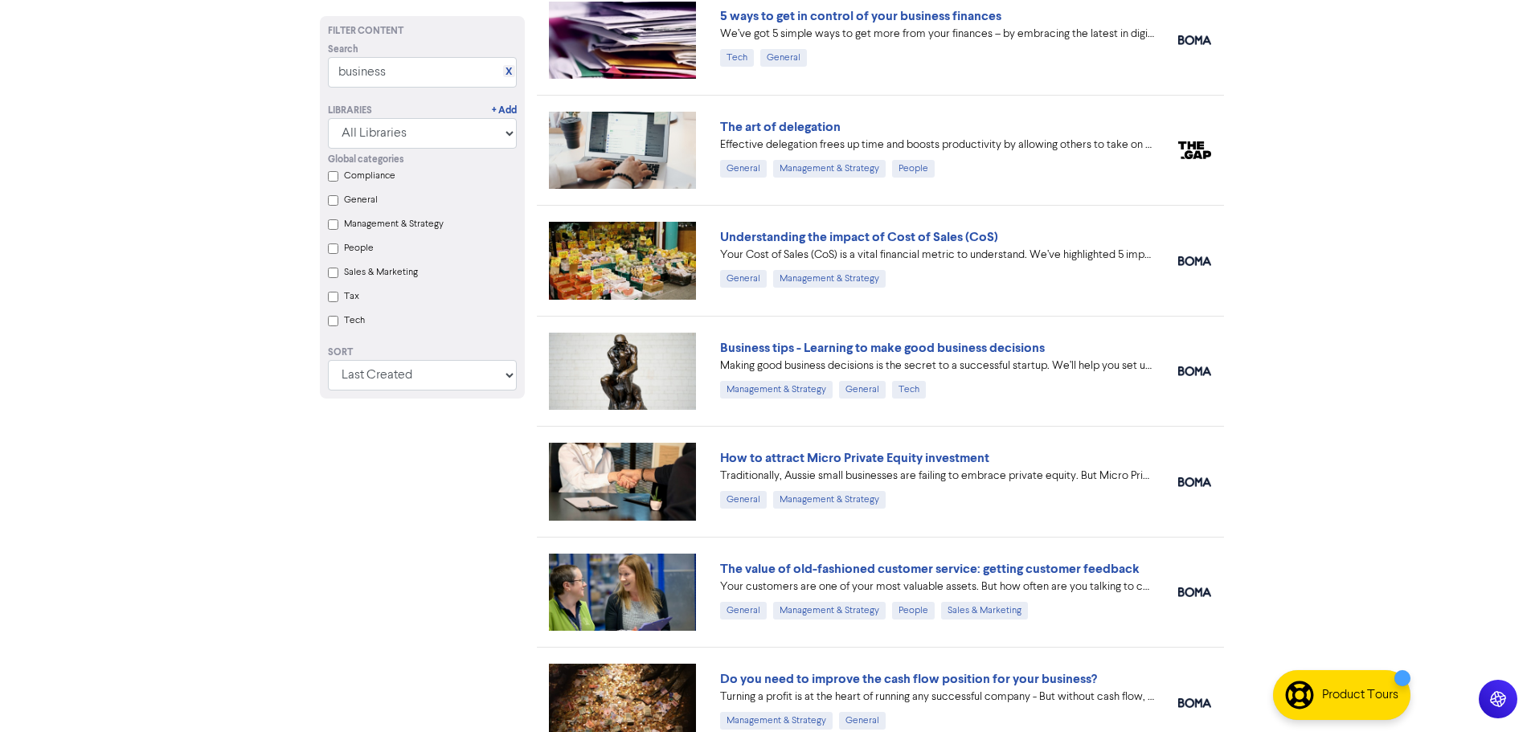
scroll to position [3376, 0]
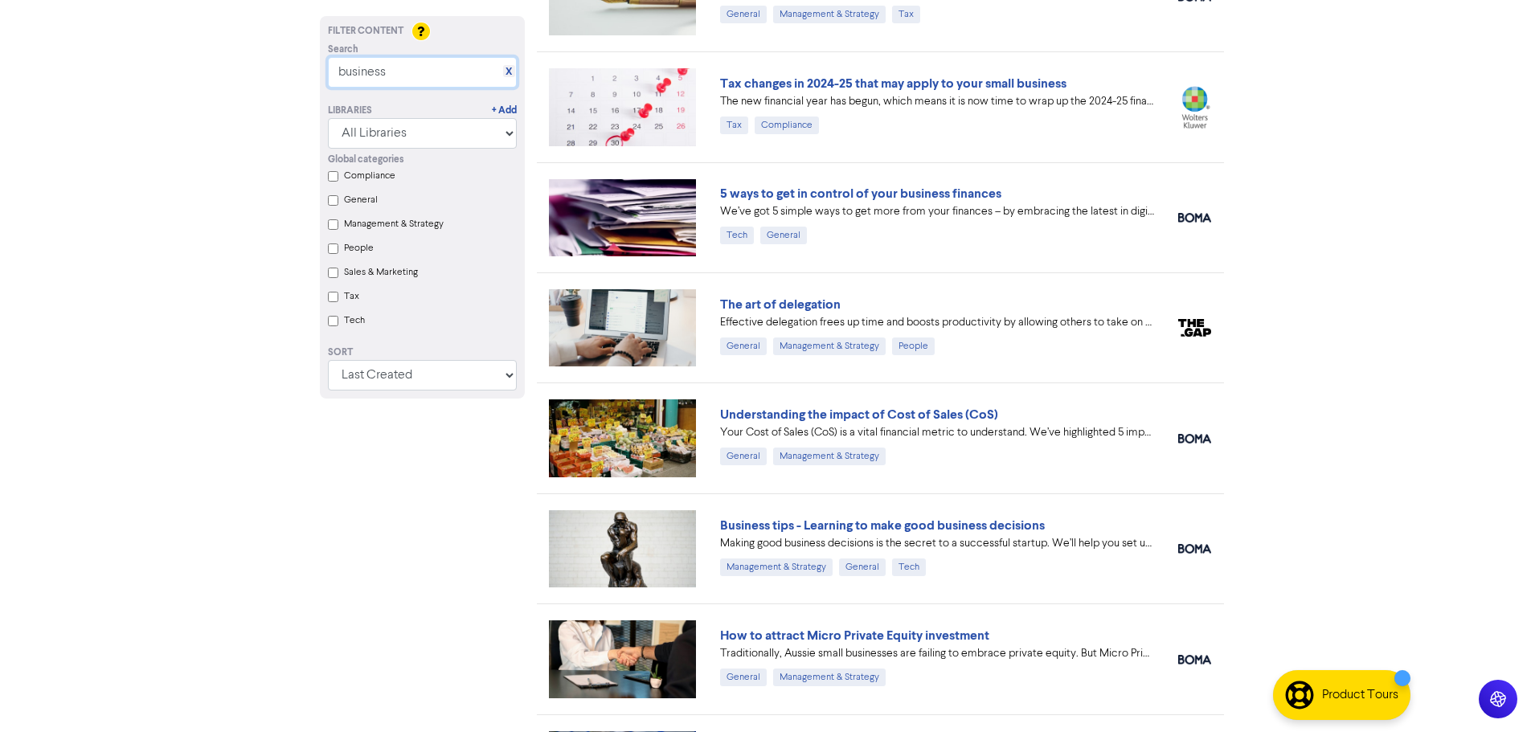
drag, startPoint x: 408, startPoint y: 73, endPoint x: 328, endPoint y: 83, distance: 80.2
click at [328, 83] on input "business" at bounding box center [422, 72] width 189 height 31
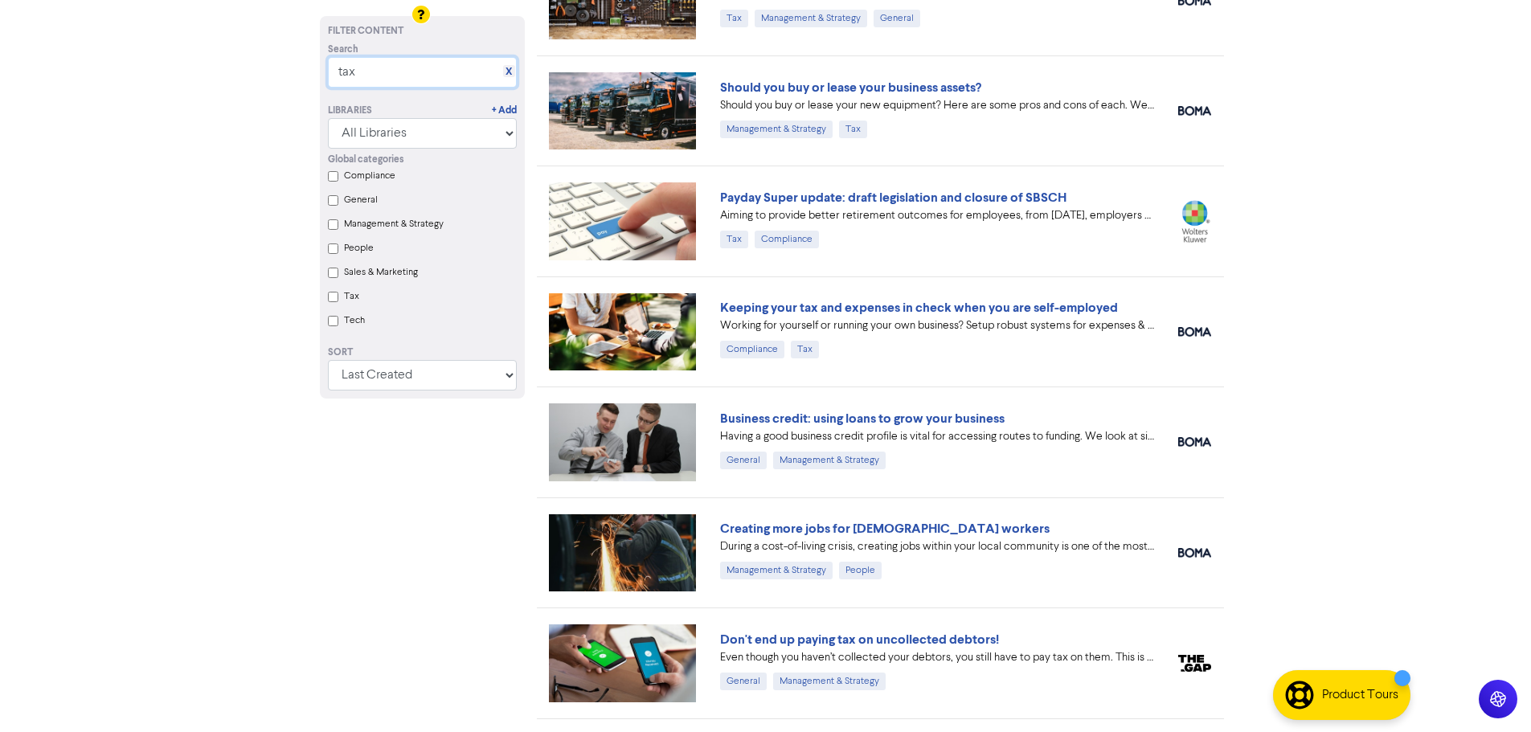
scroll to position [723, 0]
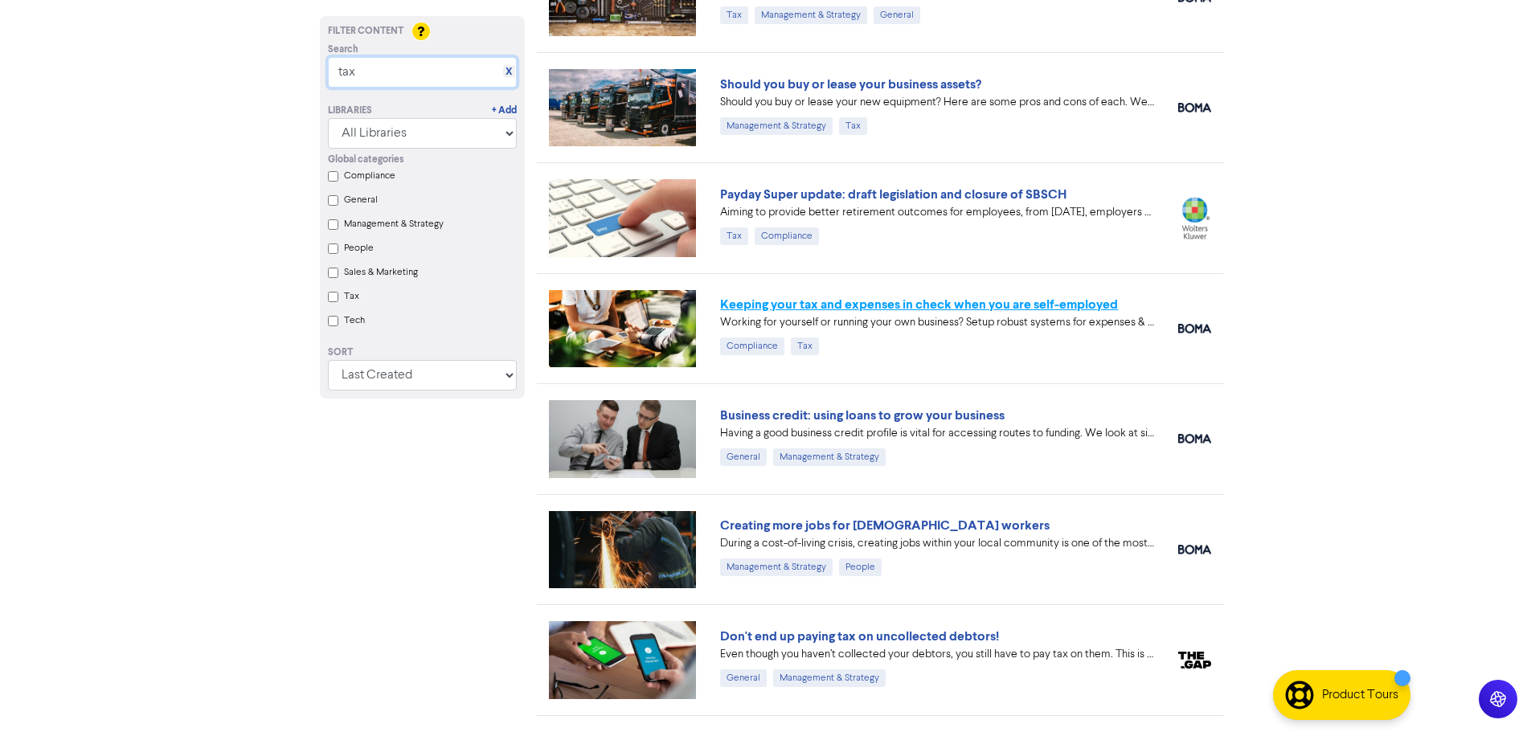
type input "tax"
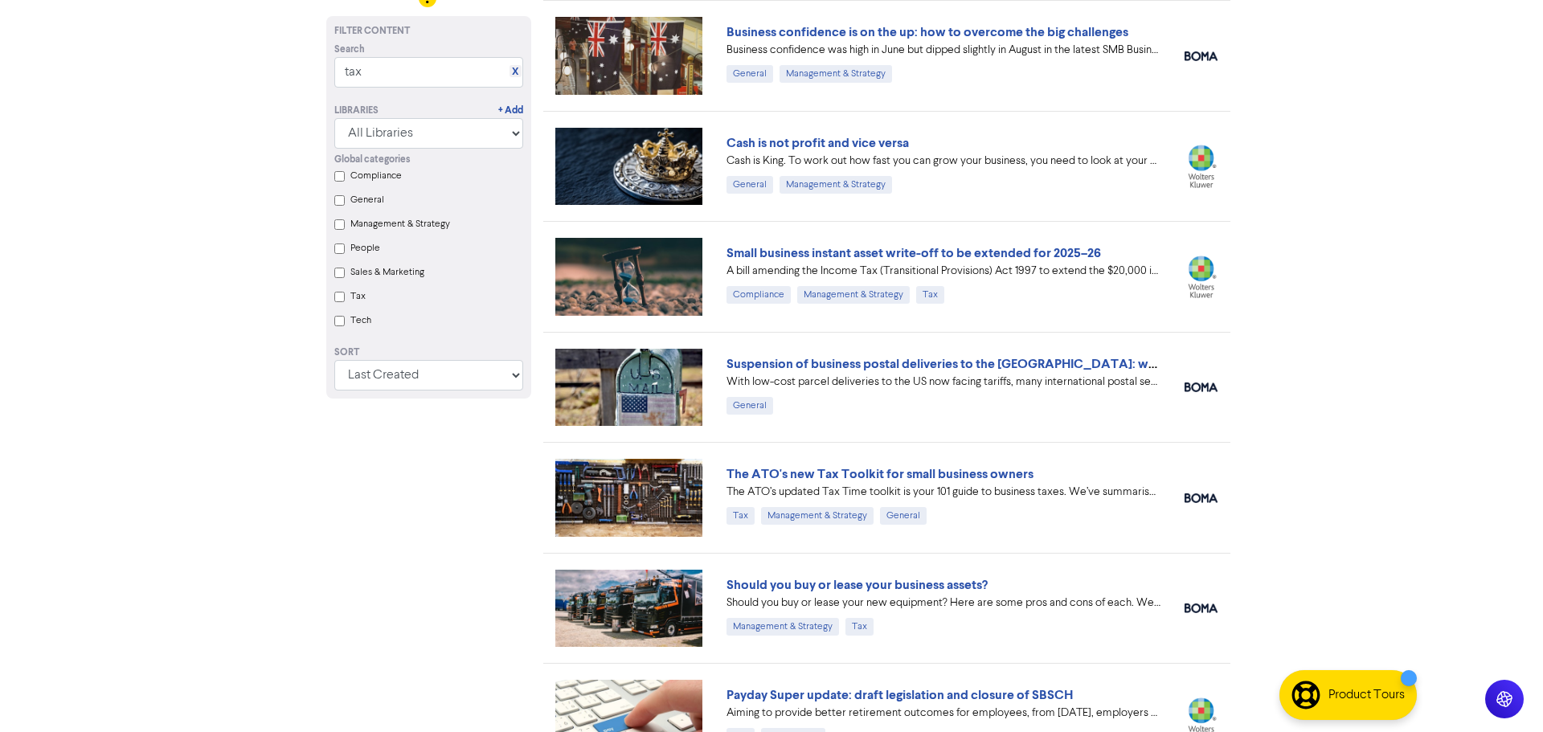
scroll to position [0, 0]
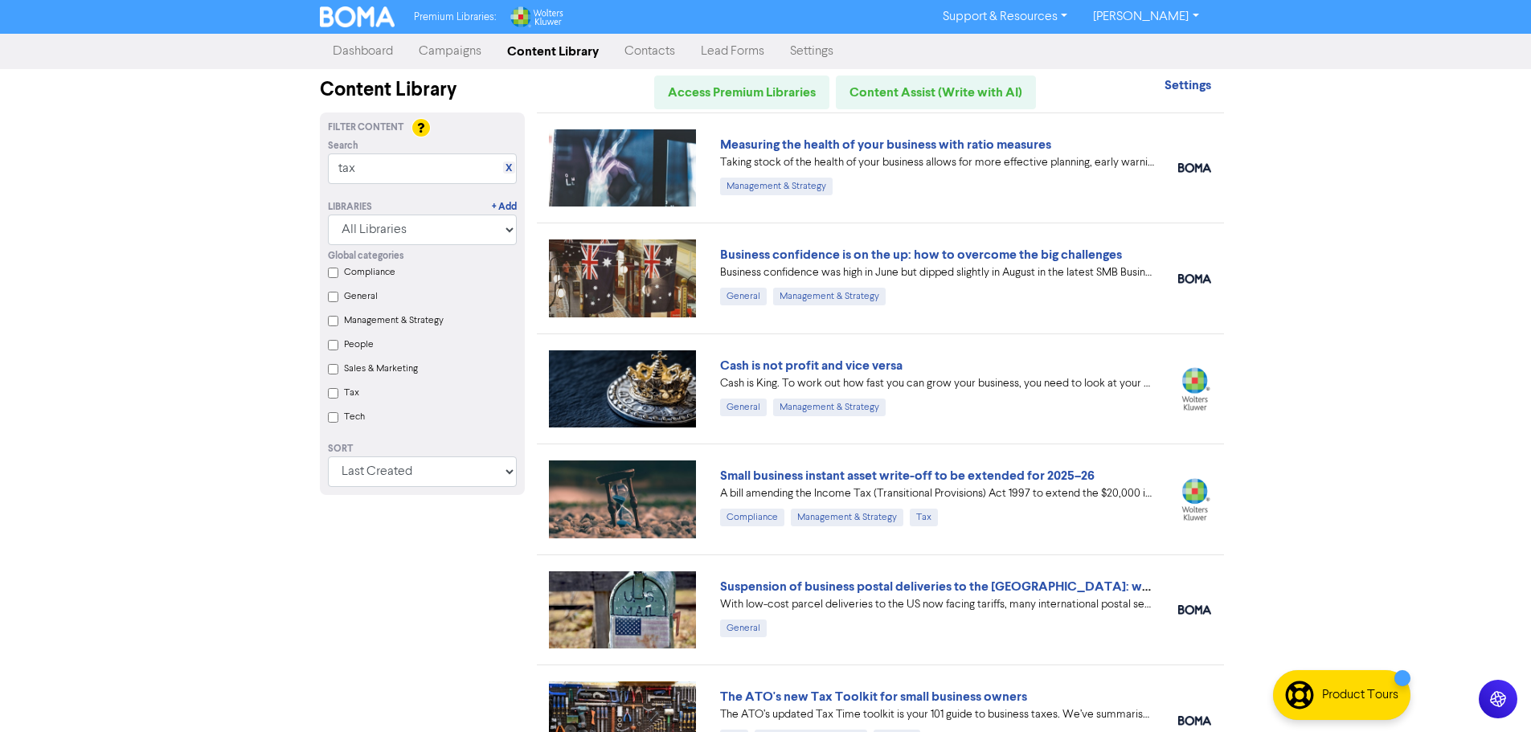
drag, startPoint x: 1162, startPoint y: 20, endPoint x: 1166, endPoint y: 30, distance: 10.4
click at [867, 20] on link "[PERSON_NAME]" at bounding box center [1145, 17] width 131 height 26
click at [867, 57] on button "Log Out" at bounding box center [1144, 48] width 127 height 19
